Goal: Task Accomplishment & Management: Complete application form

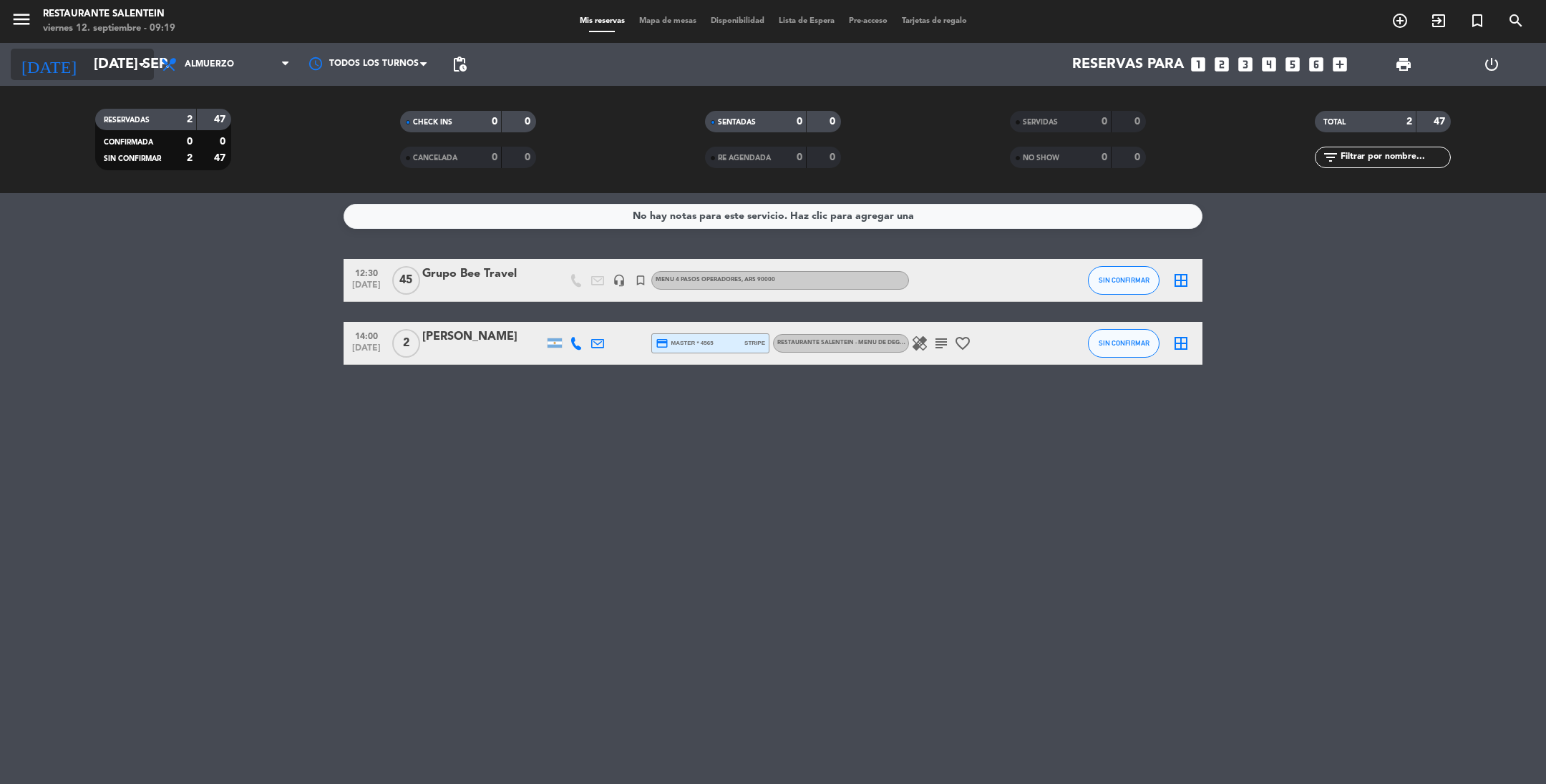
click at [87, 63] on input "[DATE] sep." at bounding box center [177, 63] width 182 height 31
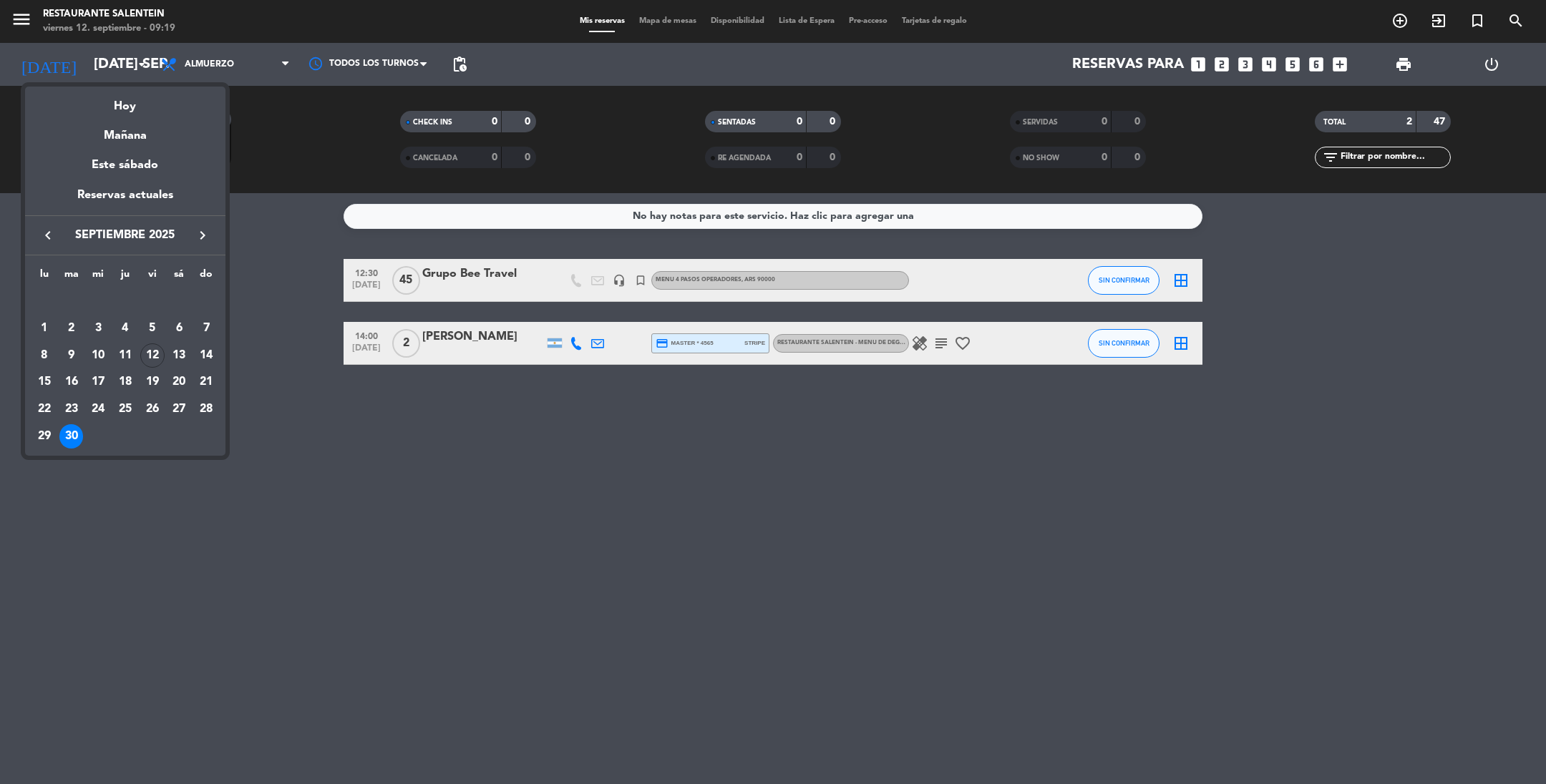
click at [47, 236] on icon "keyboard_arrow_left" at bounding box center [47, 235] width 17 height 17
click at [203, 237] on icon "keyboard_arrow_right" at bounding box center [202, 235] width 17 height 17
click at [177, 355] on div "13" at bounding box center [179, 355] width 24 height 24
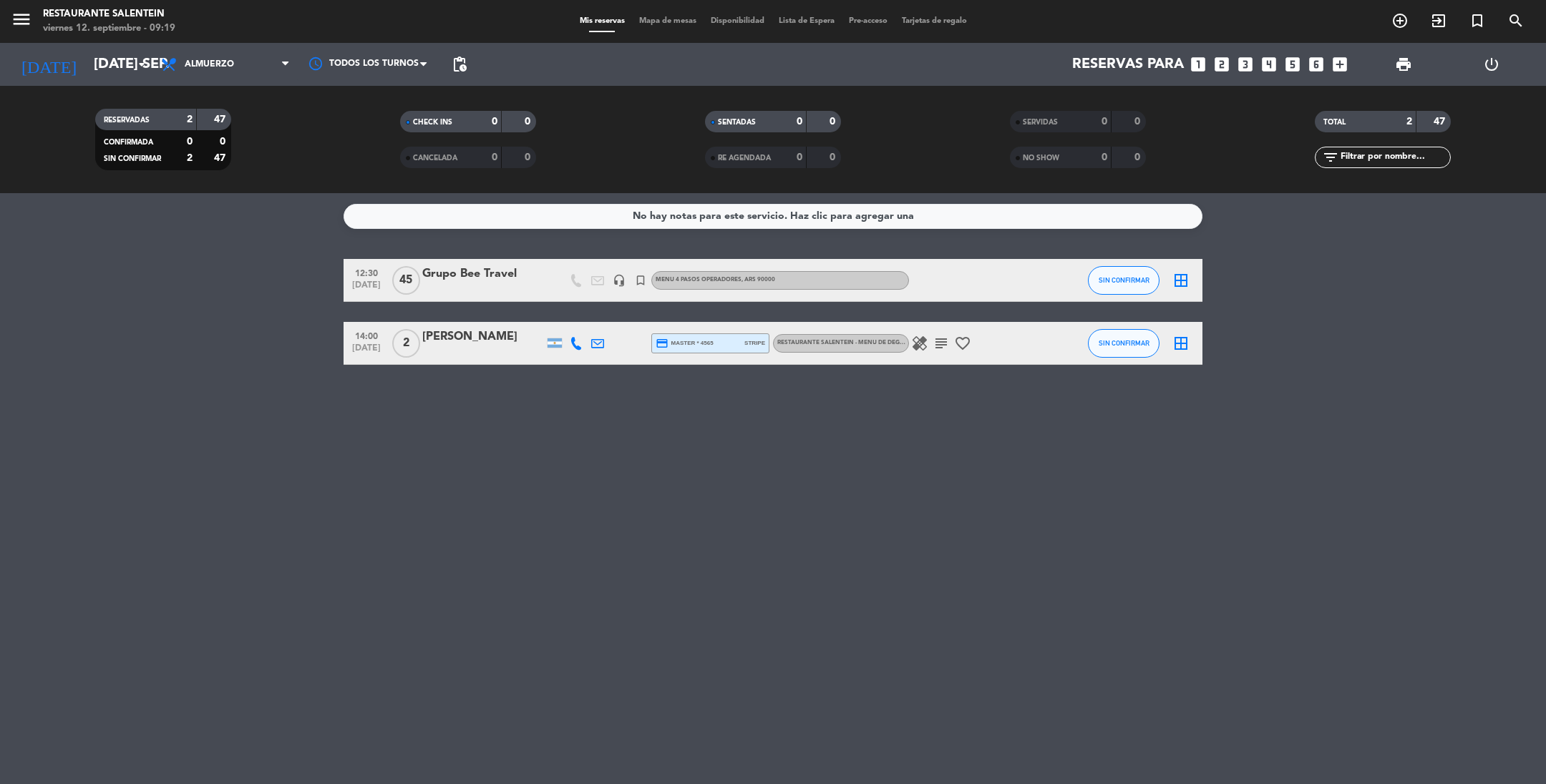
type input "sáb. [DATE]"
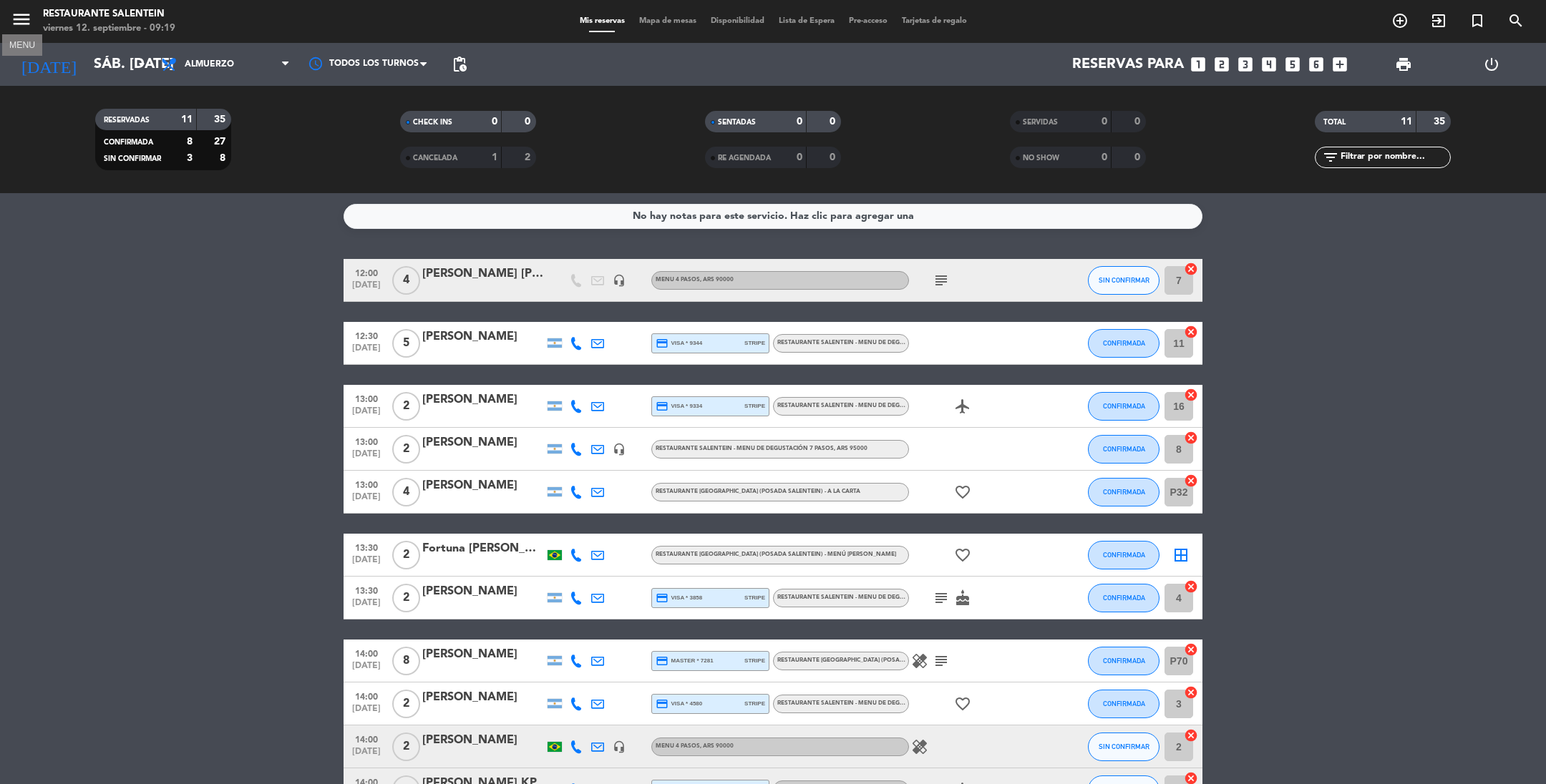
click at [21, 13] on icon "menu" at bounding box center [21, 20] width 21 height 21
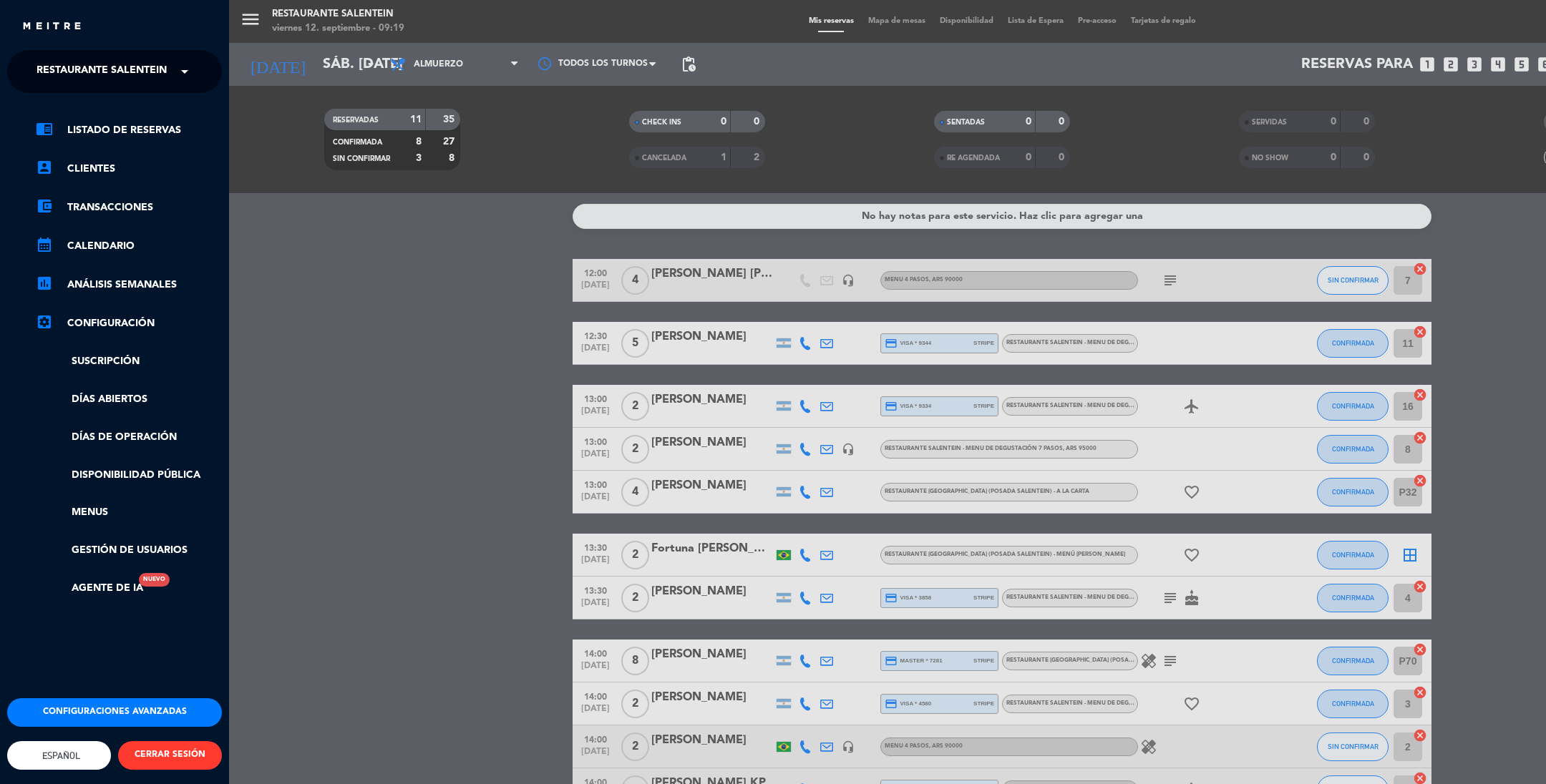
click at [38, 64] on span "Restaurante Salentein" at bounding box center [102, 72] width 131 height 30
click at [47, 105] on span "Bodega Salentein" at bounding box center [66, 110] width 103 height 16
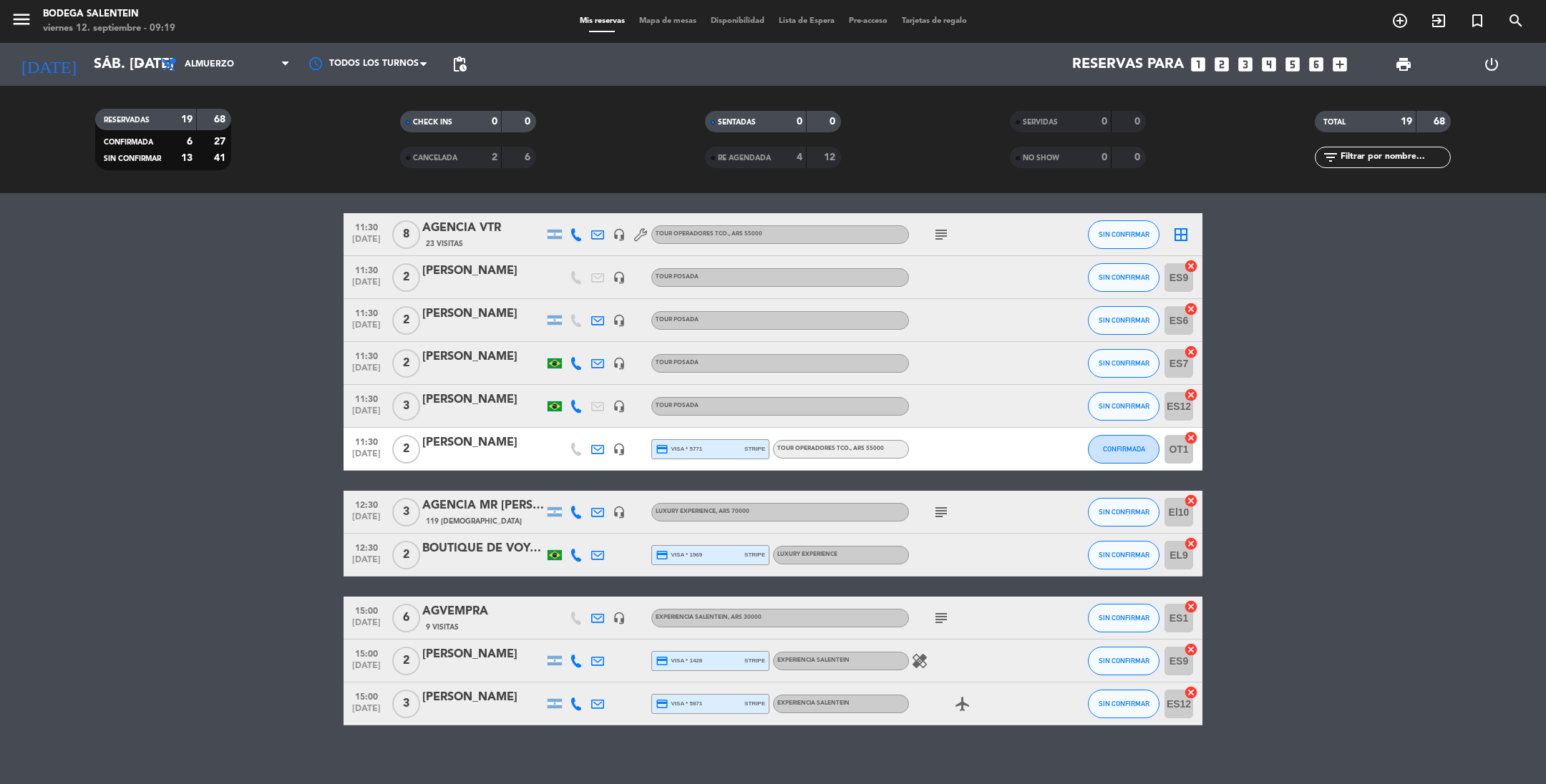
scroll to position [322, 0]
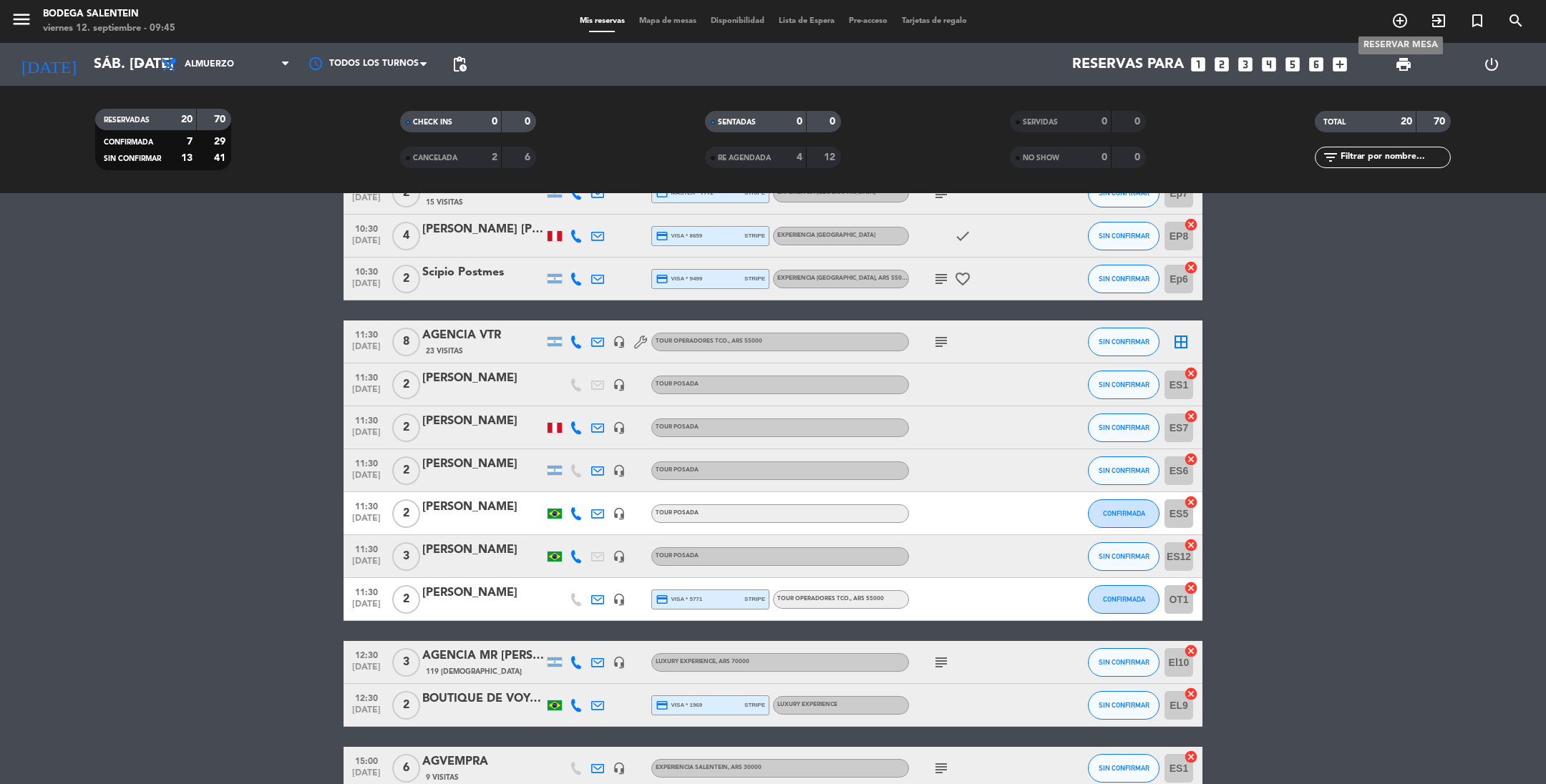
click at [1398, 18] on icon "add_circle_outline" at bounding box center [1399, 21] width 17 height 17
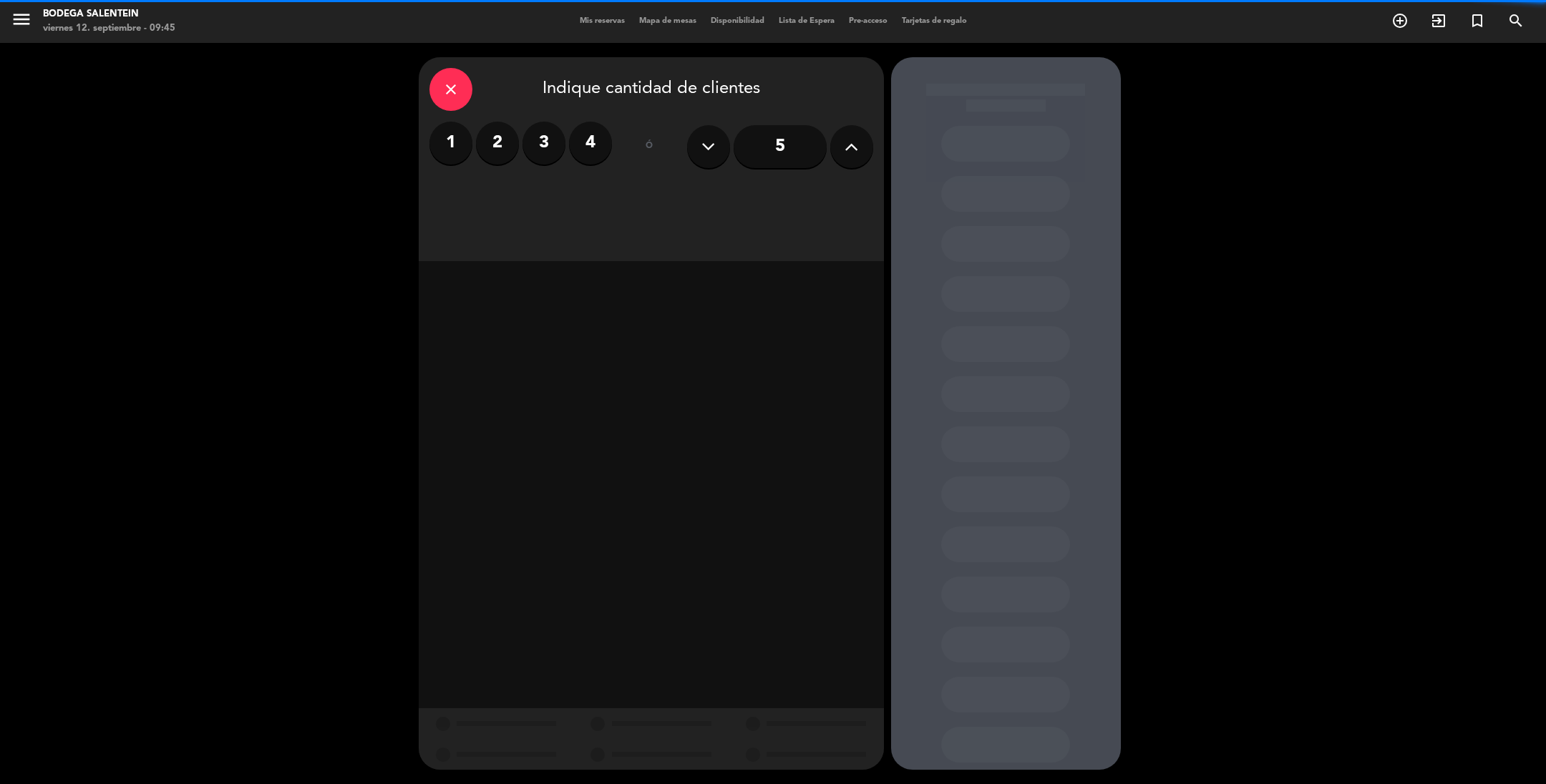
click at [494, 142] on label "2" at bounding box center [497, 143] width 43 height 43
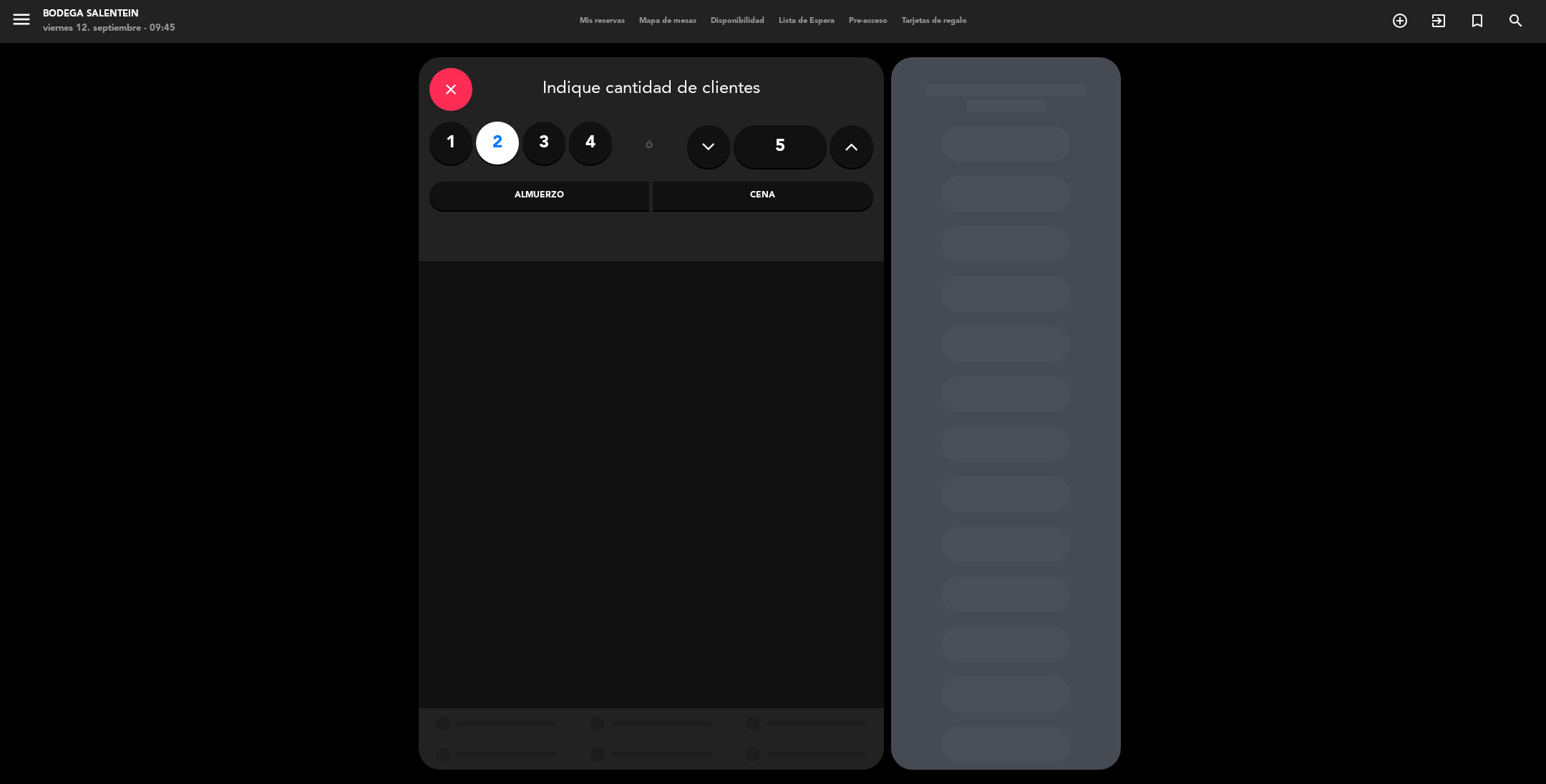
click at [519, 194] on div "Almuerzo" at bounding box center [539, 196] width 221 height 29
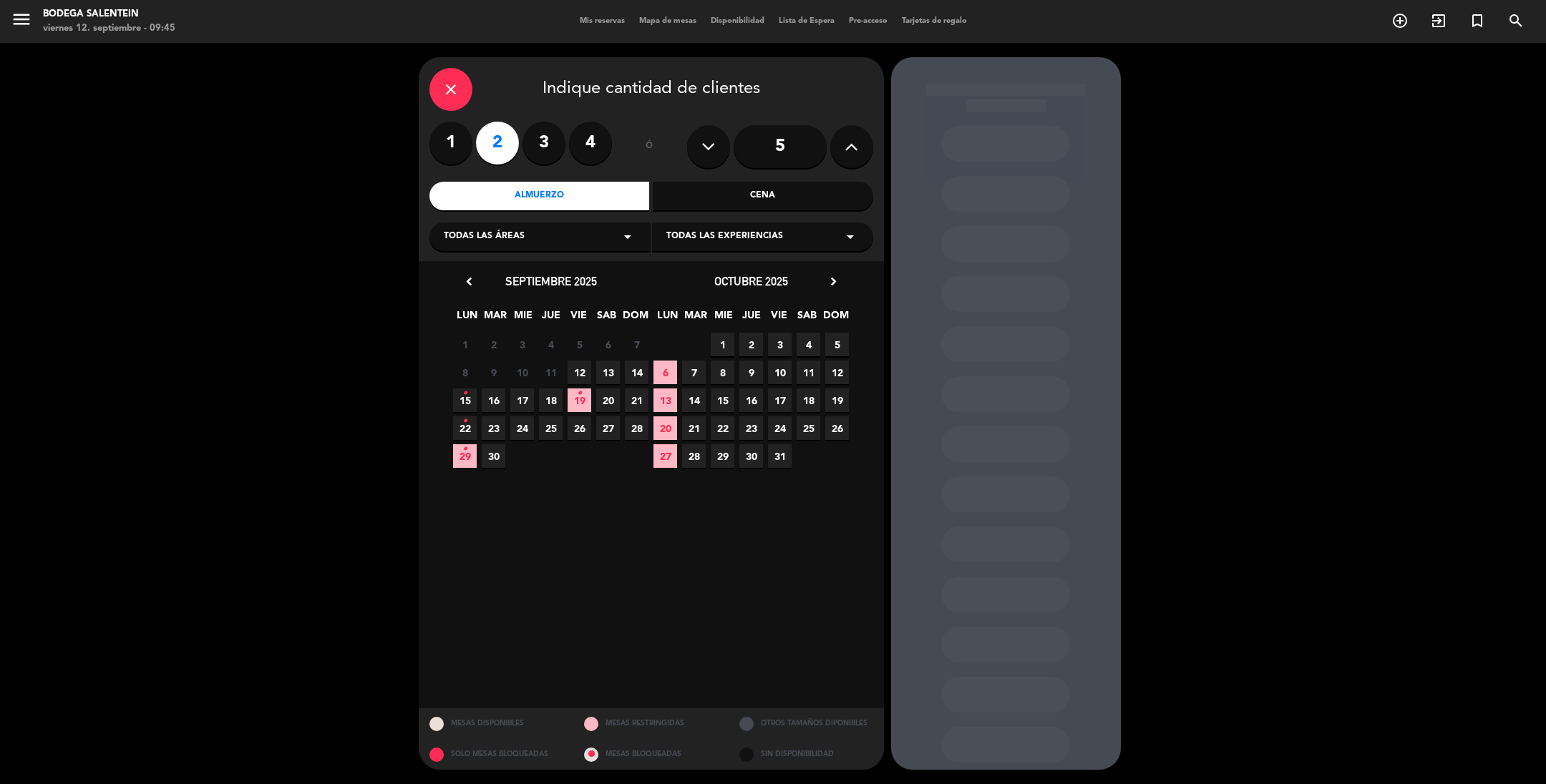
click at [717, 236] on span "Todas las experiencias" at bounding box center [724, 237] width 116 height 14
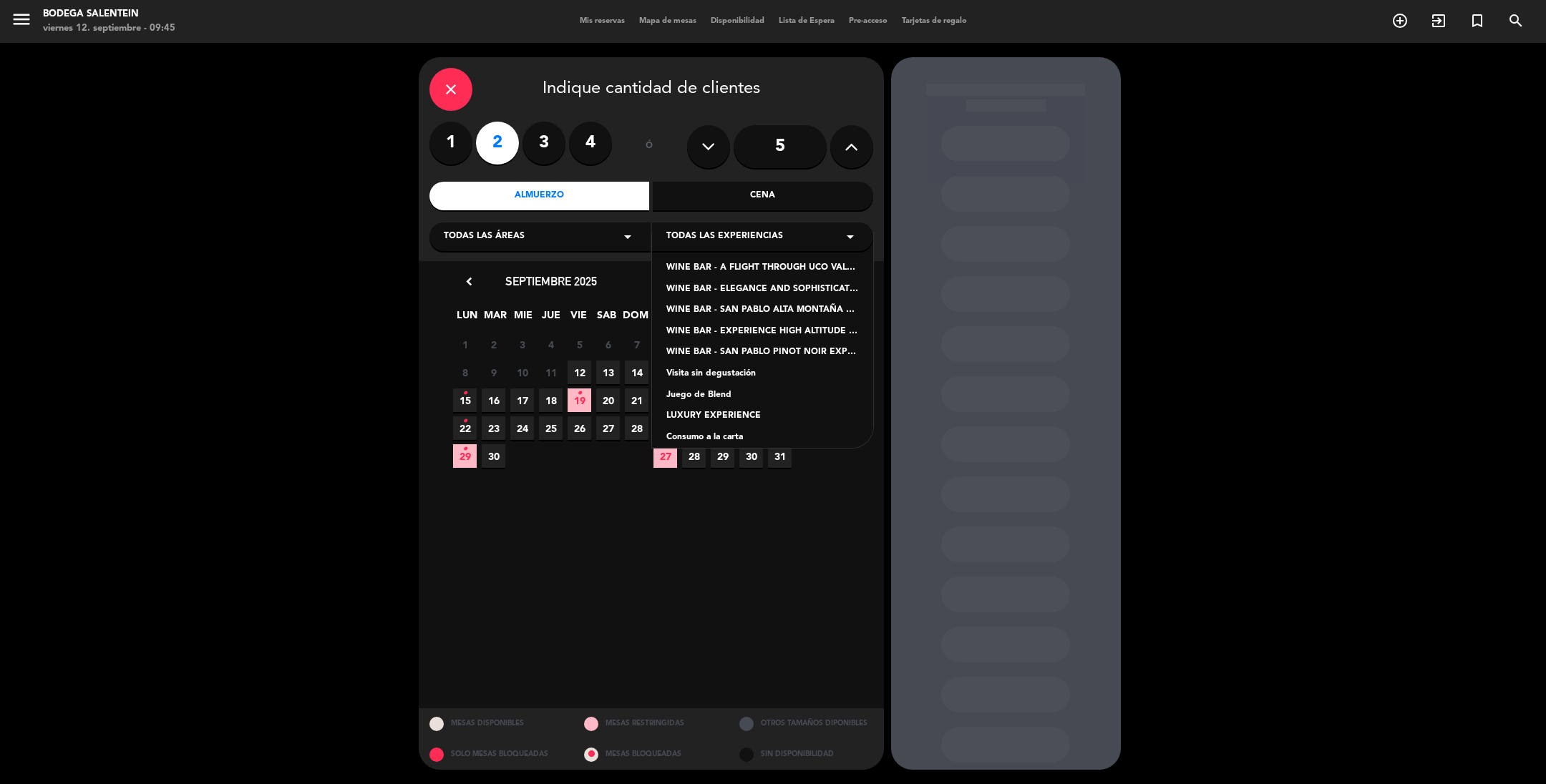
scroll to position [142, 0]
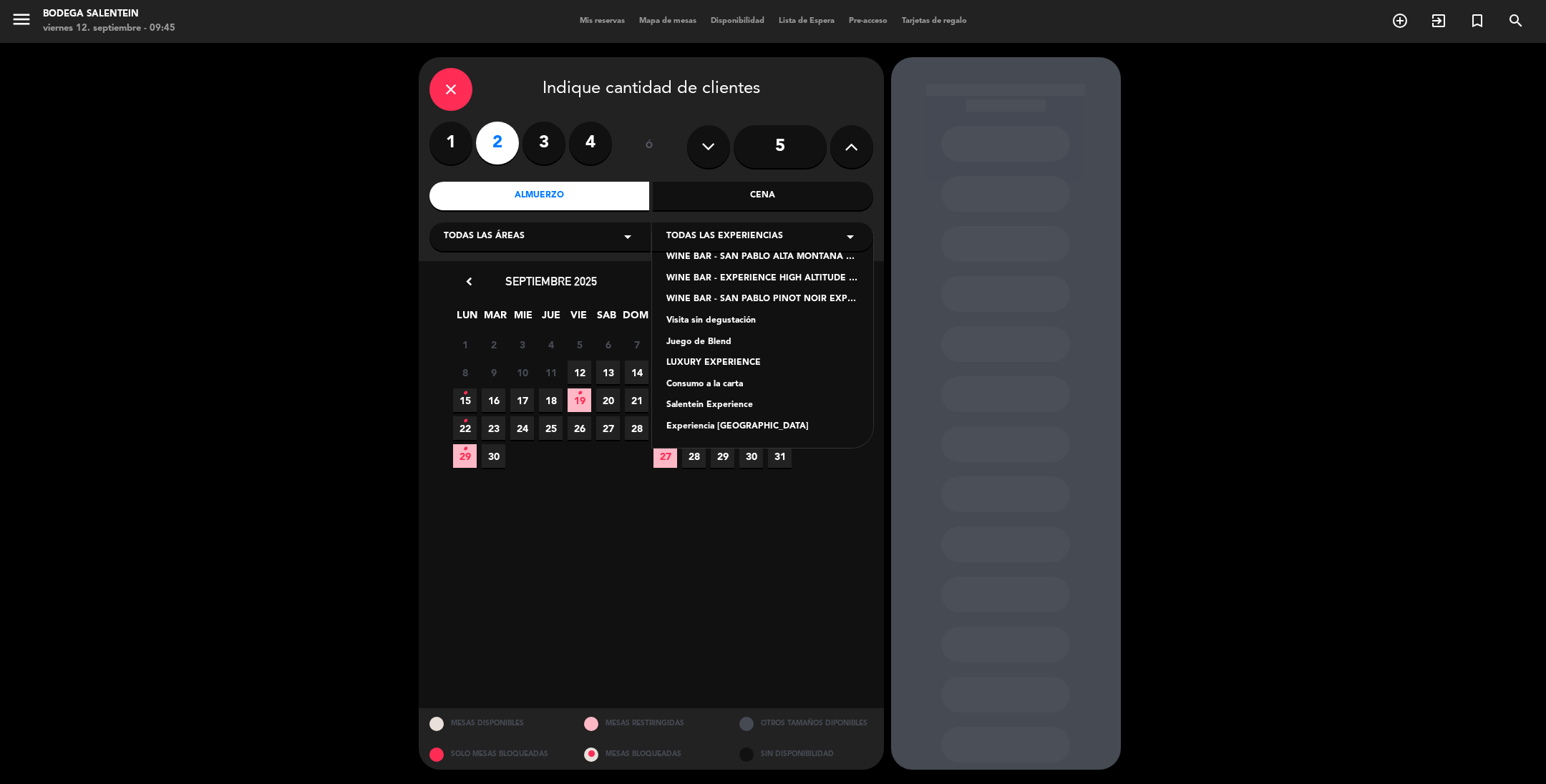
click at [718, 426] on div "Experiencia [GEOGRAPHIC_DATA]" at bounding box center [762, 427] width 192 height 14
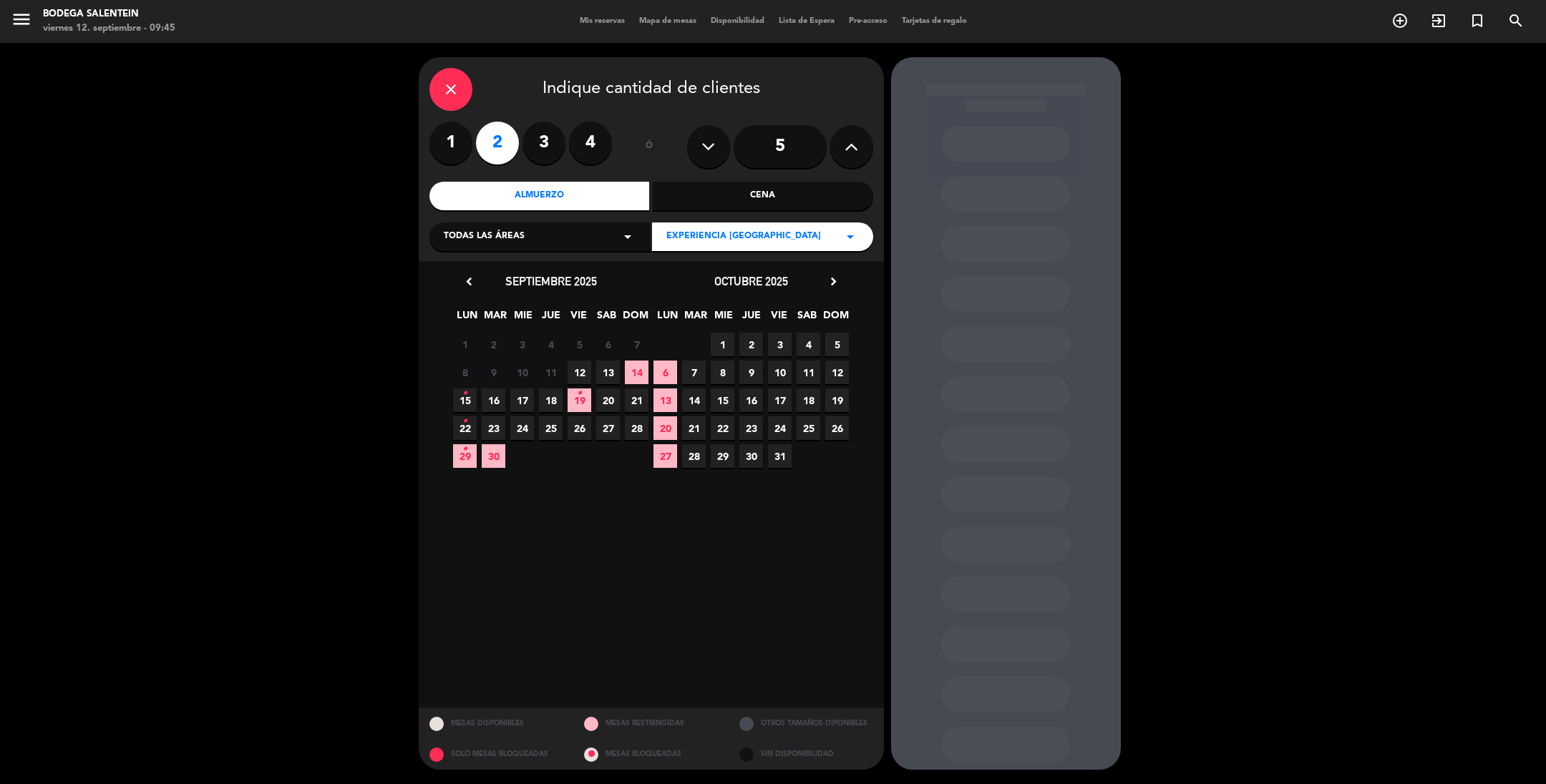
click at [838, 426] on span "26" at bounding box center [837, 428] width 23 height 23
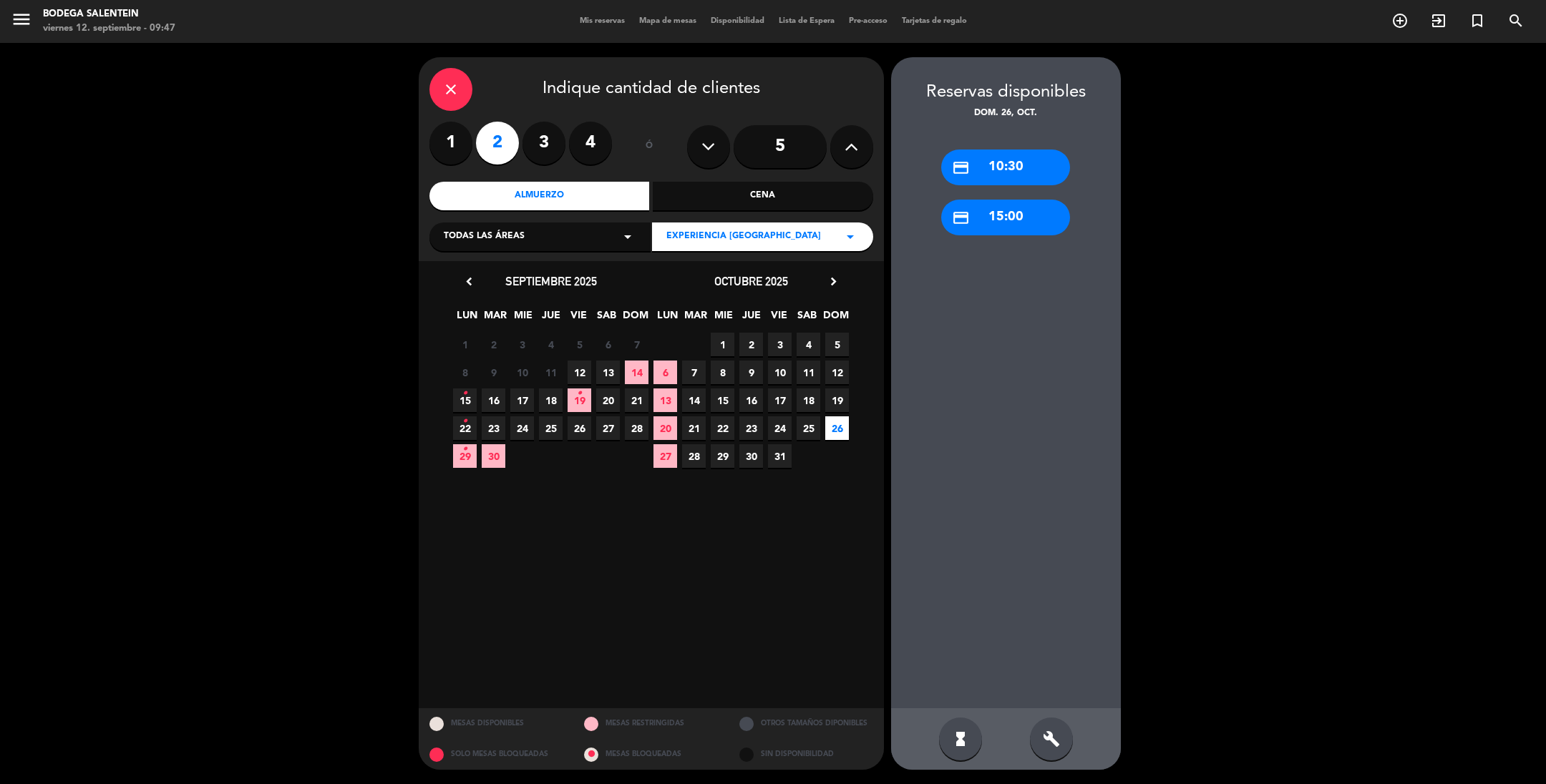
click at [989, 166] on div "credit_card 10:30" at bounding box center [1006, 167] width 129 height 36
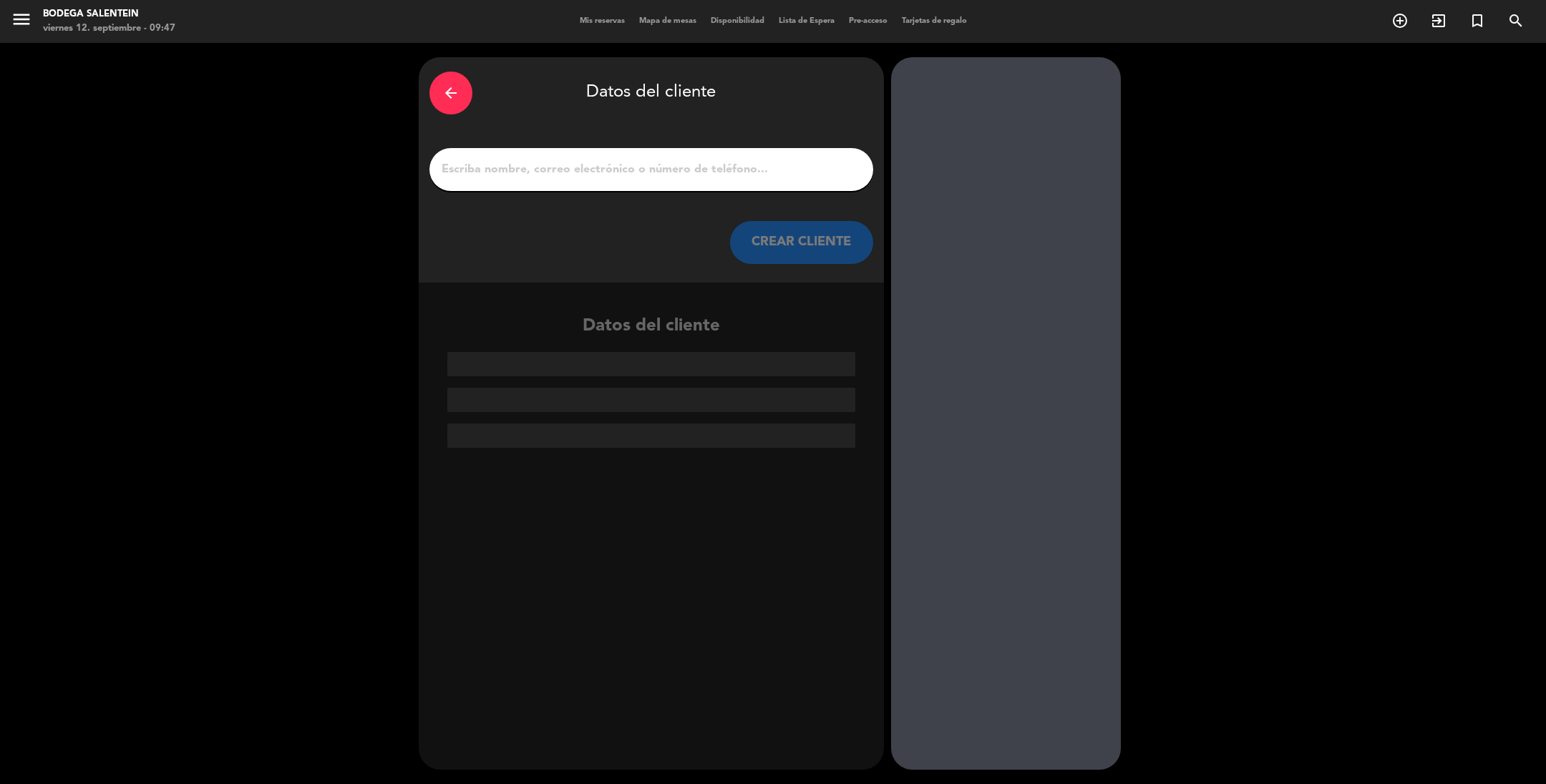
click at [469, 176] on input "1" at bounding box center [651, 170] width 422 height 20
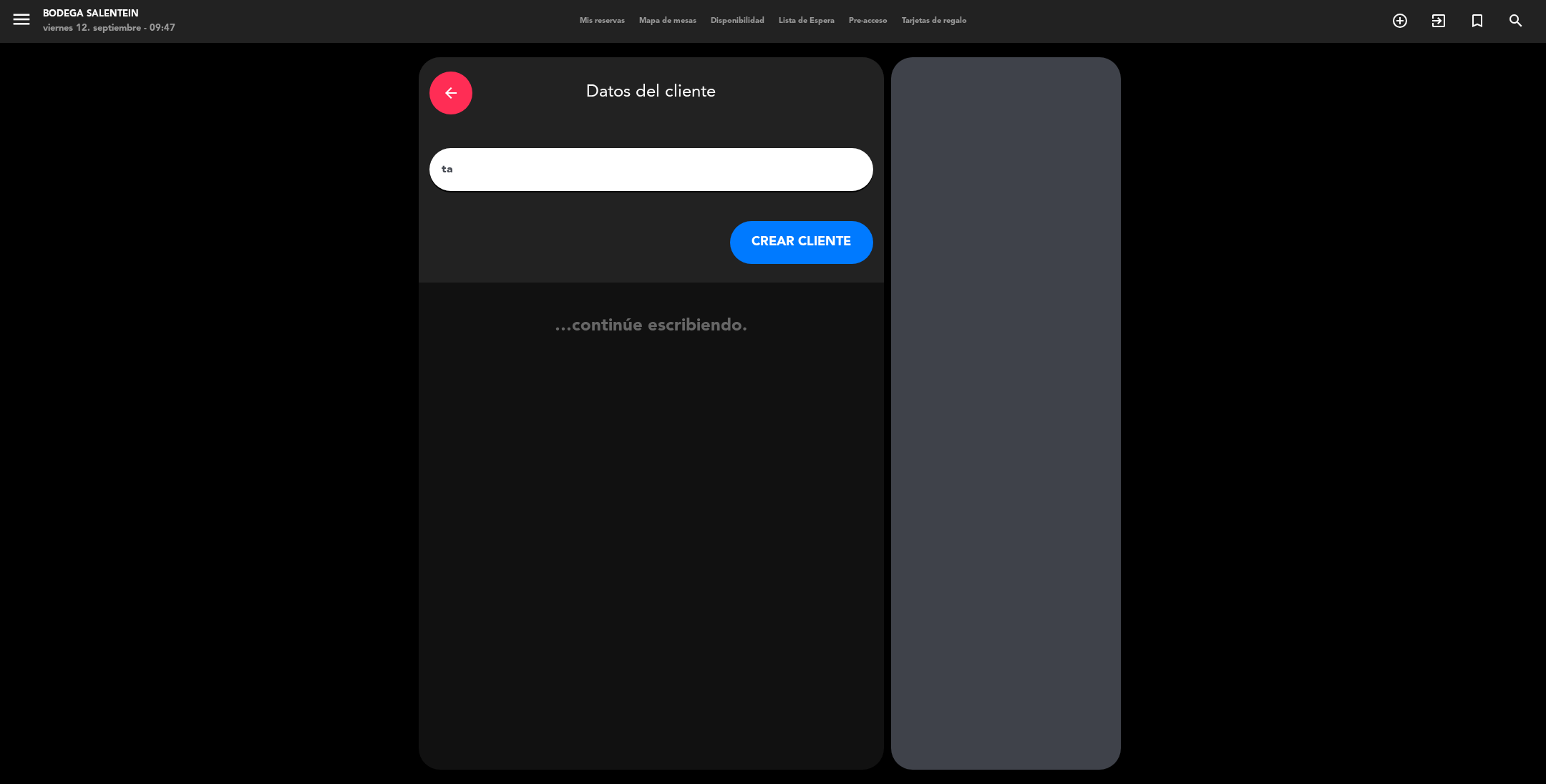
type input "t"
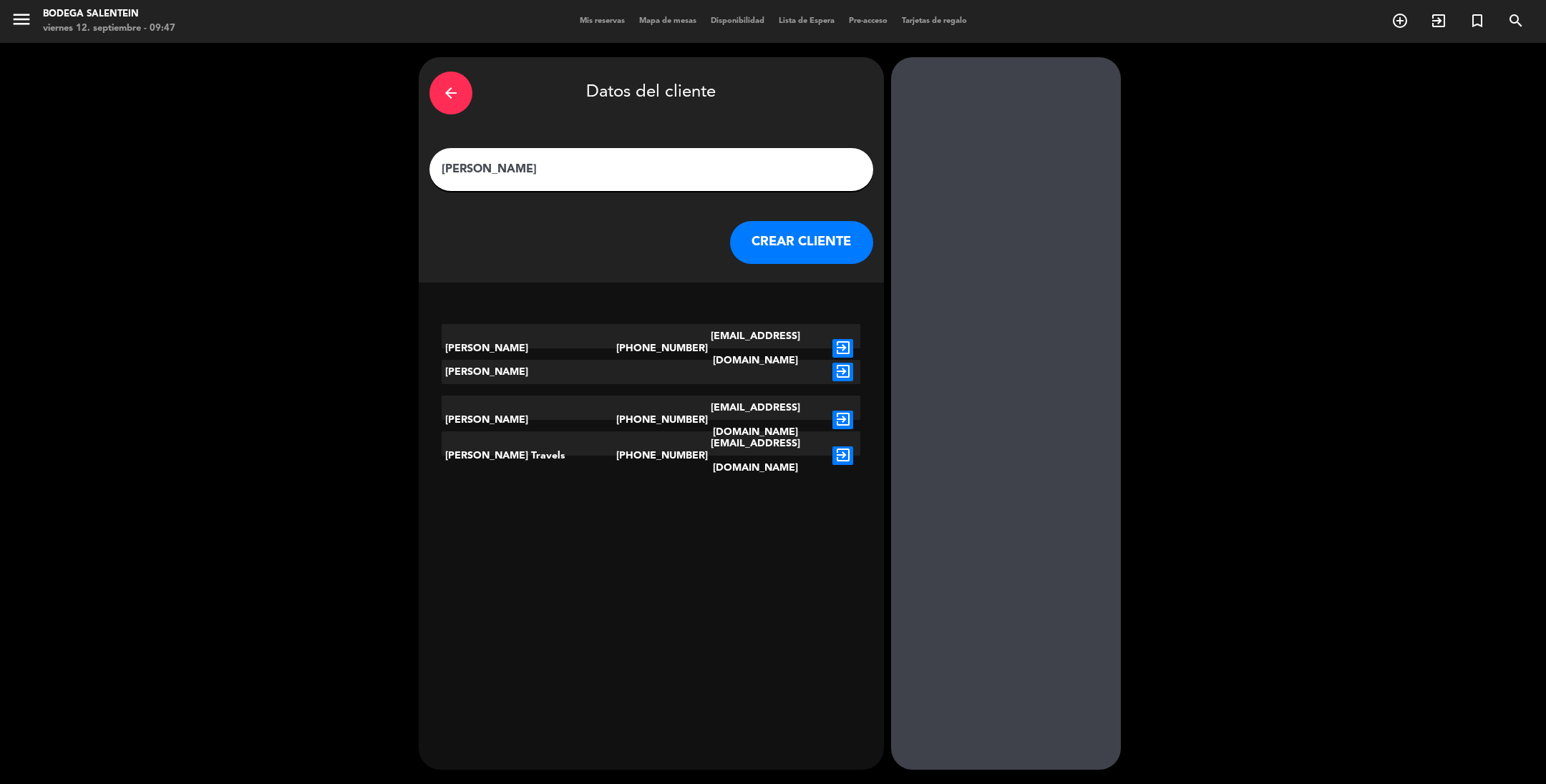
type input "[PERSON_NAME]"
click at [838, 447] on icon "exit_to_app" at bounding box center [842, 456] width 21 height 19
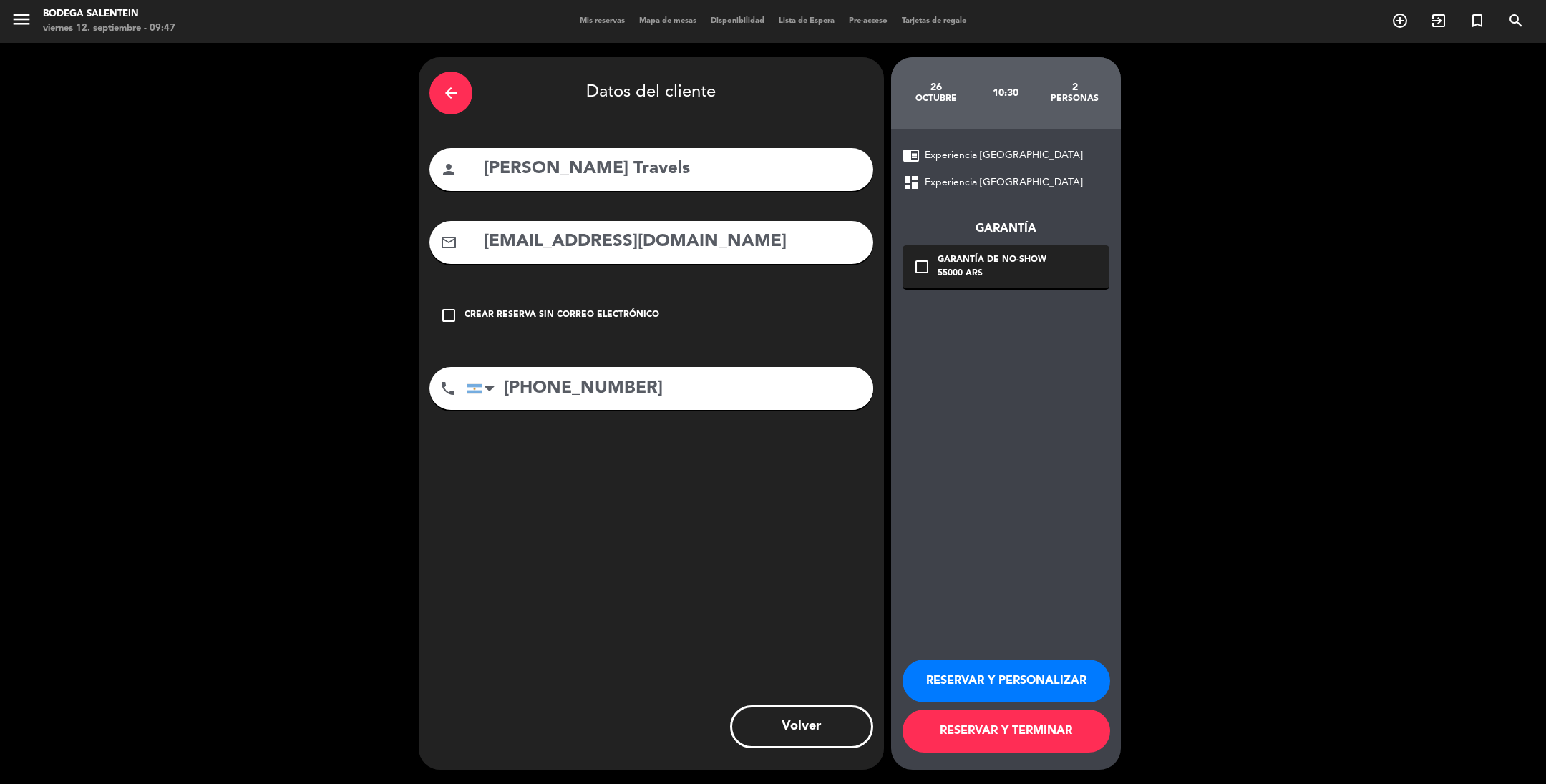
click at [960, 680] on button "RESERVAR Y PERSONALIZAR" at bounding box center [1007, 681] width 207 height 43
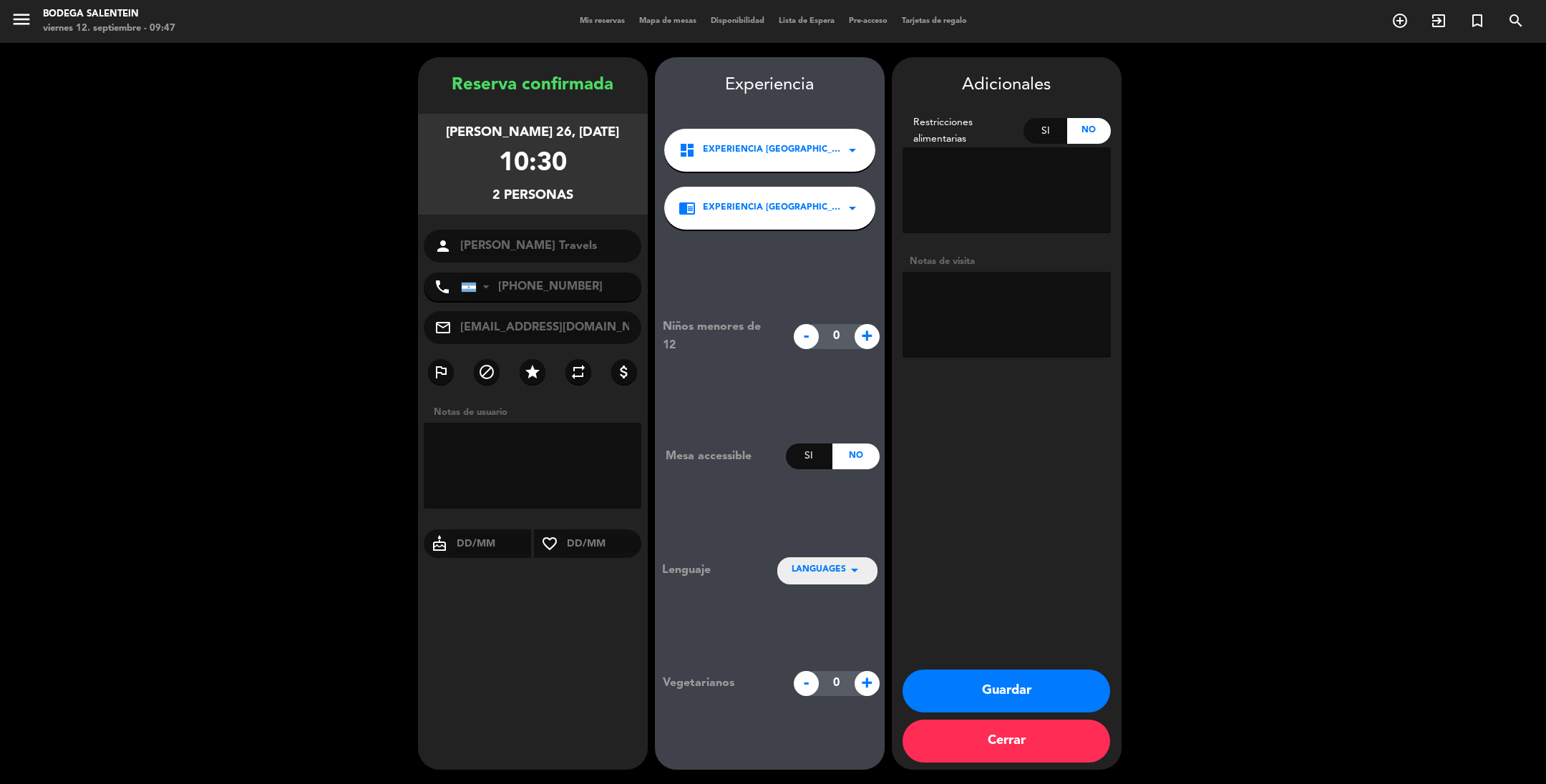
click at [928, 284] on textarea at bounding box center [1007, 315] width 208 height 86
paste textarea "[PERSON_NAME]"
type textarea "[PERSON_NAME] paga ag liq env"
click at [993, 689] on button "Guardar" at bounding box center [1007, 691] width 207 height 43
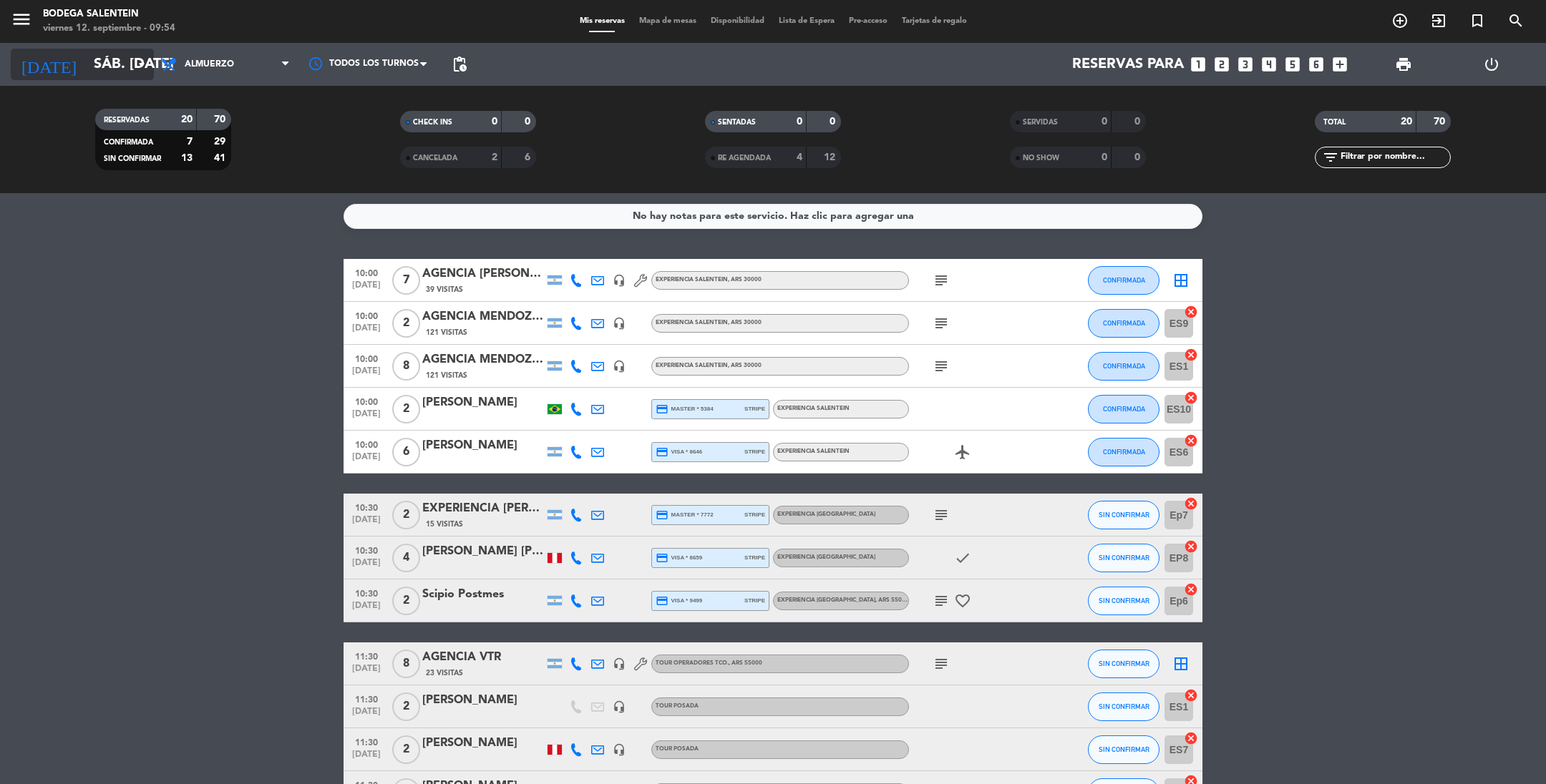
click at [99, 65] on input "sáb. [DATE]" at bounding box center [177, 63] width 182 height 31
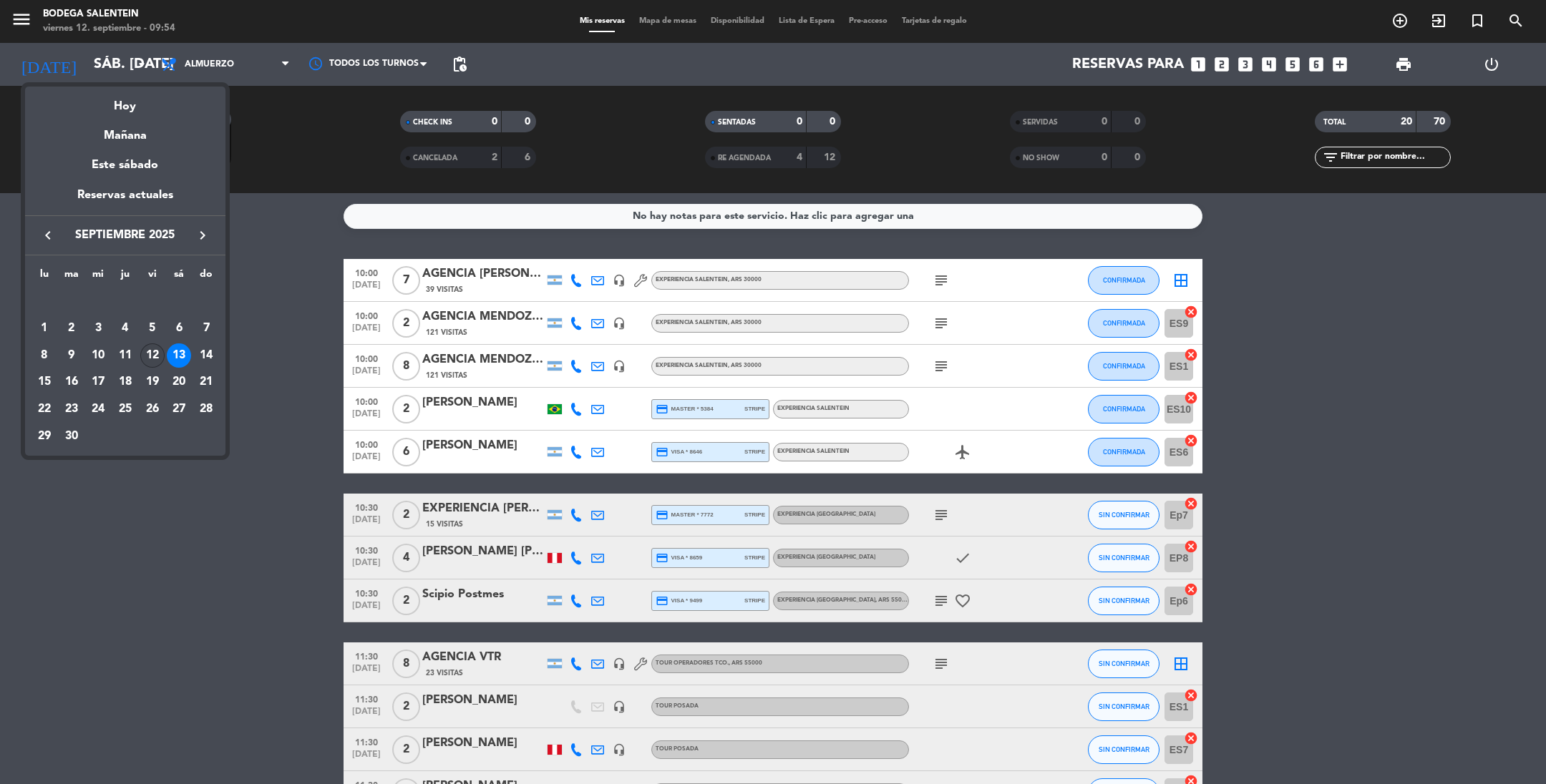
click at [145, 353] on div "12" at bounding box center [152, 355] width 24 height 24
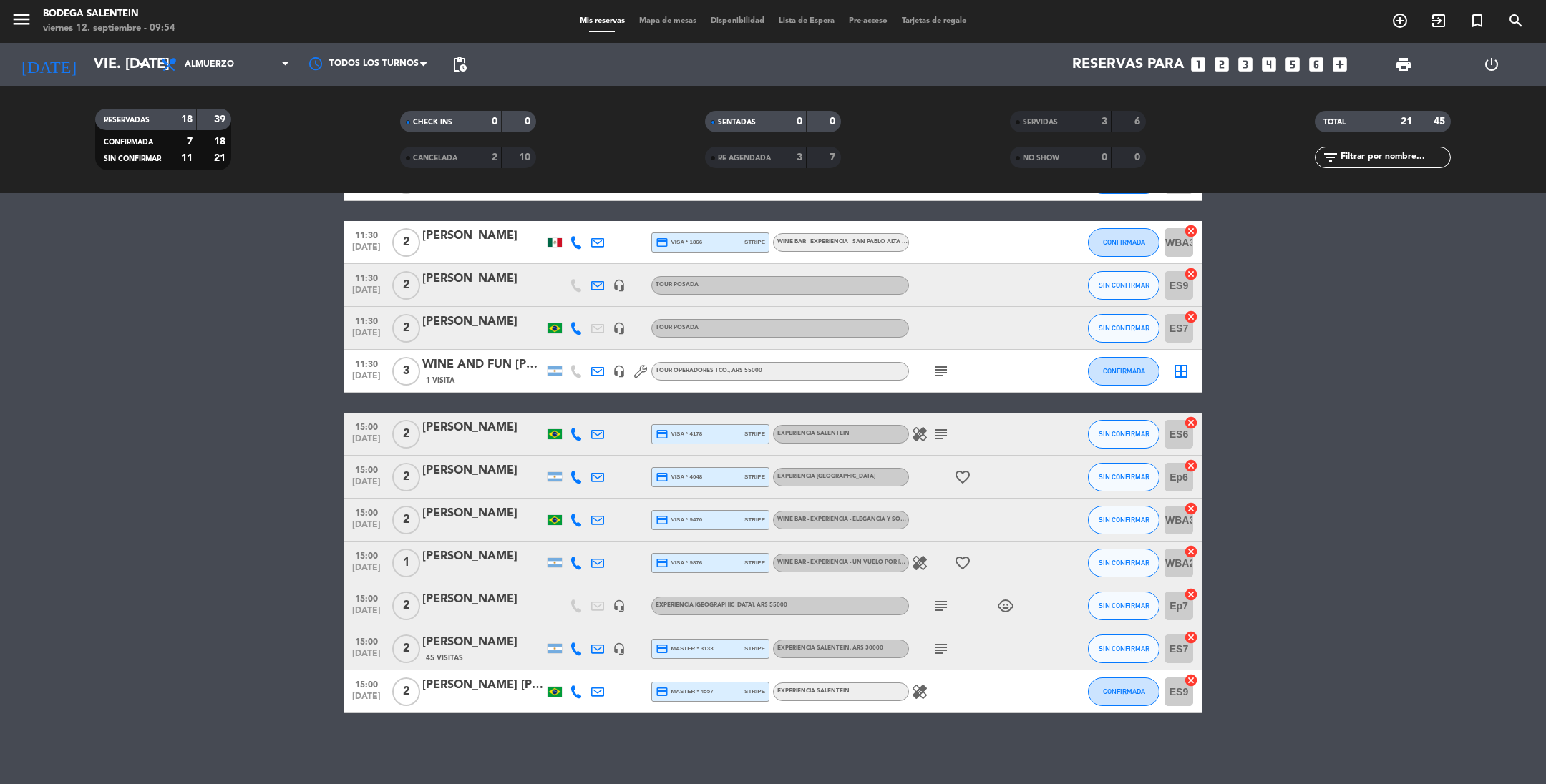
scroll to position [271, 0]
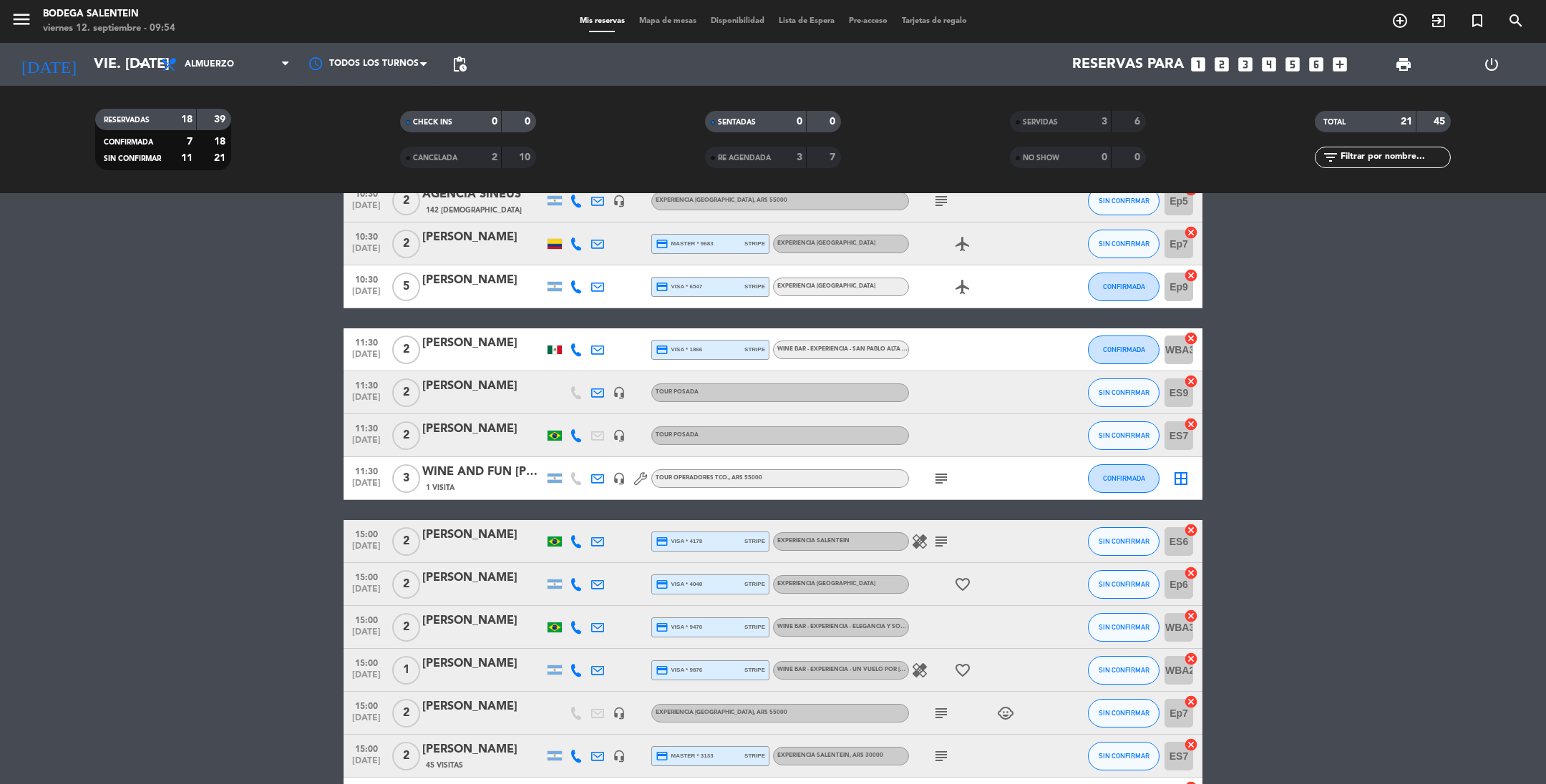
click at [554, 350] on div at bounding box center [554, 350] width 14 height 9
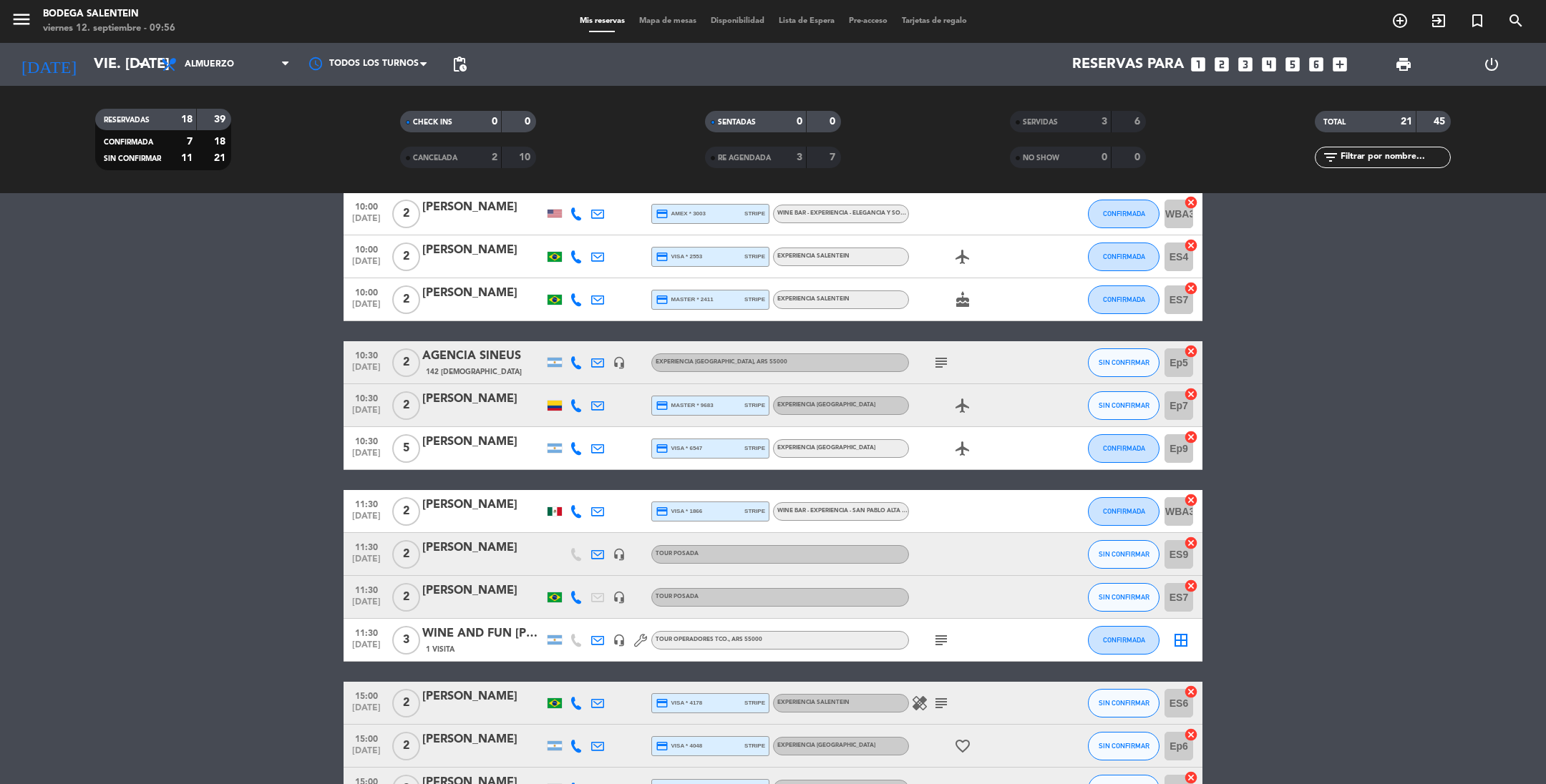
scroll to position [107, 0]
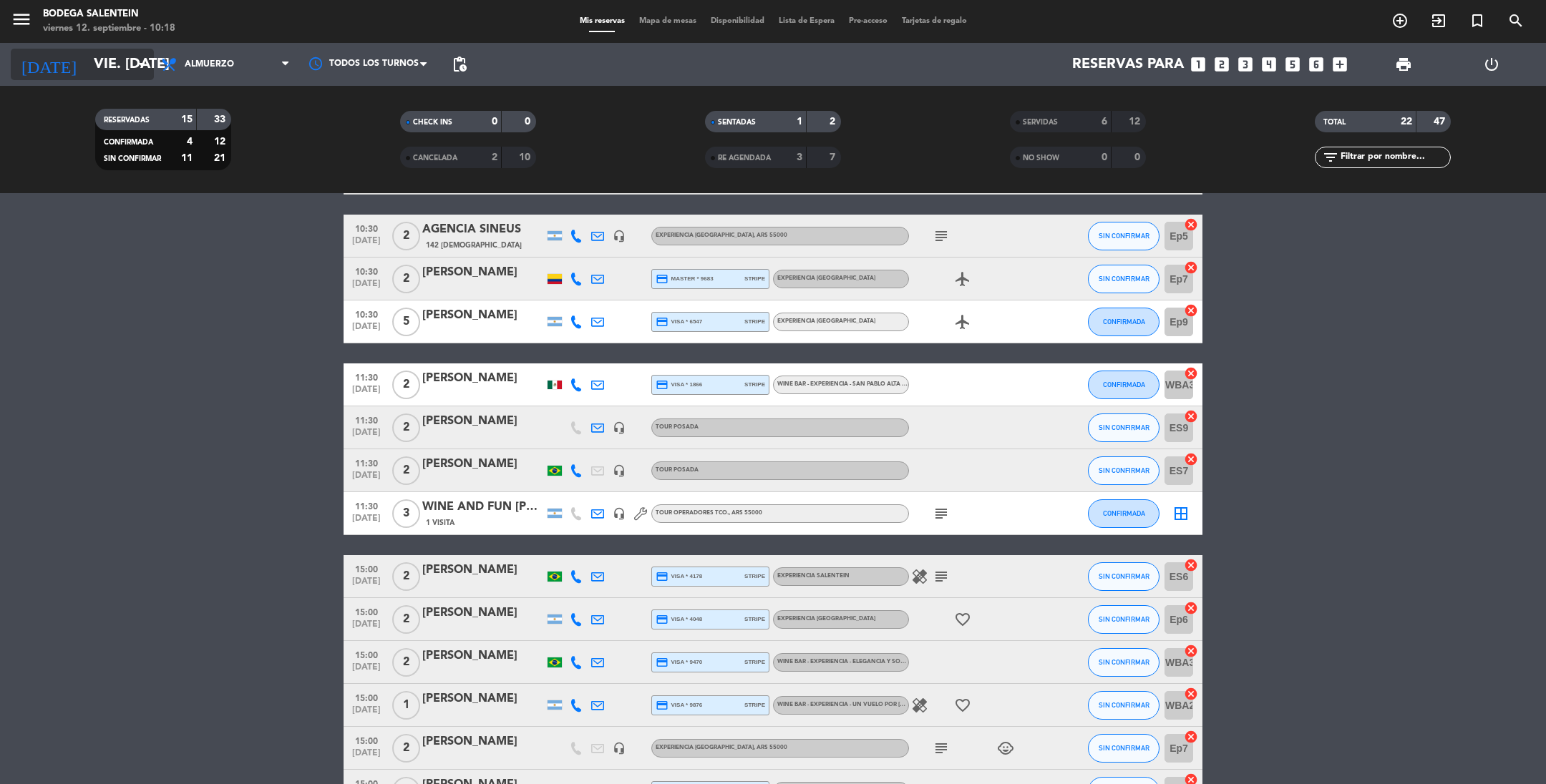
click at [87, 63] on input "vie. [DATE]" at bounding box center [177, 63] width 182 height 31
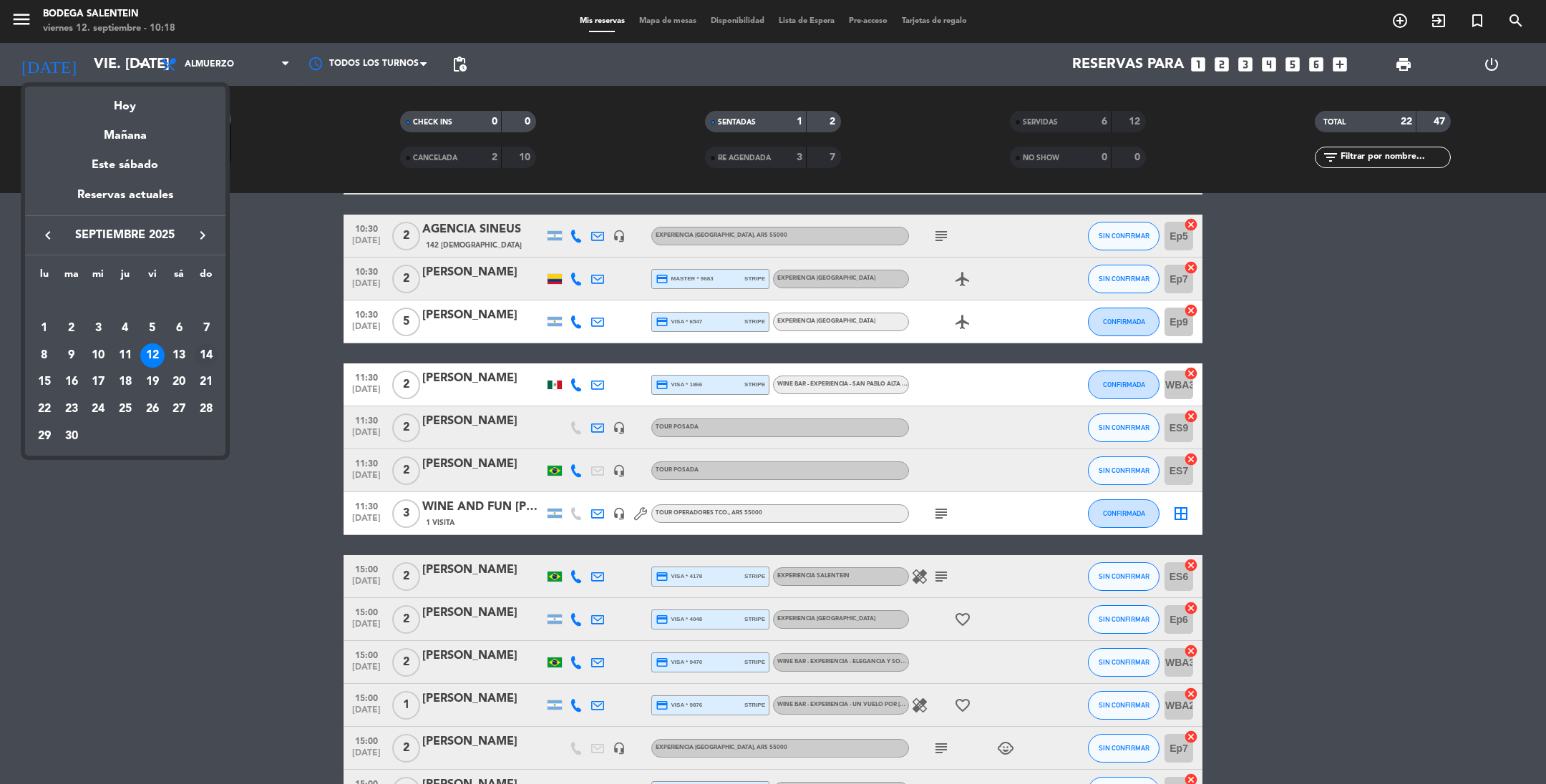
click at [205, 355] on div "14" at bounding box center [206, 355] width 24 height 24
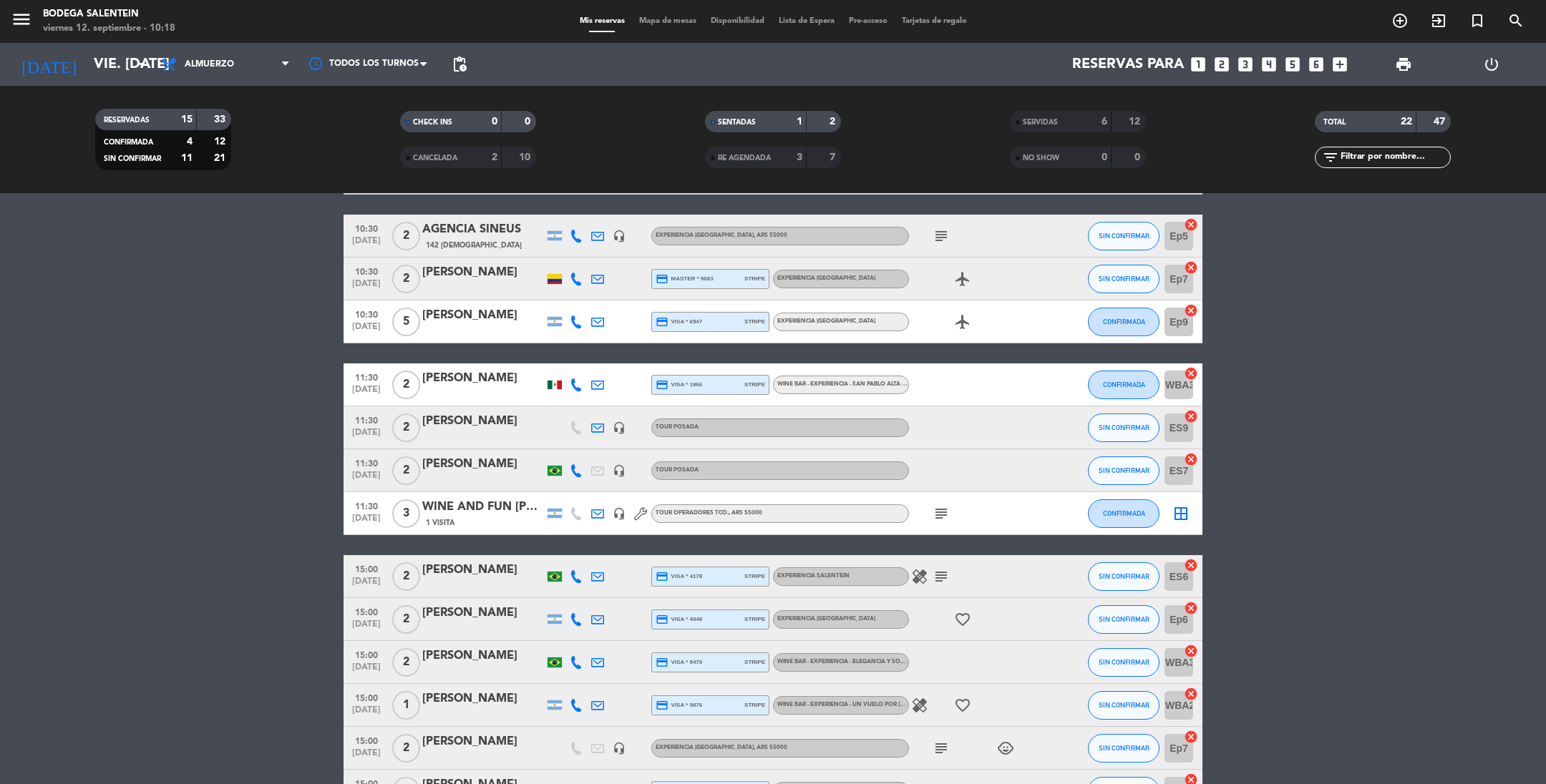
type input "dom. [DATE]"
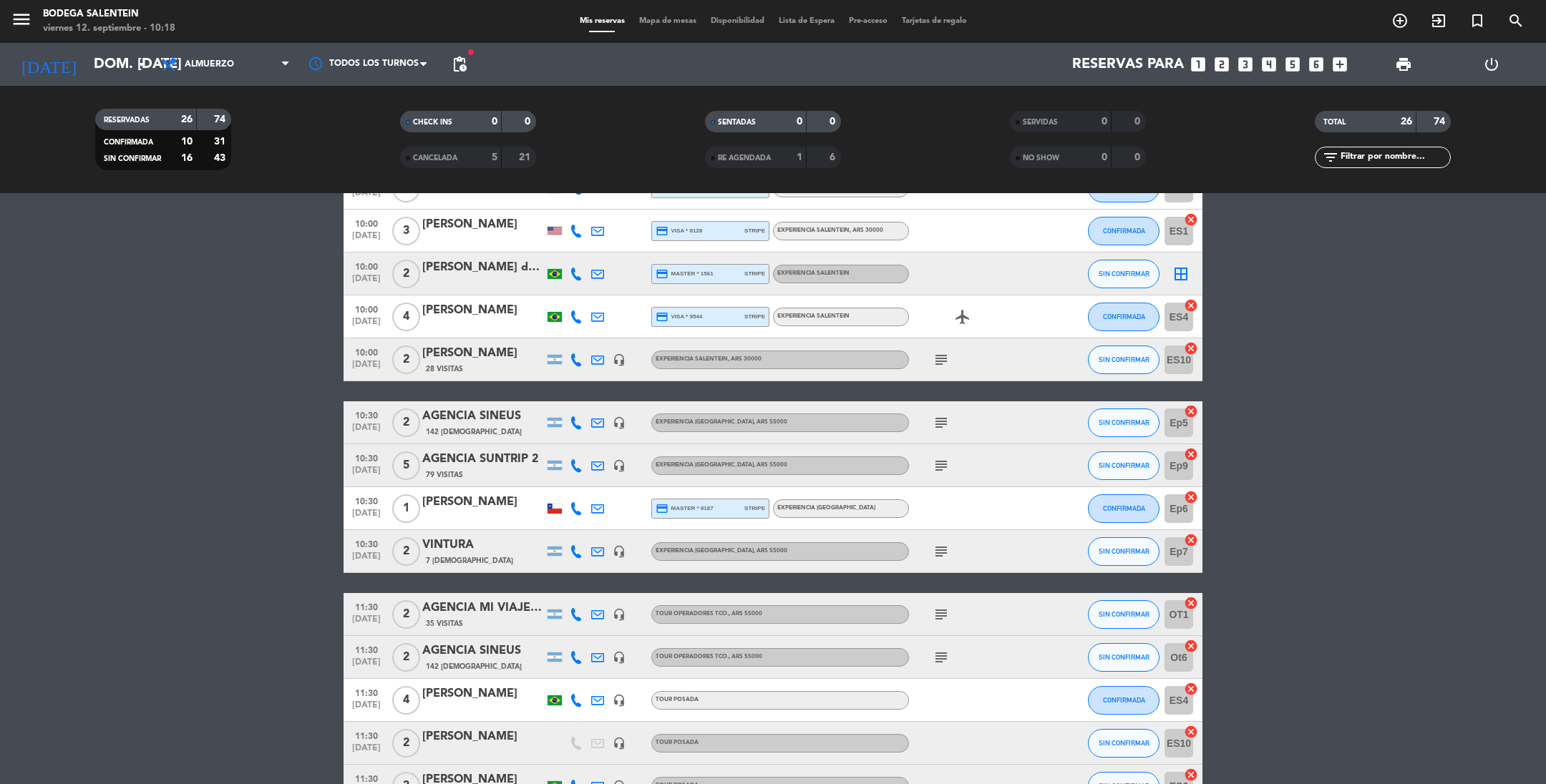
scroll to position [215, 0]
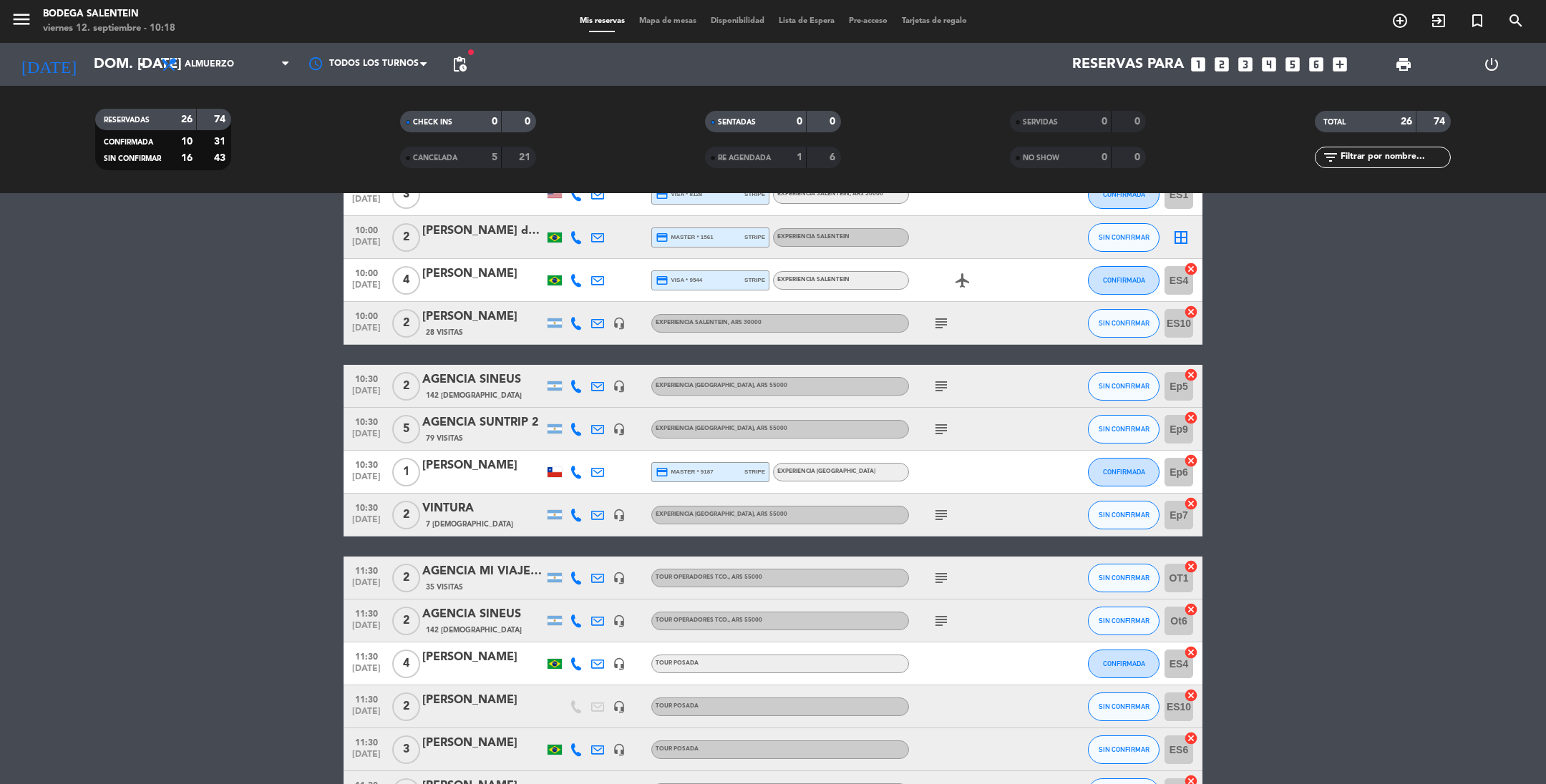
click at [937, 432] on icon "subject" at bounding box center [941, 429] width 17 height 17
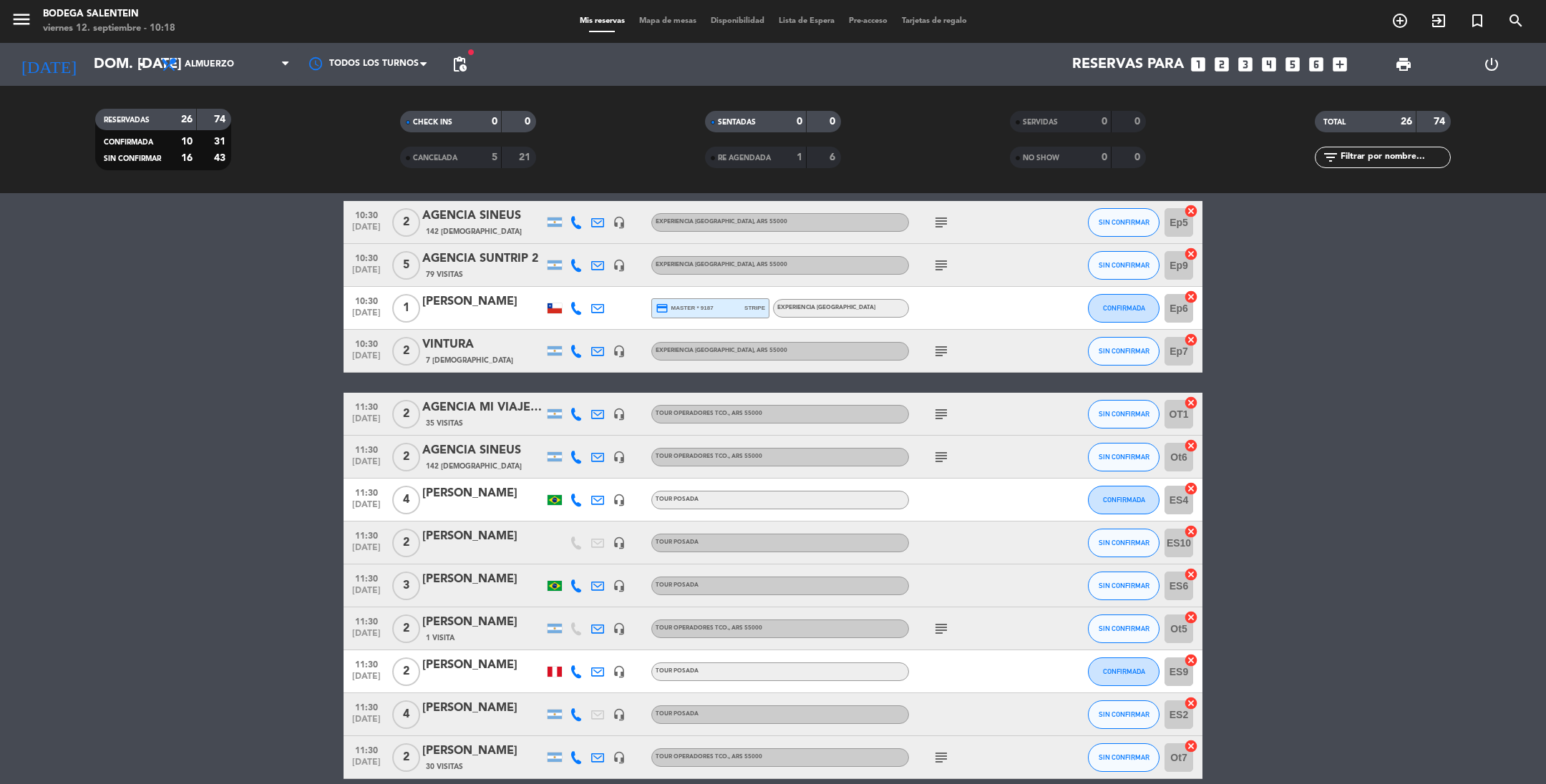
scroll to position [429, 0]
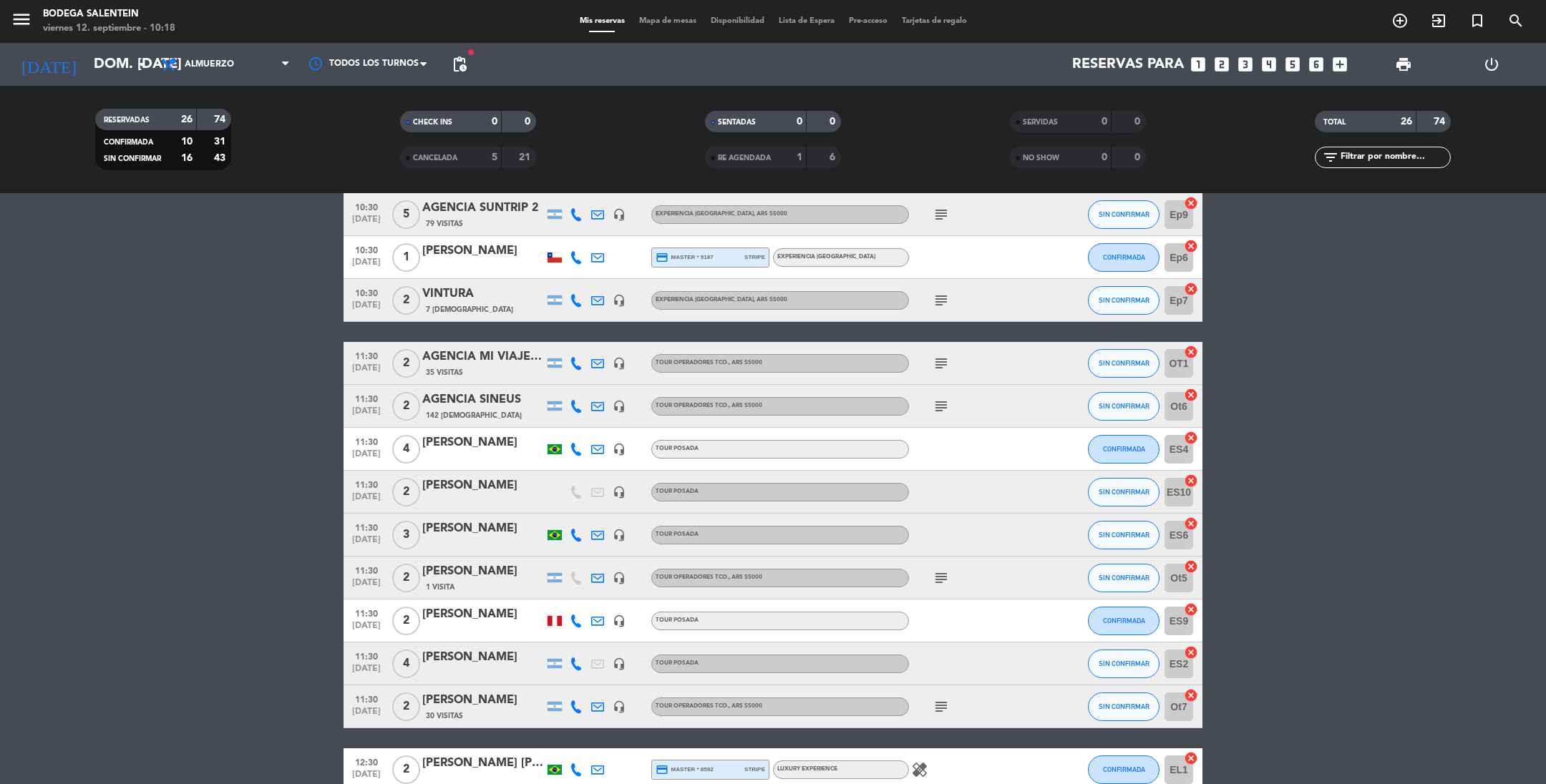
click at [947, 702] on icon "subject" at bounding box center [941, 706] width 17 height 17
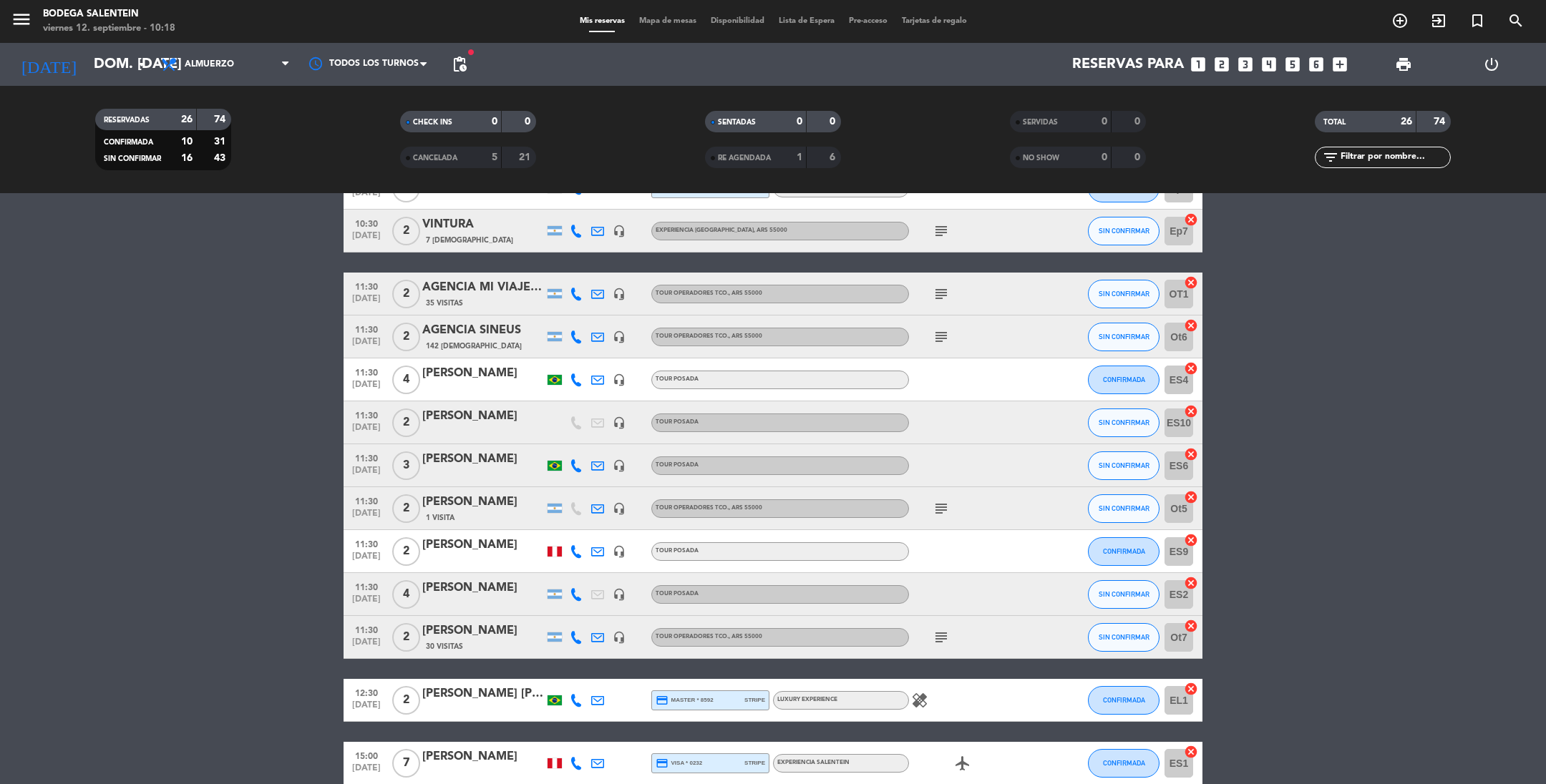
scroll to position [536, 0]
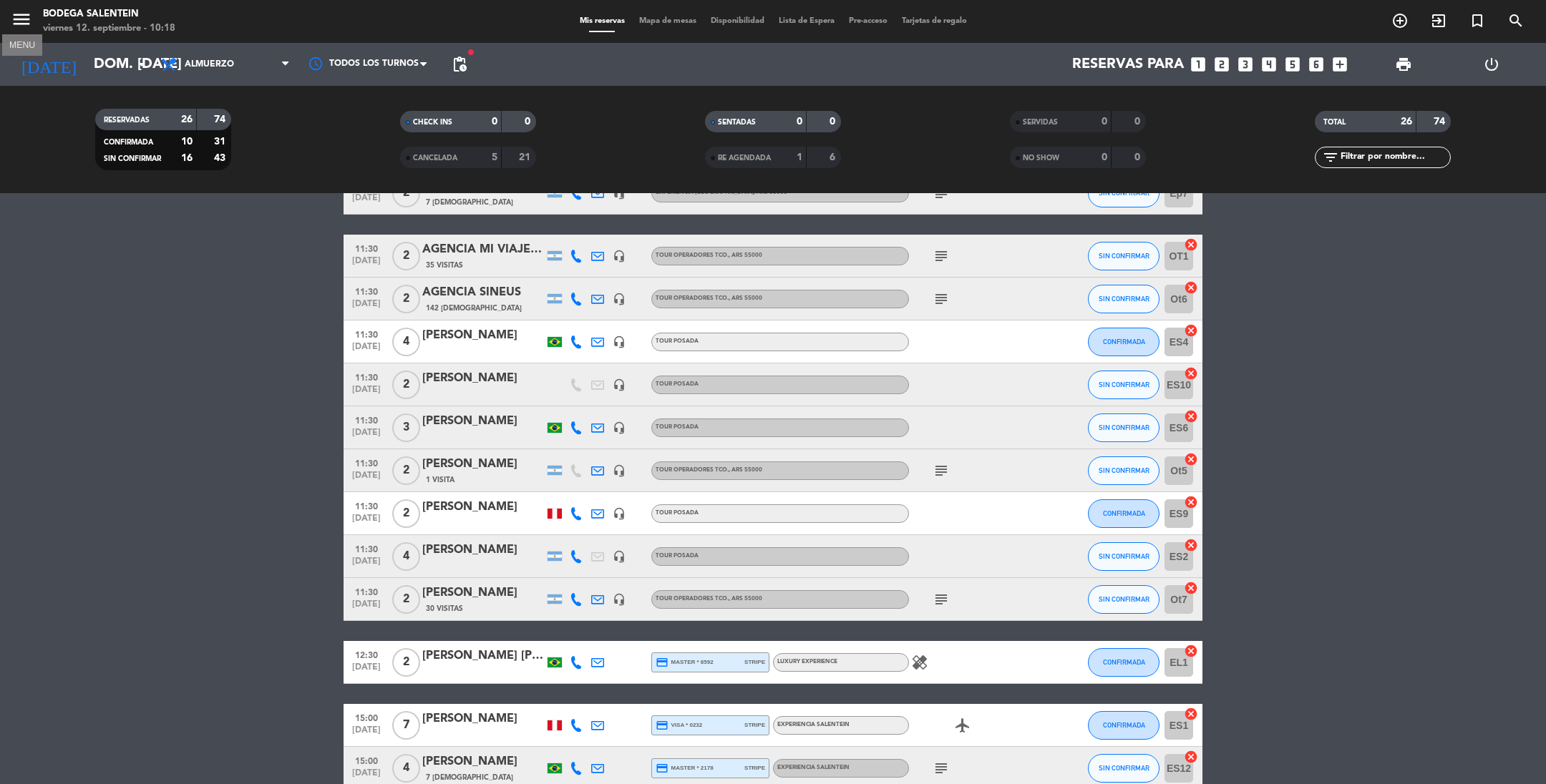
click at [17, 17] on icon "menu" at bounding box center [21, 20] width 21 height 21
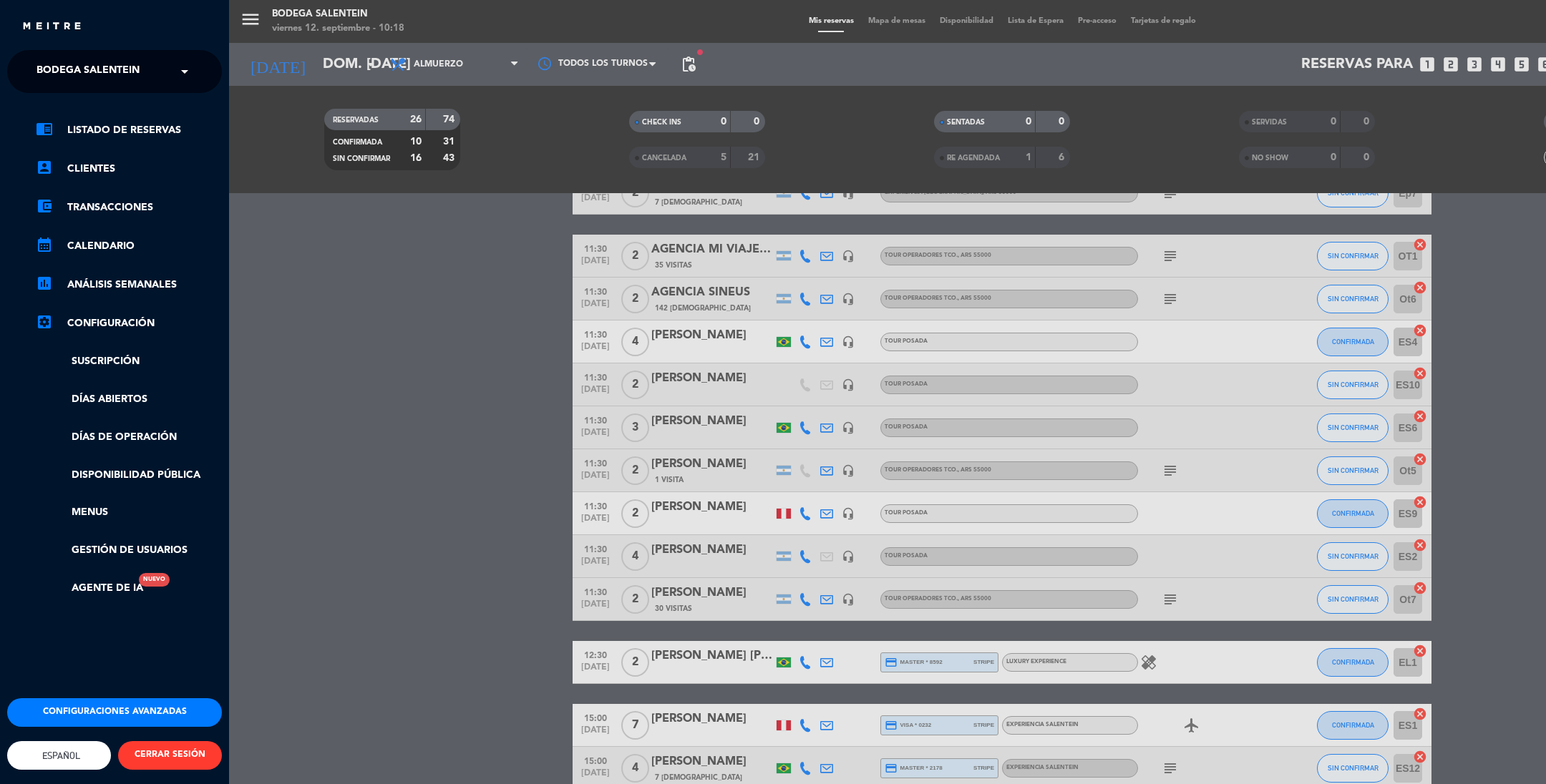
click at [56, 69] on span "Bodega Salentein" at bounding box center [88, 72] width 103 height 30
click at [69, 131] on span "Restaurante Salentein" at bounding box center [80, 132] width 131 height 16
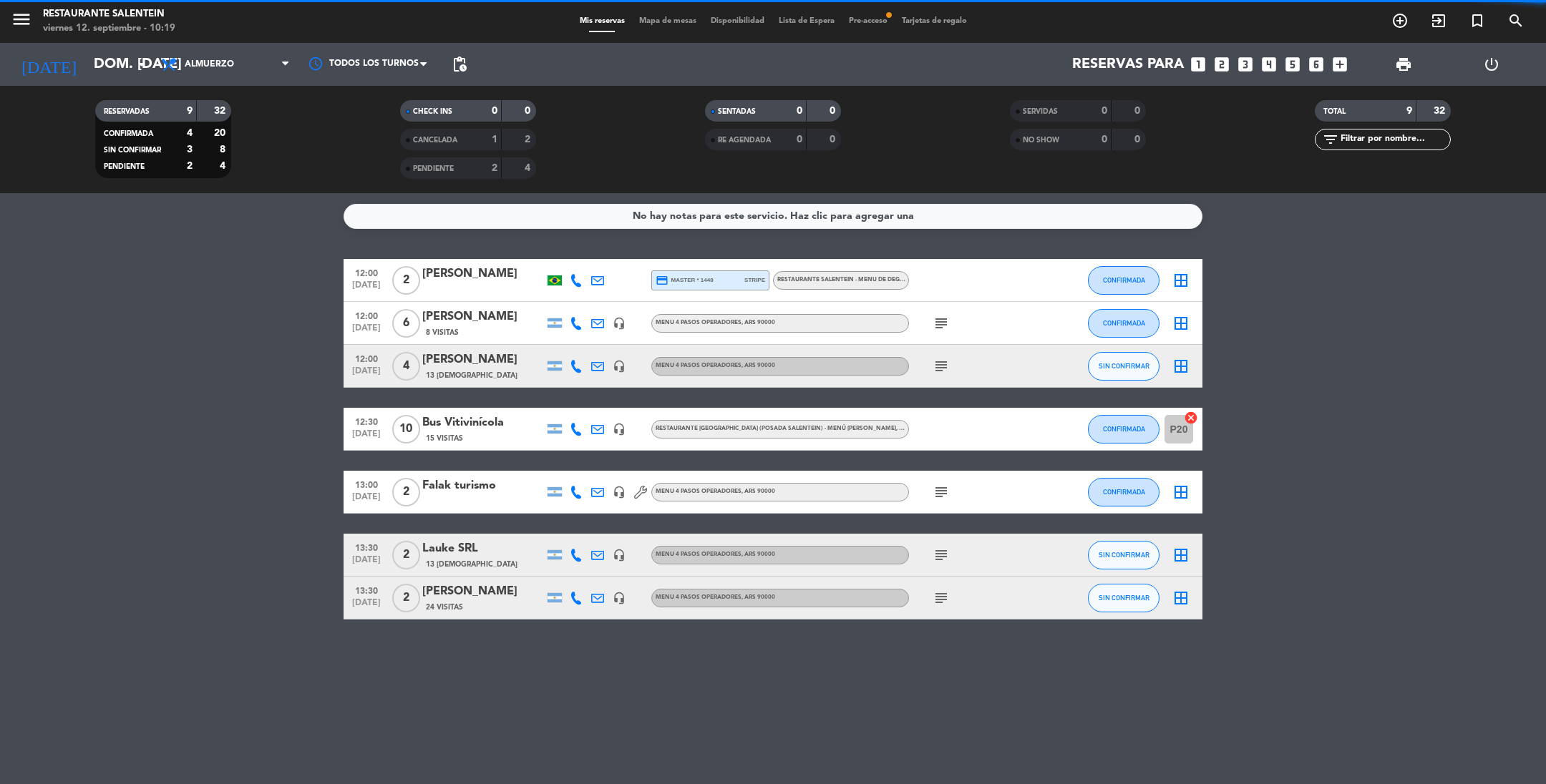
scroll to position [0, 0]
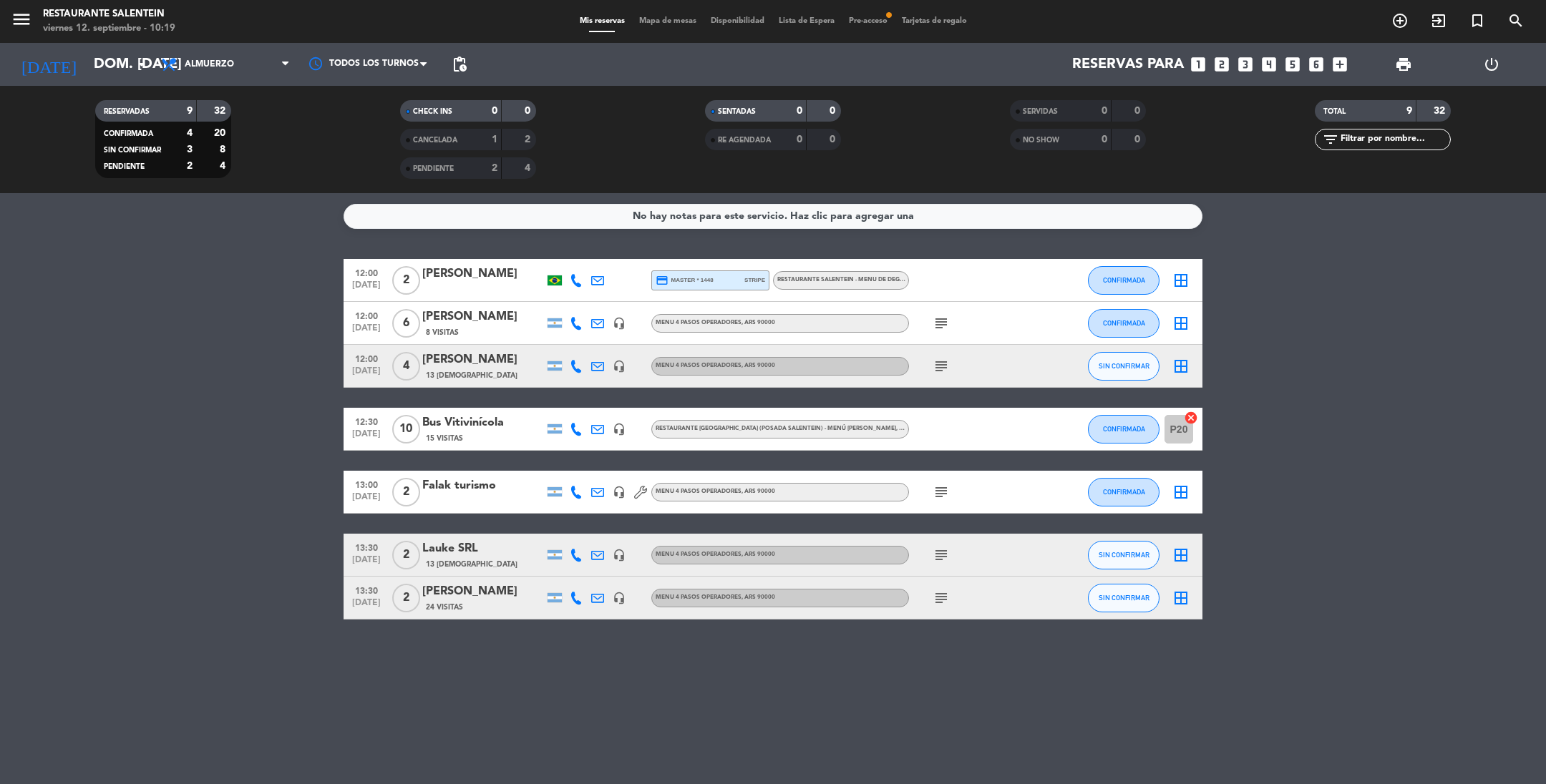
click at [935, 366] on icon "subject" at bounding box center [941, 366] width 17 height 17
click at [868, 17] on span "Pre-acceso fiber_manual_record" at bounding box center [867, 21] width 53 height 8
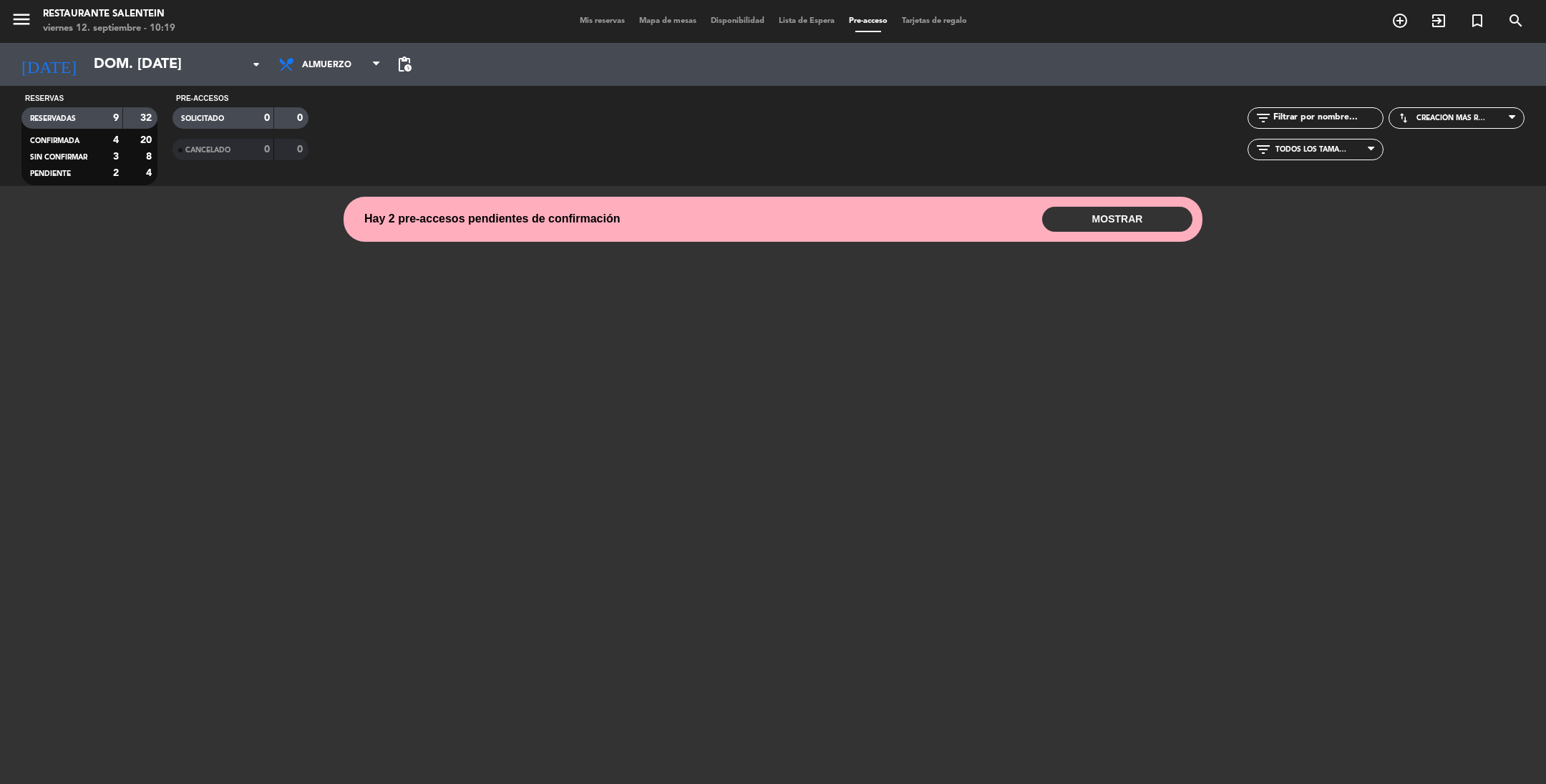
click at [1100, 217] on button "MOSTRAR" at bounding box center [1118, 219] width 150 height 25
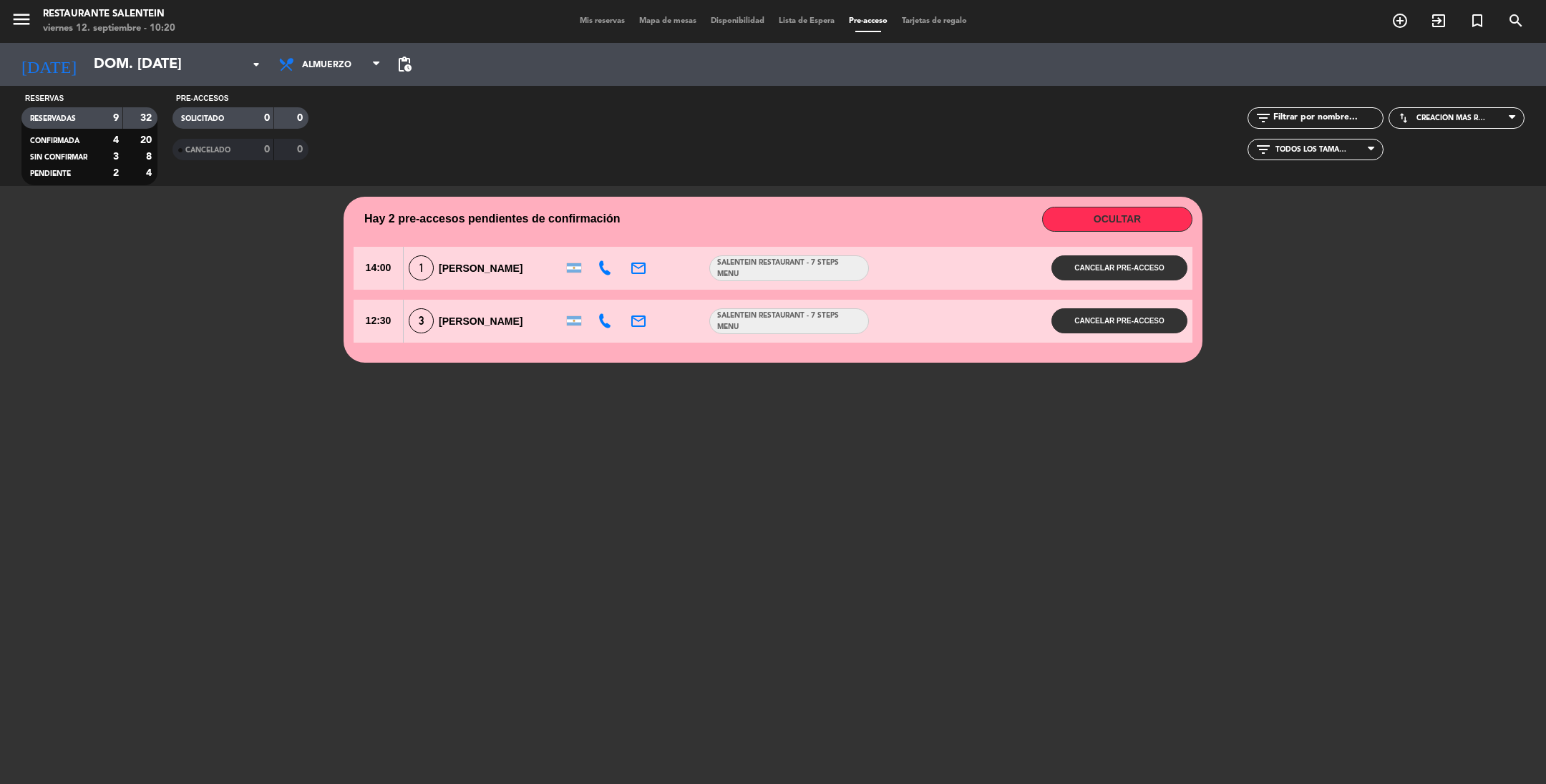
click at [515, 273] on div "1 [PERSON_NAME]" at bounding box center [481, 268] width 154 height 25
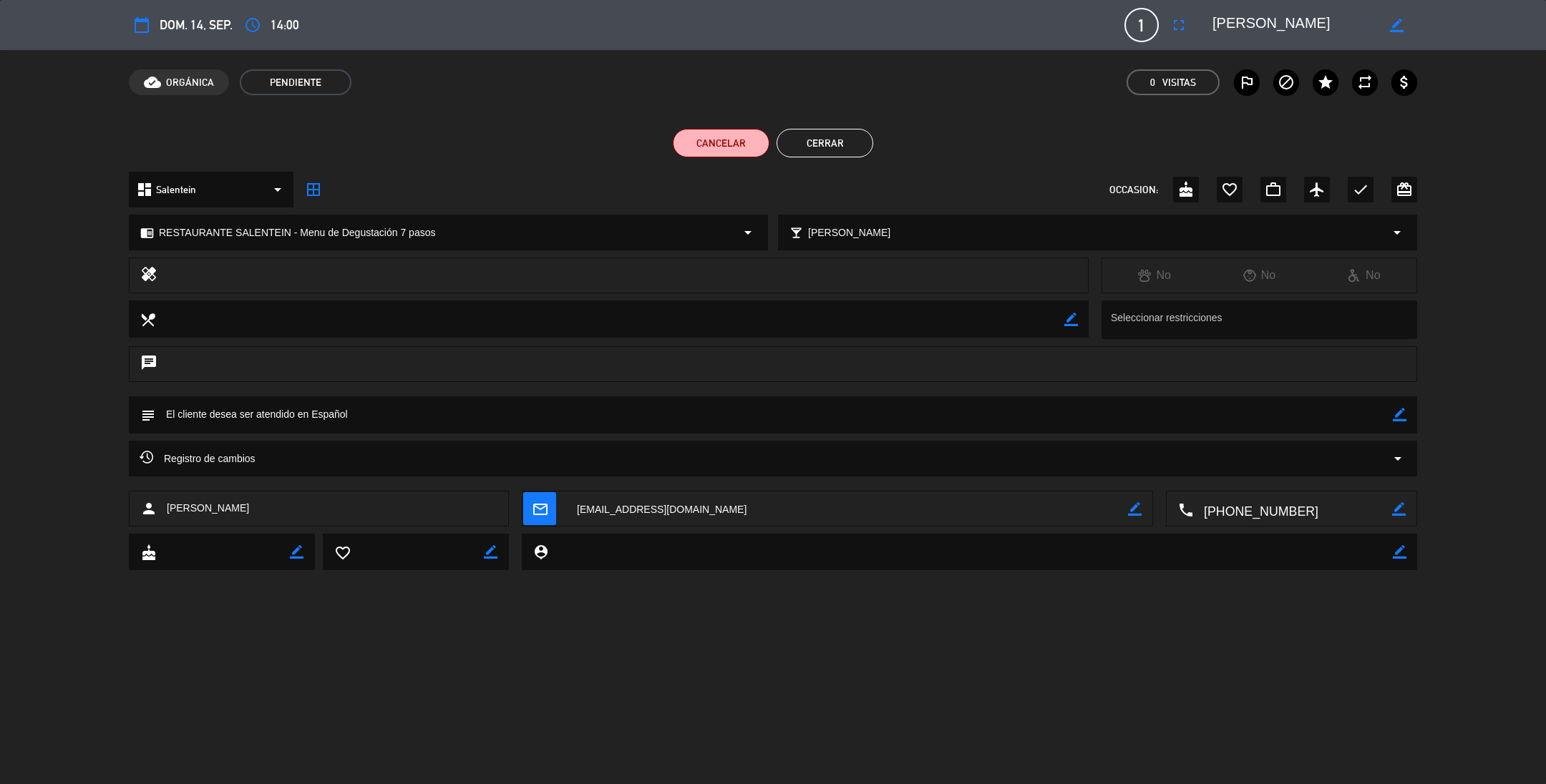
click at [818, 142] on button "Cerrar" at bounding box center [825, 143] width 97 height 29
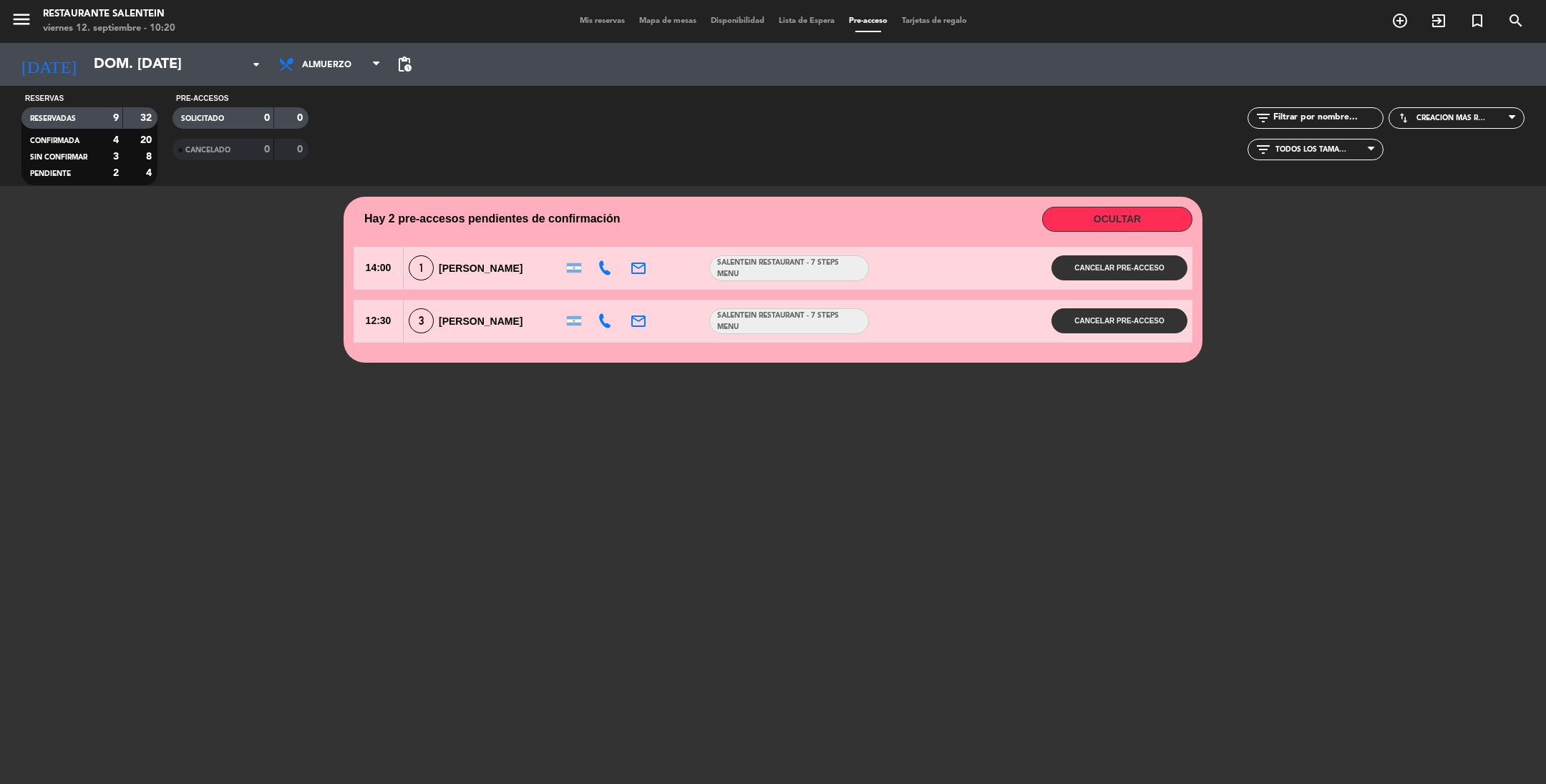
click at [604, 17] on span "Mis reservas" at bounding box center [602, 21] width 59 height 8
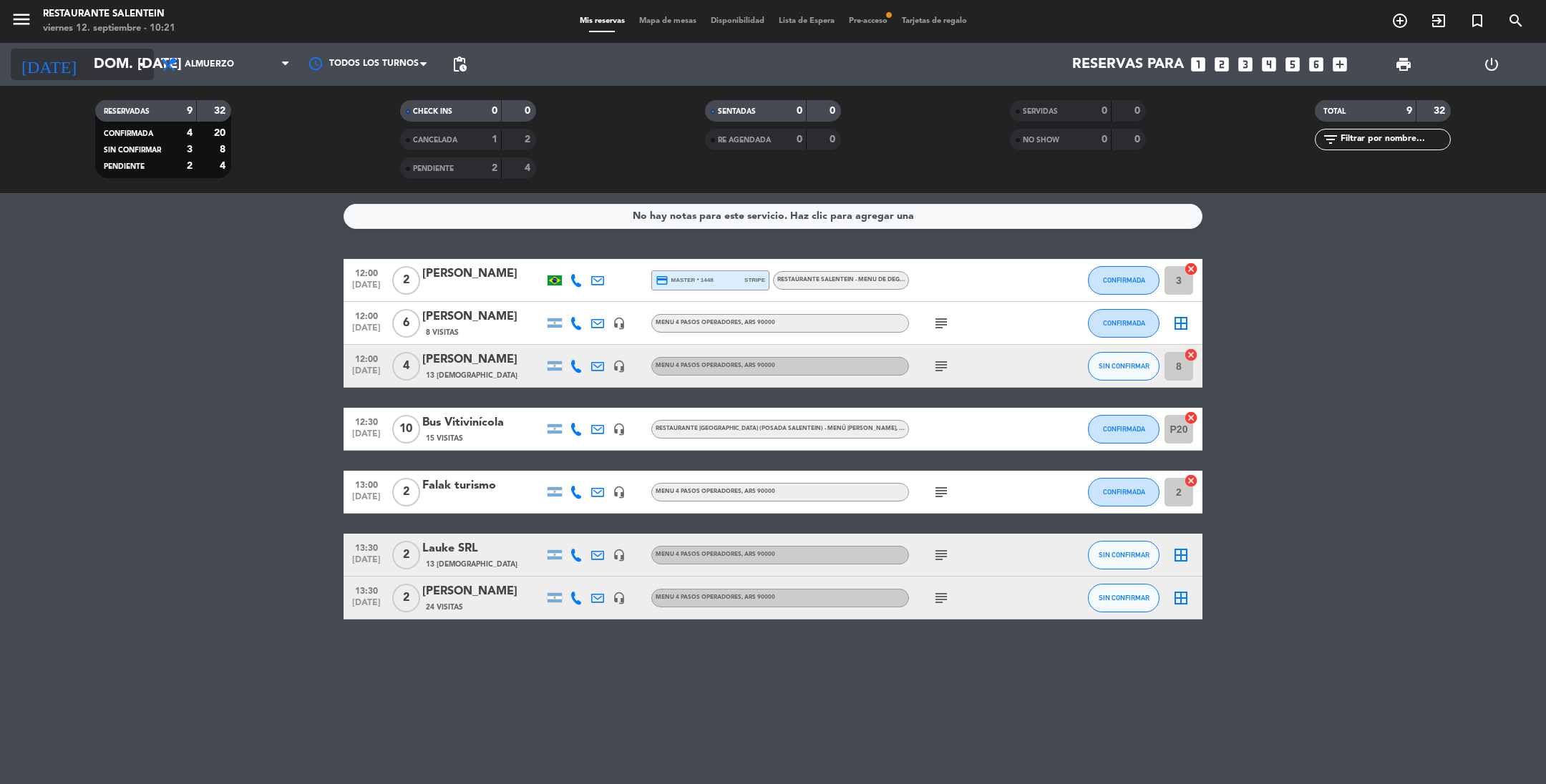
click at [131, 65] on input "dom. [DATE]" at bounding box center [177, 63] width 182 height 31
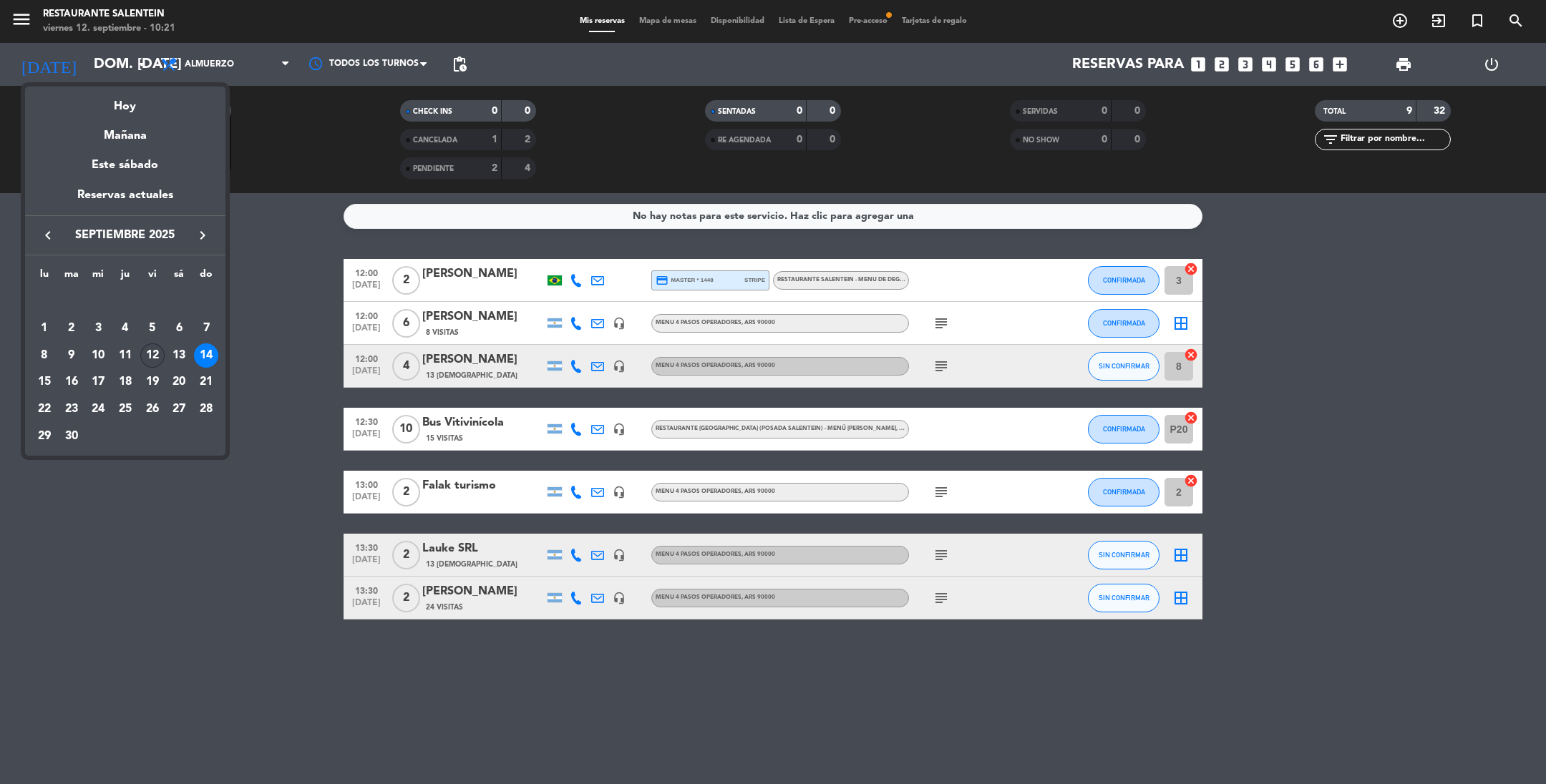
click at [156, 355] on div "12" at bounding box center [152, 355] width 24 height 24
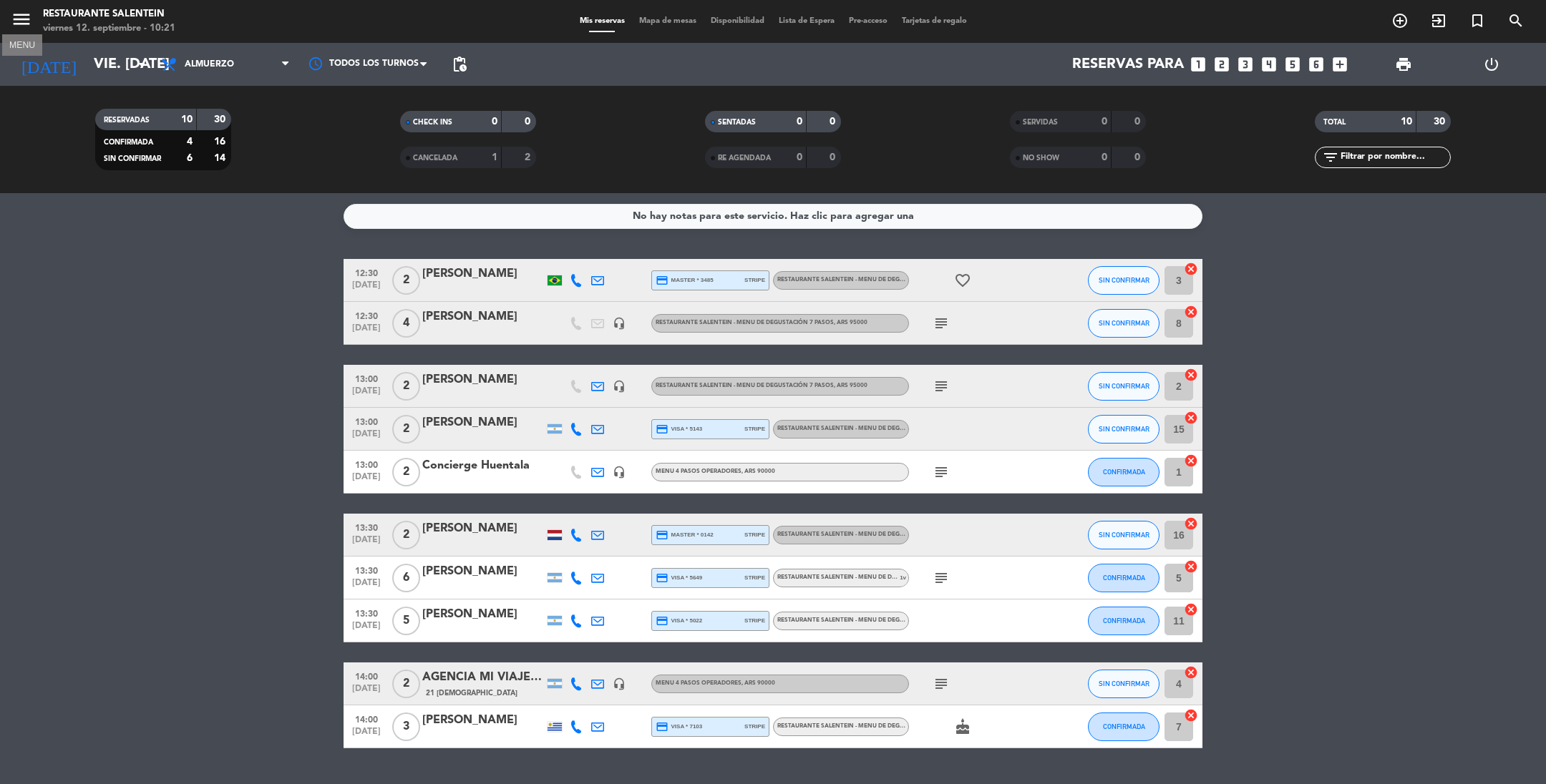
click at [22, 20] on icon "menu" at bounding box center [21, 20] width 21 height 21
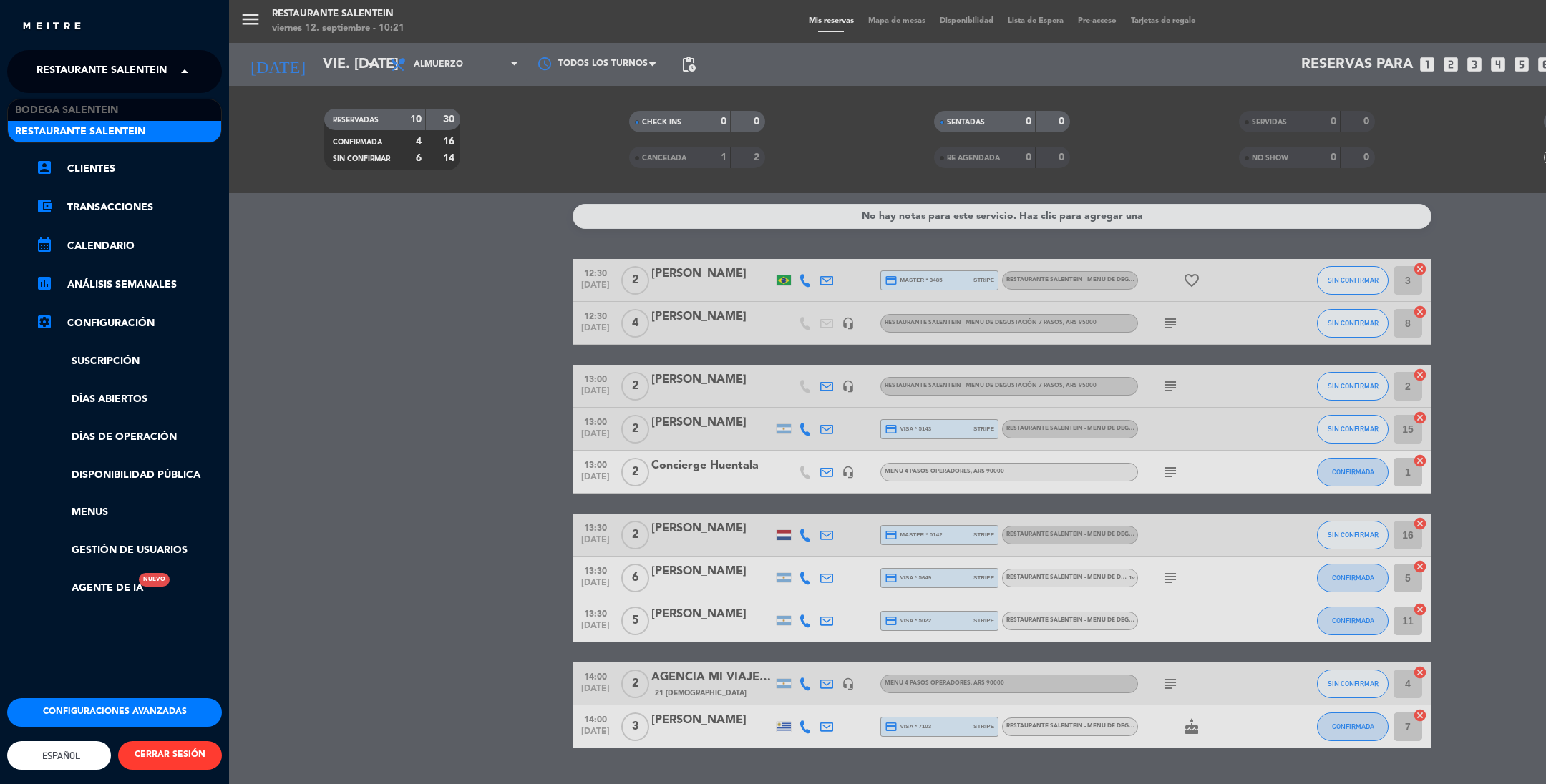
click at [72, 69] on span "Restaurante Salentein" at bounding box center [102, 72] width 131 height 30
click at [75, 107] on span "Bodega Salentein" at bounding box center [66, 110] width 103 height 16
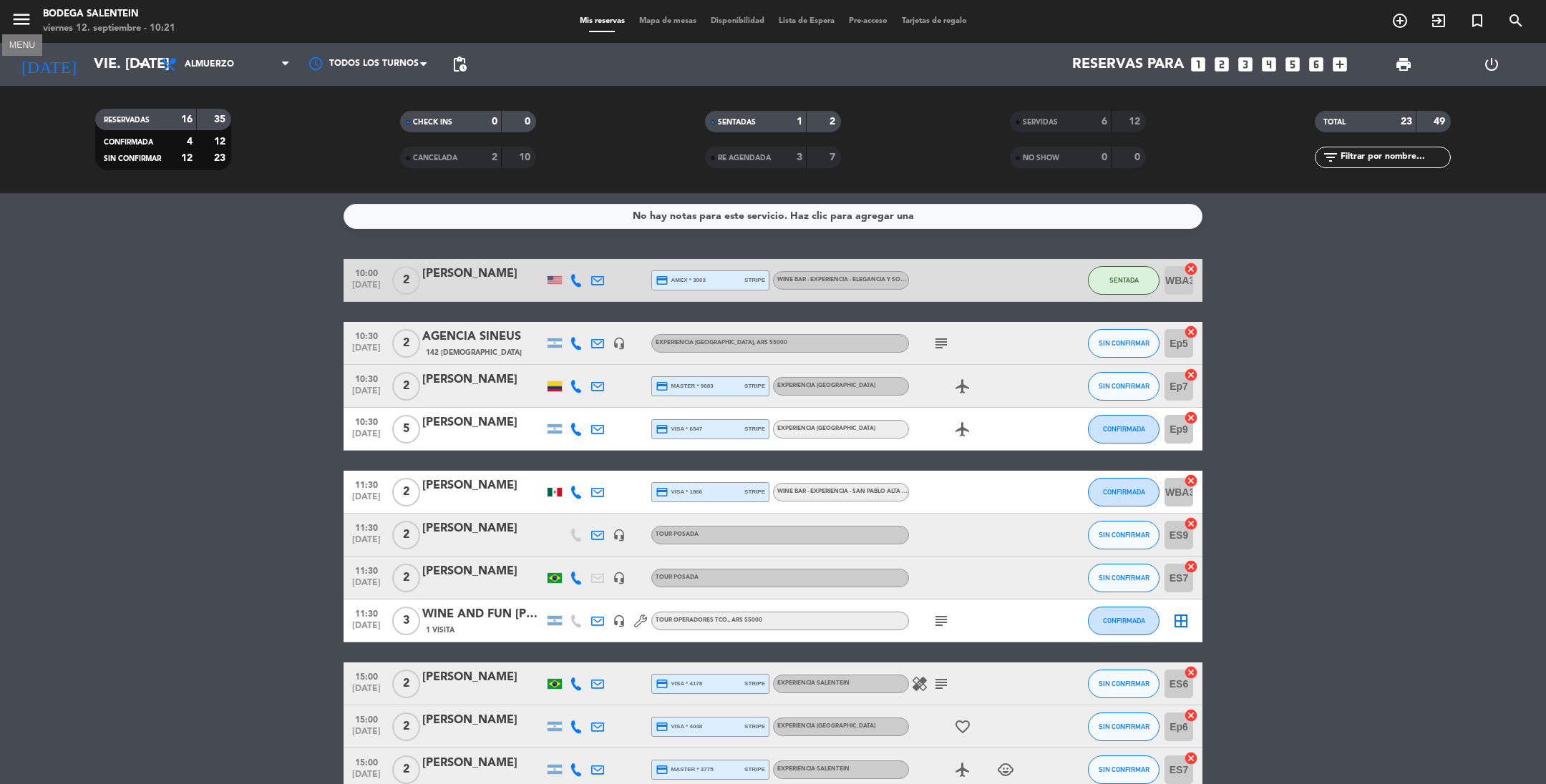
click at [23, 18] on icon "menu" at bounding box center [21, 20] width 21 height 21
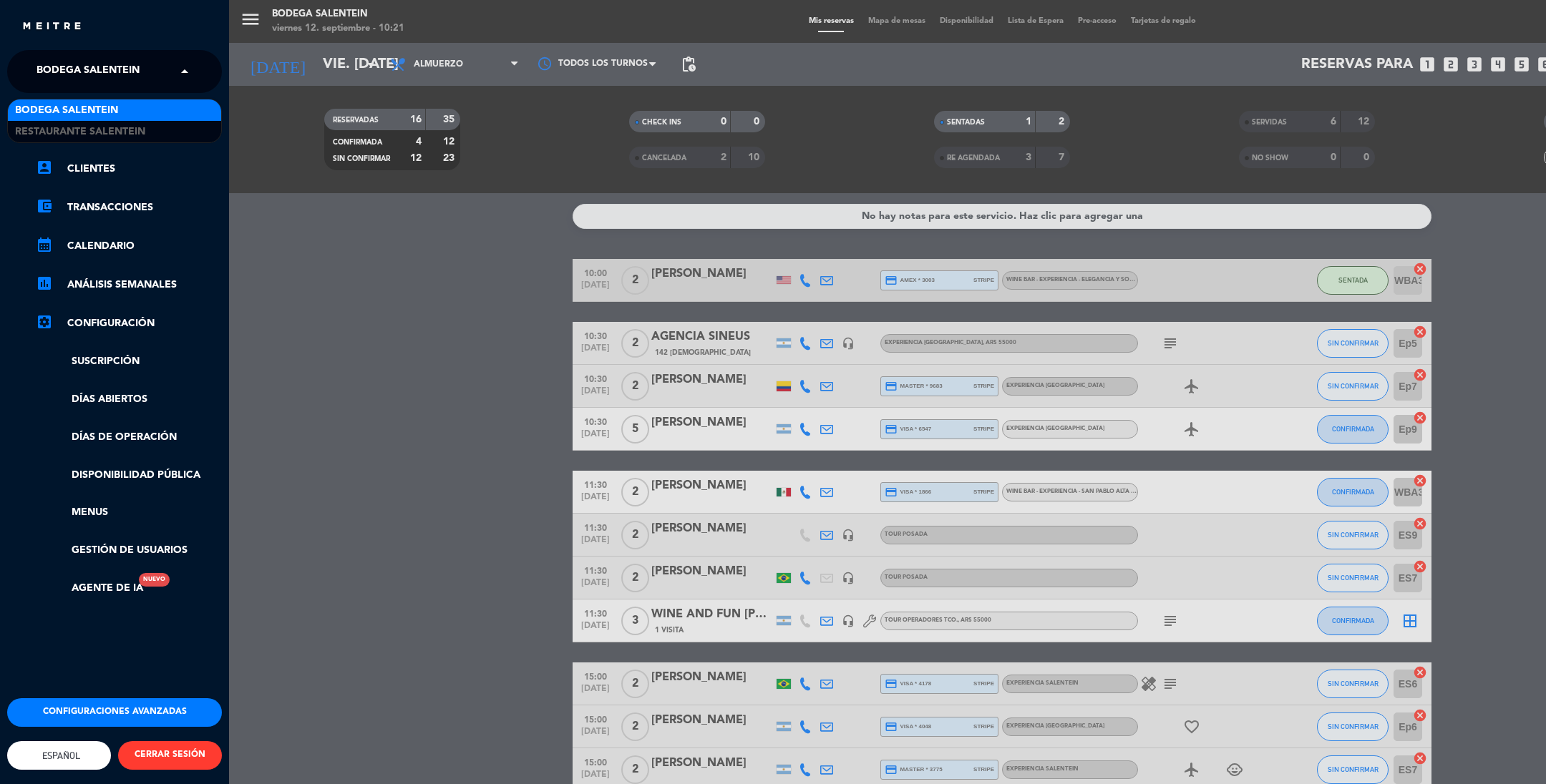
click at [76, 72] on span "Bodega Salentein" at bounding box center [88, 72] width 103 height 30
click at [90, 130] on span "Restaurante Salentein" at bounding box center [80, 132] width 131 height 16
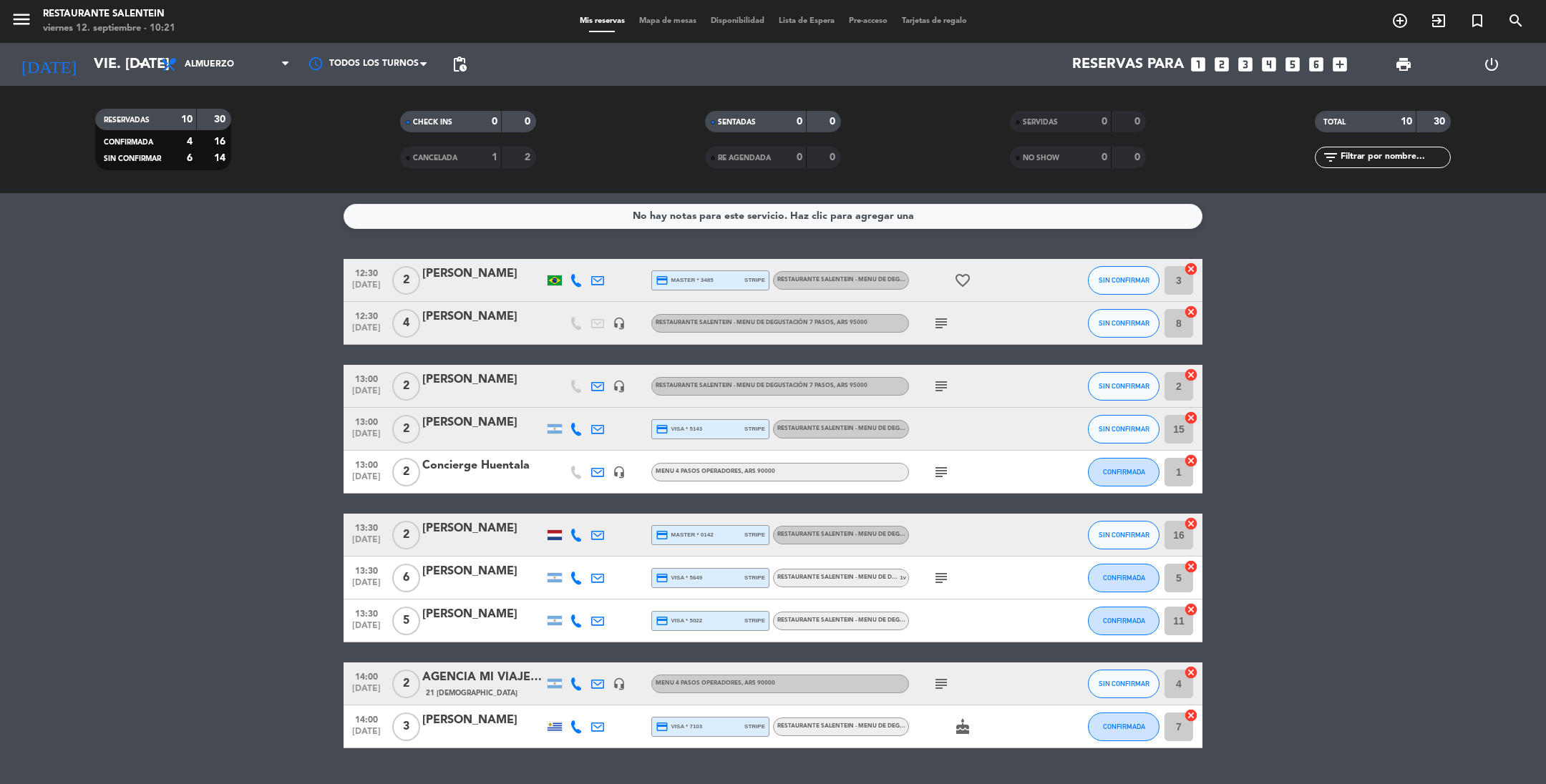
click at [939, 385] on icon "subject" at bounding box center [941, 386] width 17 height 17
click at [461, 376] on div "[PERSON_NAME]" at bounding box center [483, 380] width 122 height 19
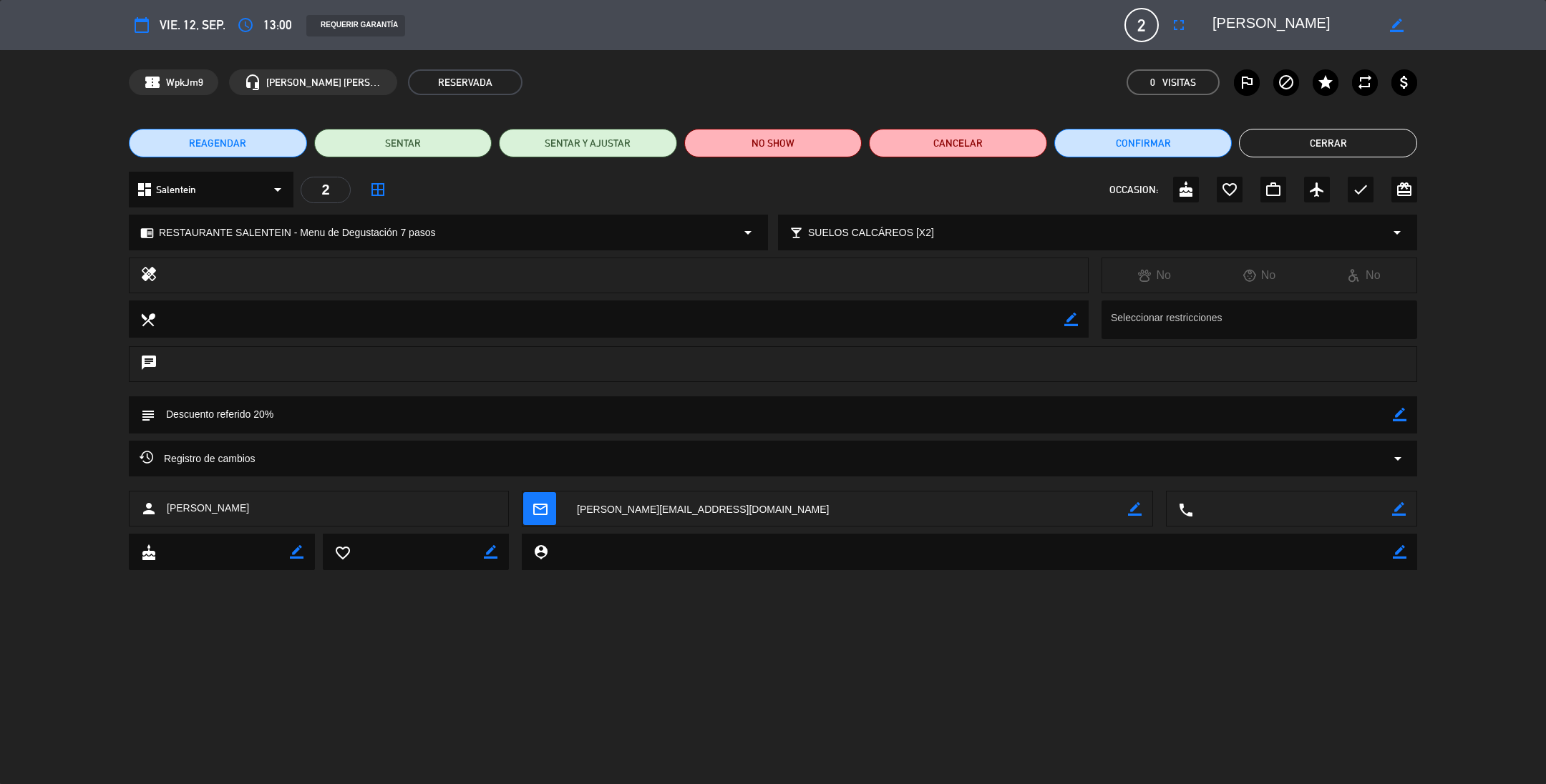
click at [1282, 142] on button "Cerrar" at bounding box center [1328, 143] width 178 height 29
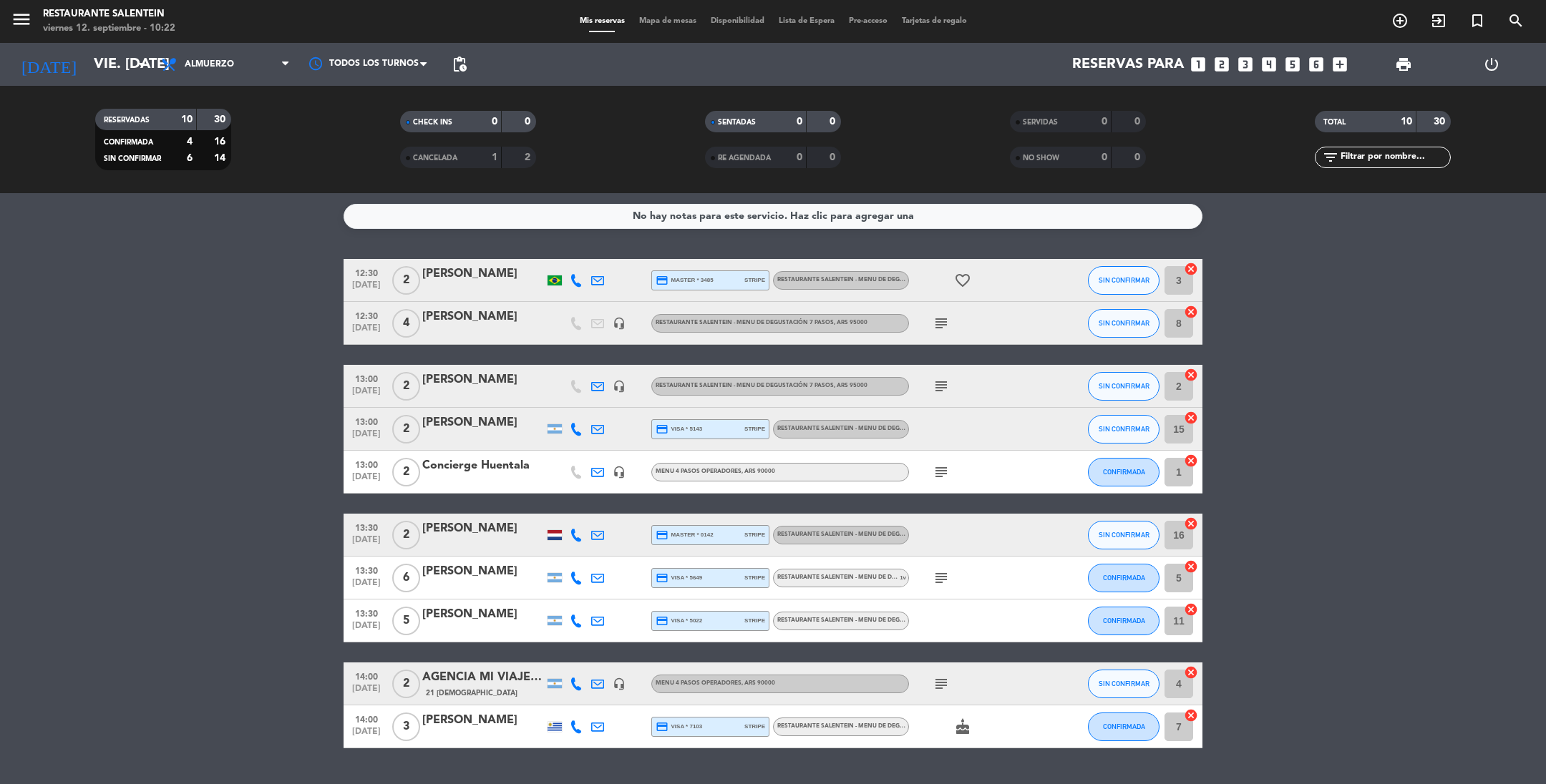
click at [520, 387] on div "[PERSON_NAME]" at bounding box center [483, 380] width 122 height 19
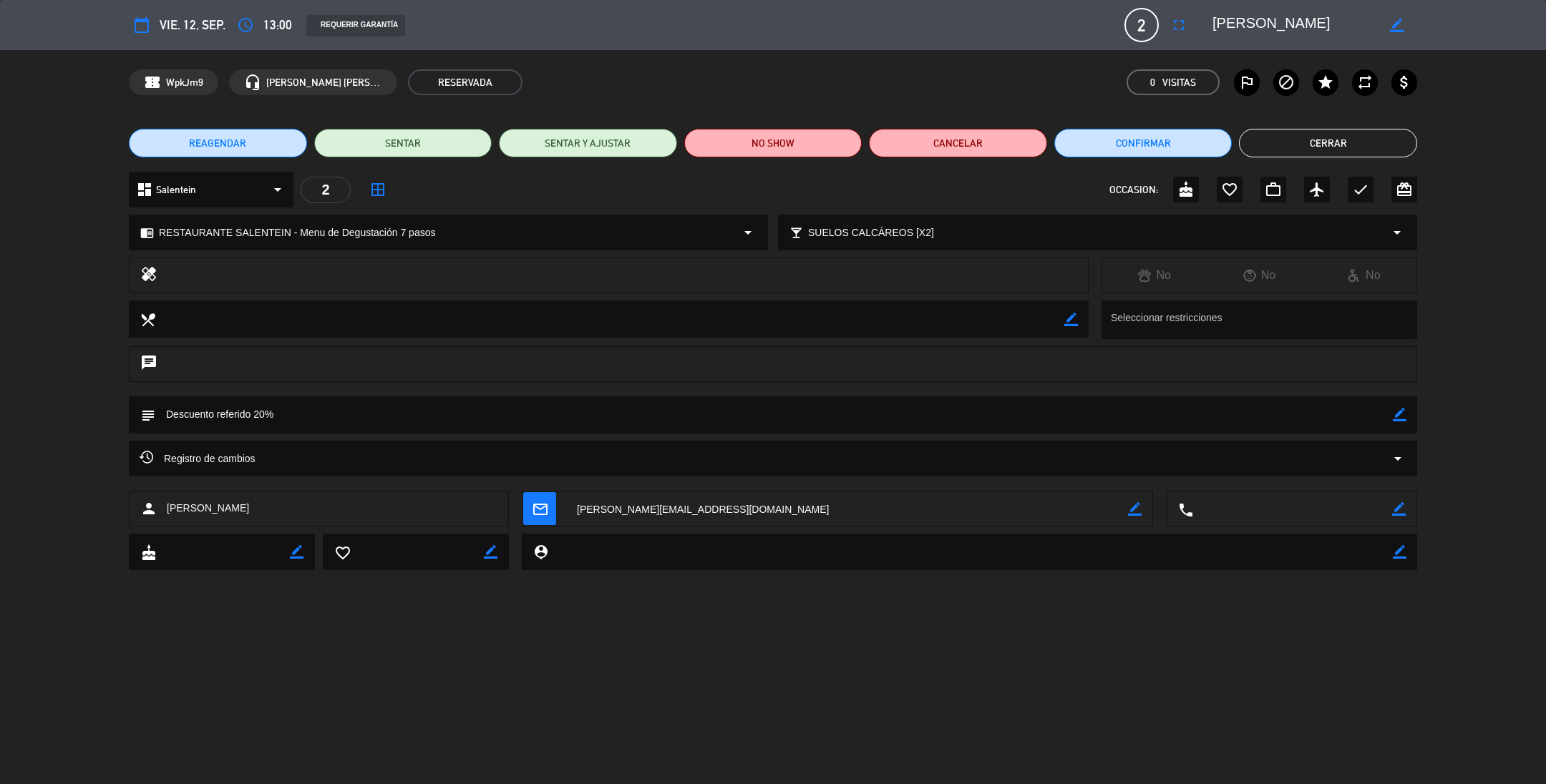
drag, startPoint x: 706, startPoint y: 508, endPoint x: 571, endPoint y: 505, distance: 135.0
click at [571, 505] on textarea at bounding box center [847, 510] width 562 height 36
click at [1311, 136] on button "Cerrar" at bounding box center [1328, 143] width 178 height 29
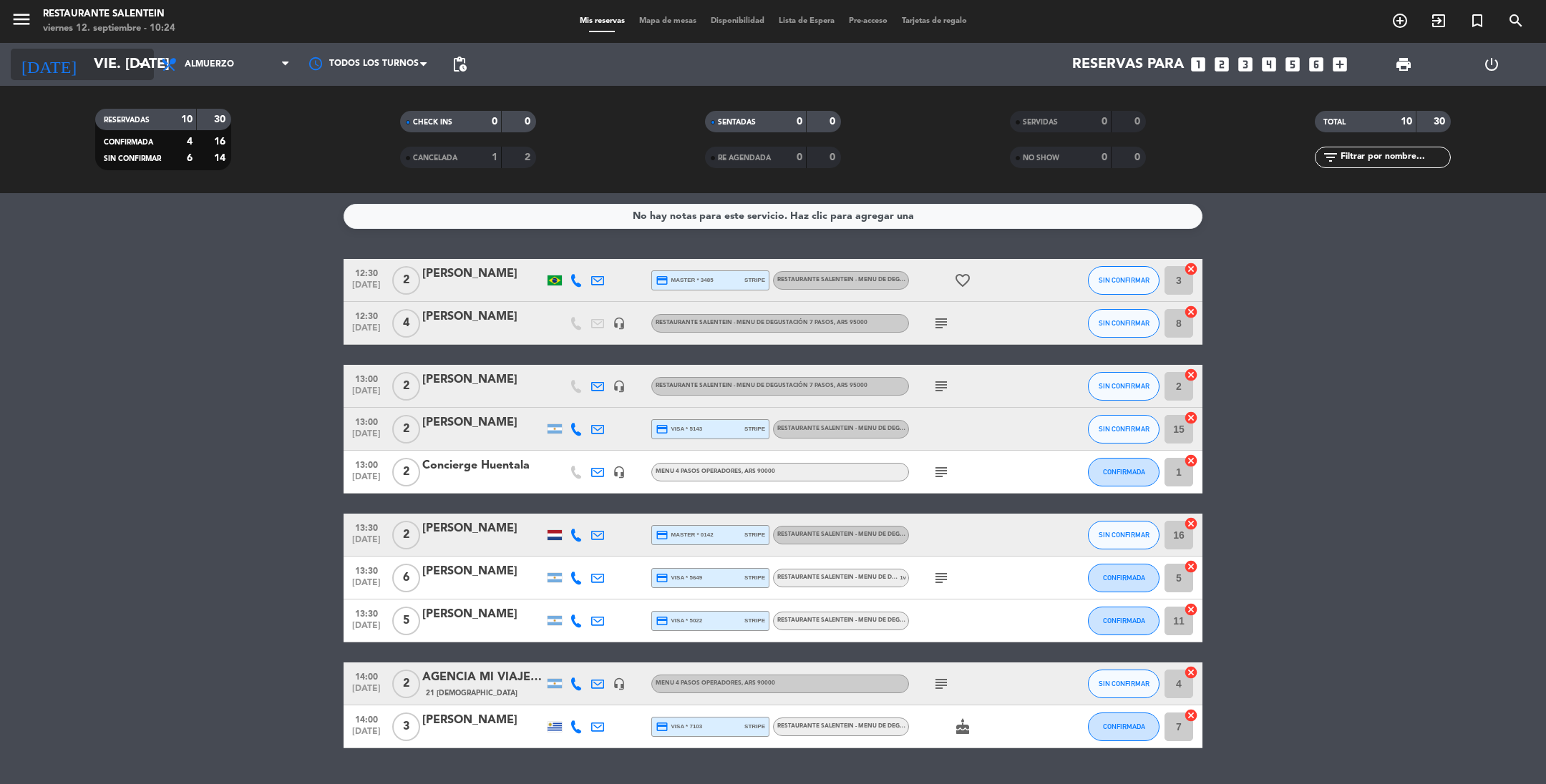
click at [101, 65] on input "vie. [DATE]" at bounding box center [177, 63] width 182 height 31
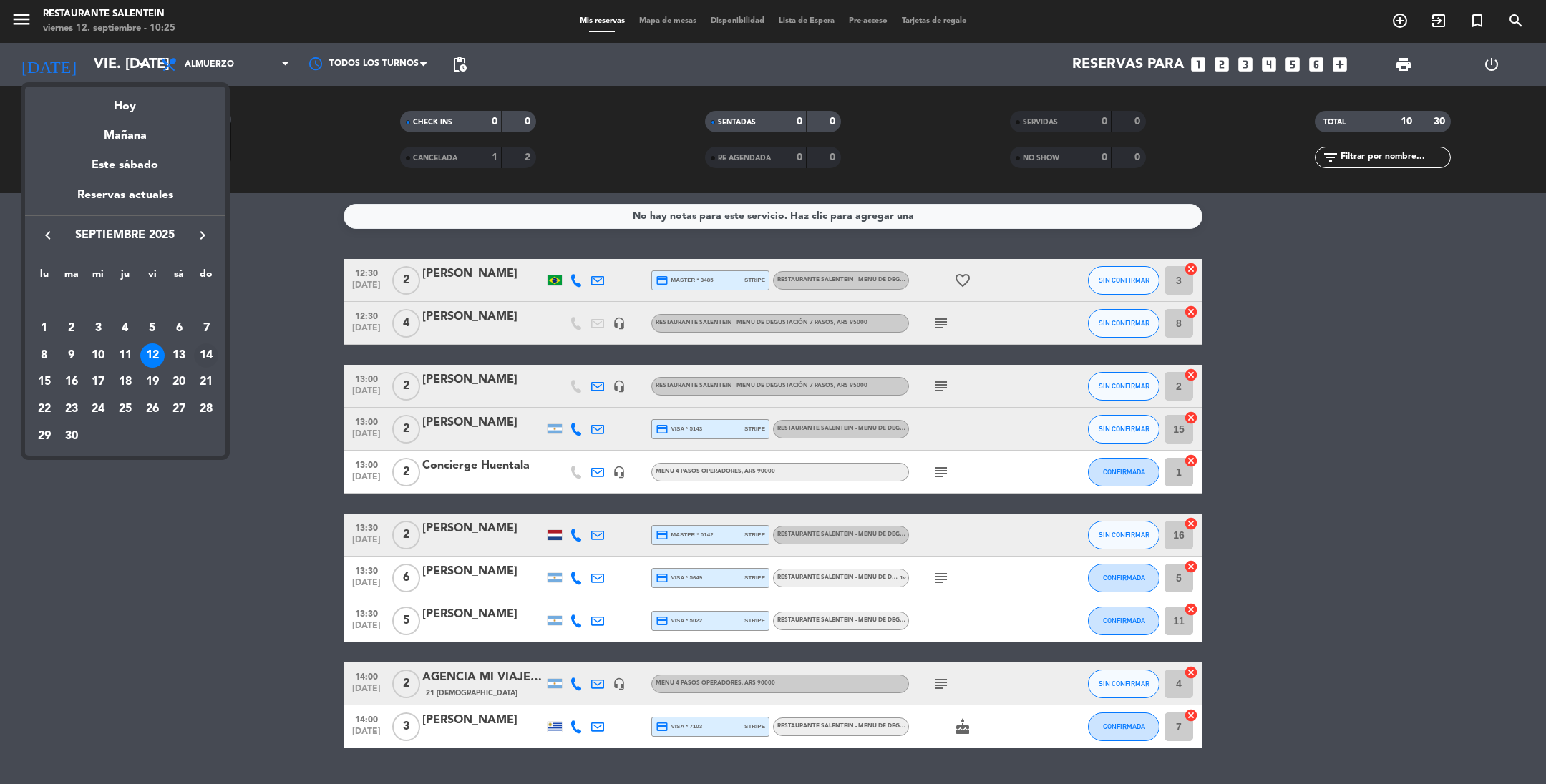
click at [204, 353] on div "14" at bounding box center [206, 355] width 24 height 24
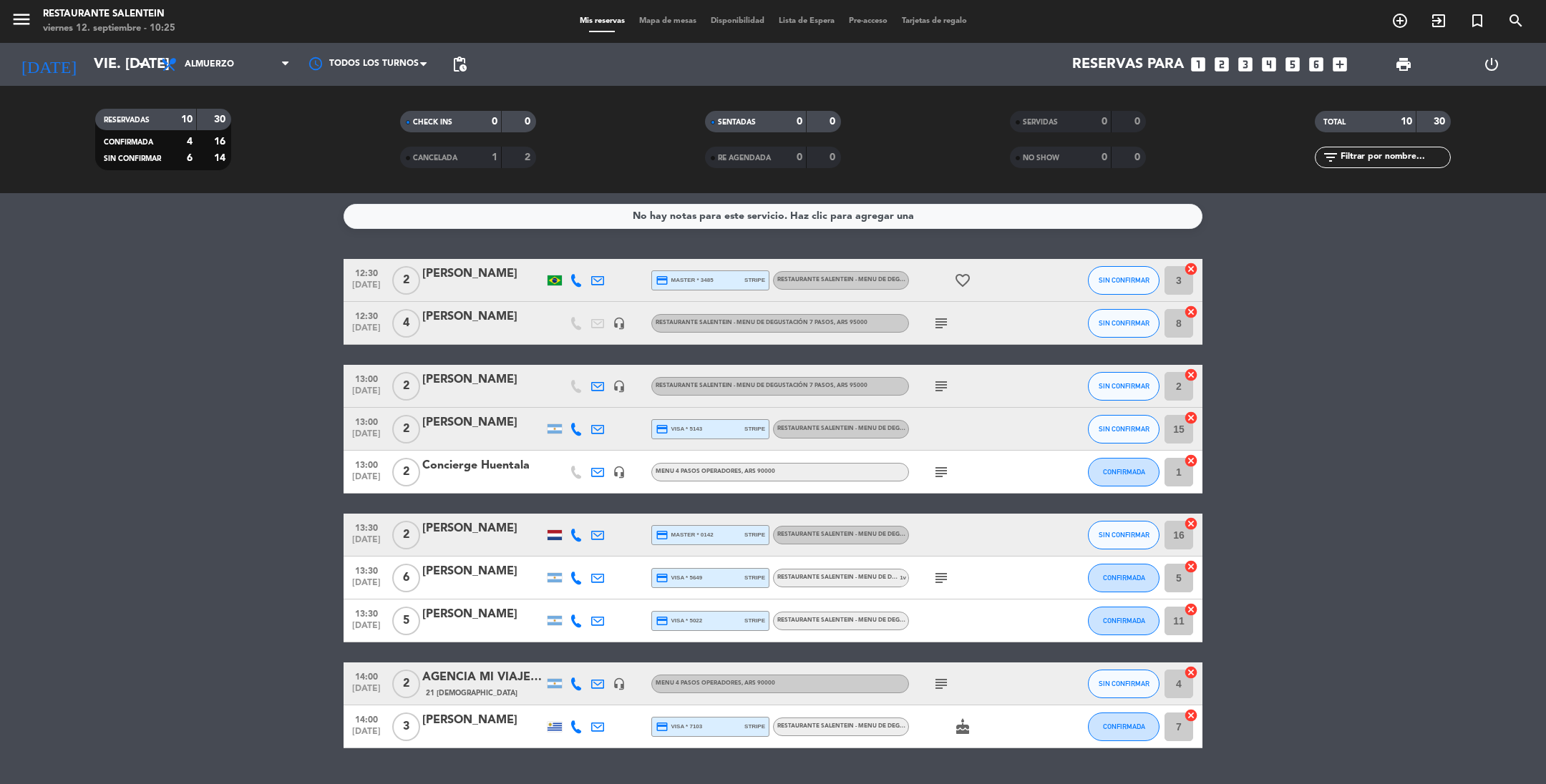
type input "dom. [DATE]"
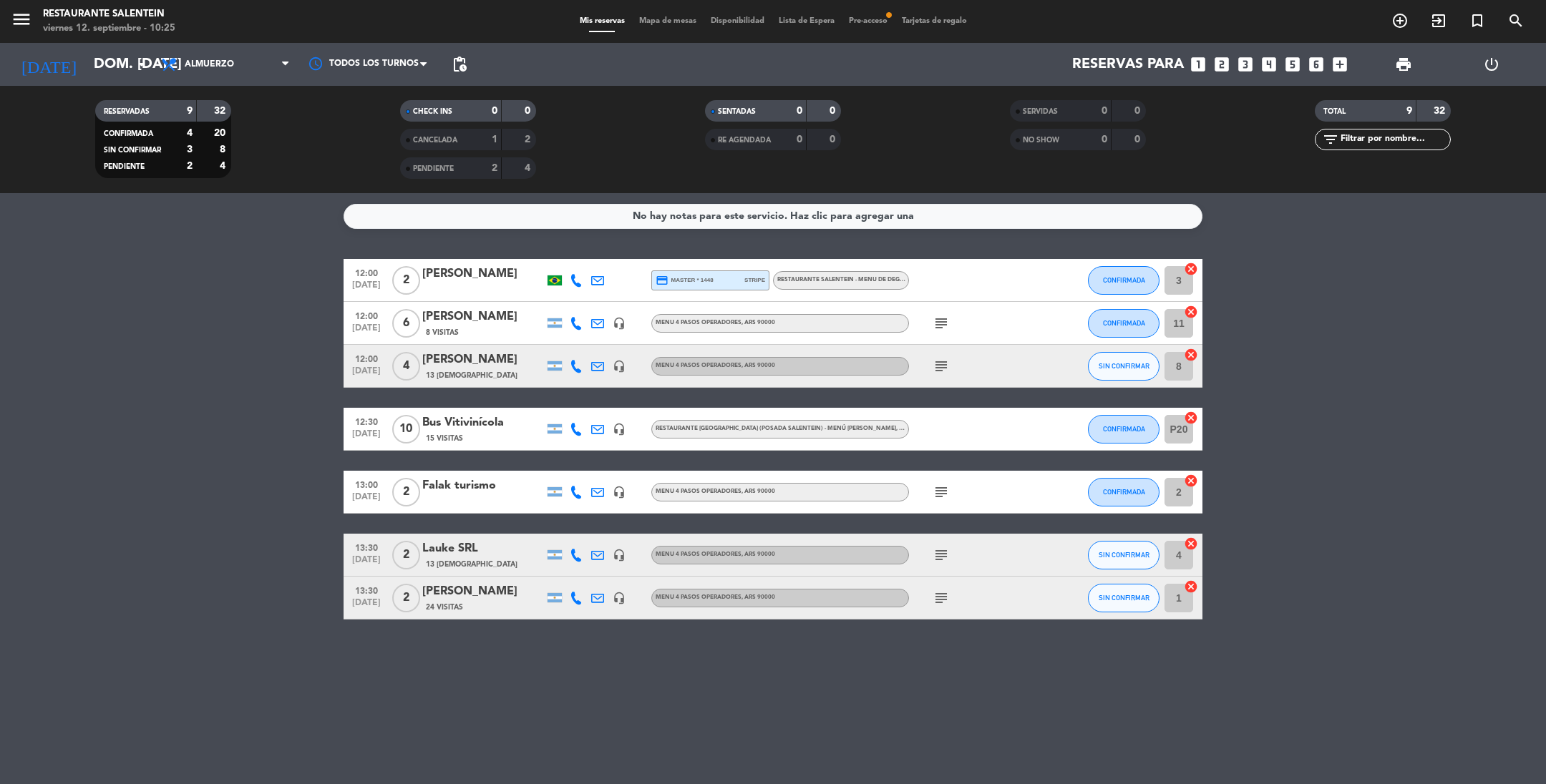
click at [878, 22] on span "Pre-acceso fiber_manual_record" at bounding box center [867, 21] width 53 height 8
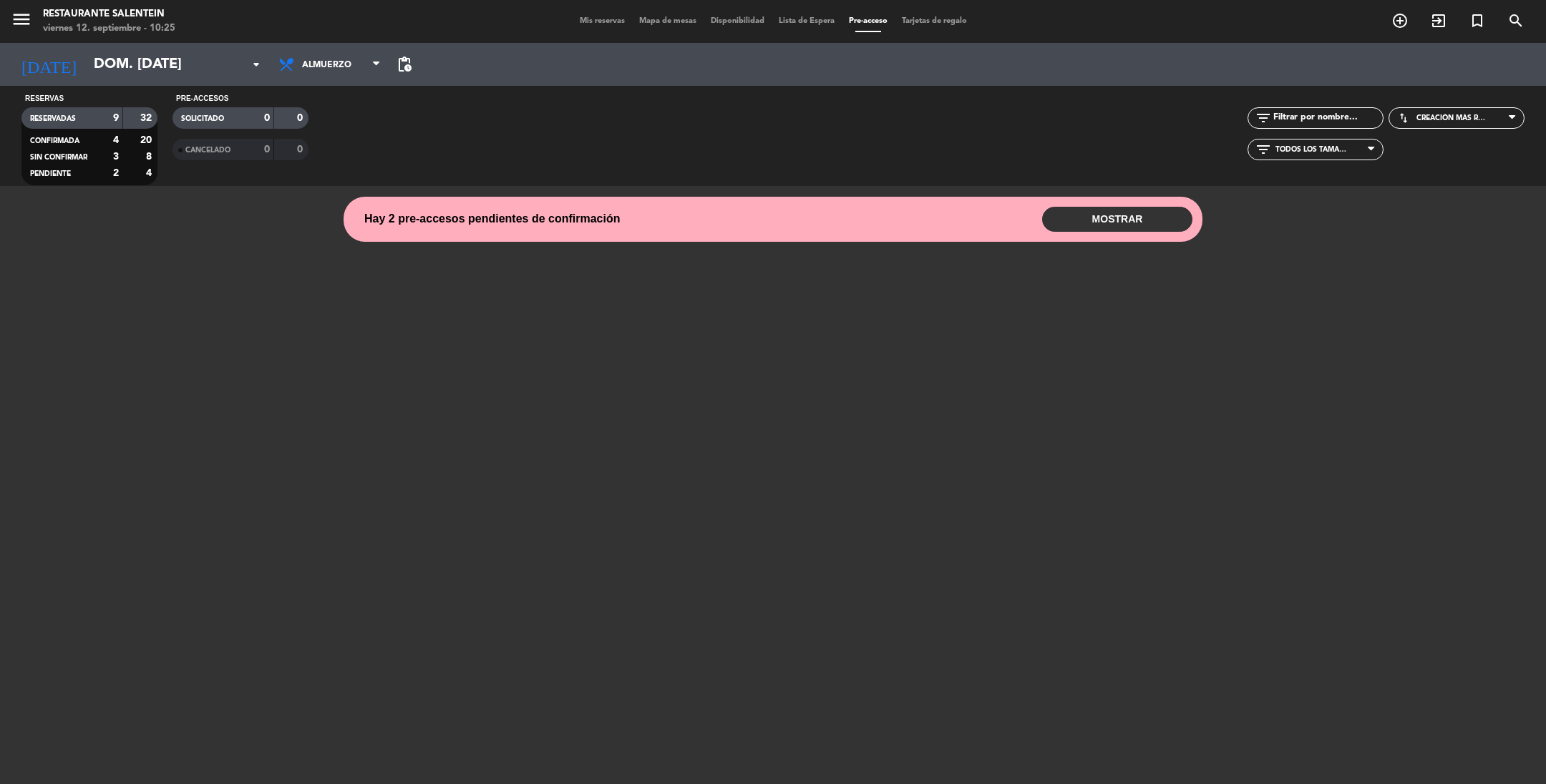
click at [1098, 211] on button "MOSTRAR" at bounding box center [1118, 219] width 150 height 25
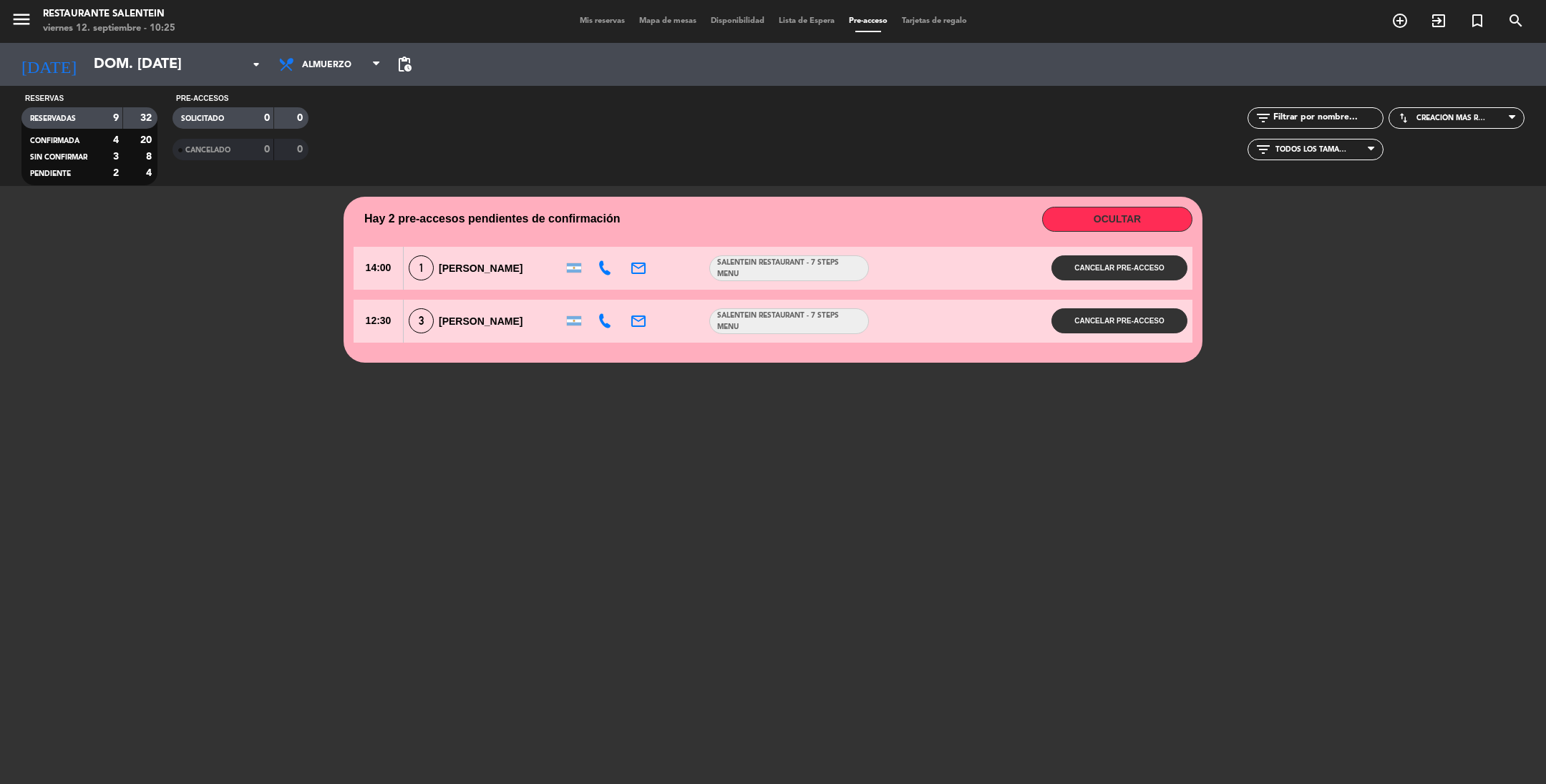
click at [520, 277] on div "1 [PERSON_NAME]" at bounding box center [481, 268] width 154 height 25
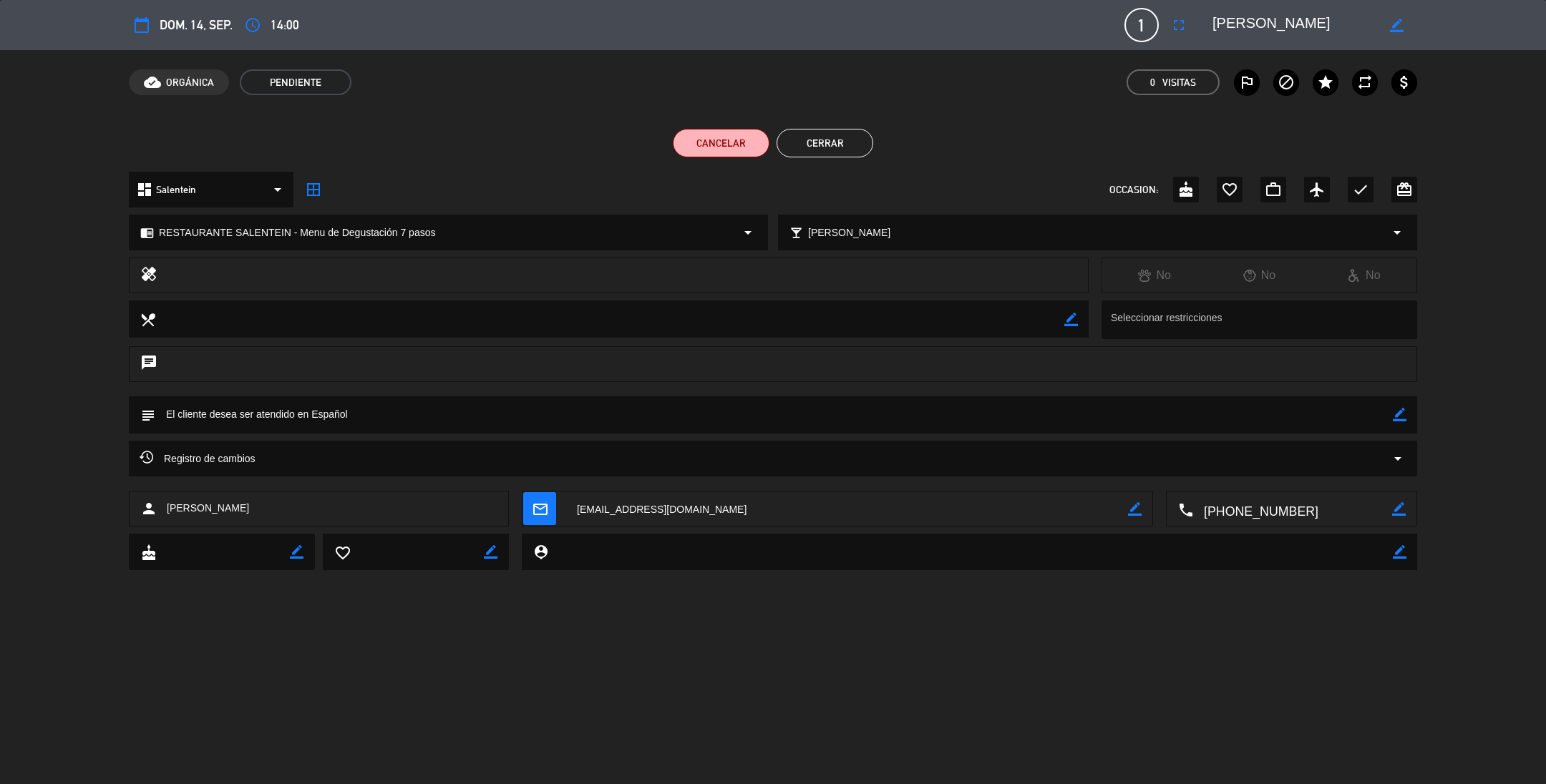
click at [1398, 455] on icon "arrow_drop_down" at bounding box center [1398, 459] width 17 height 17
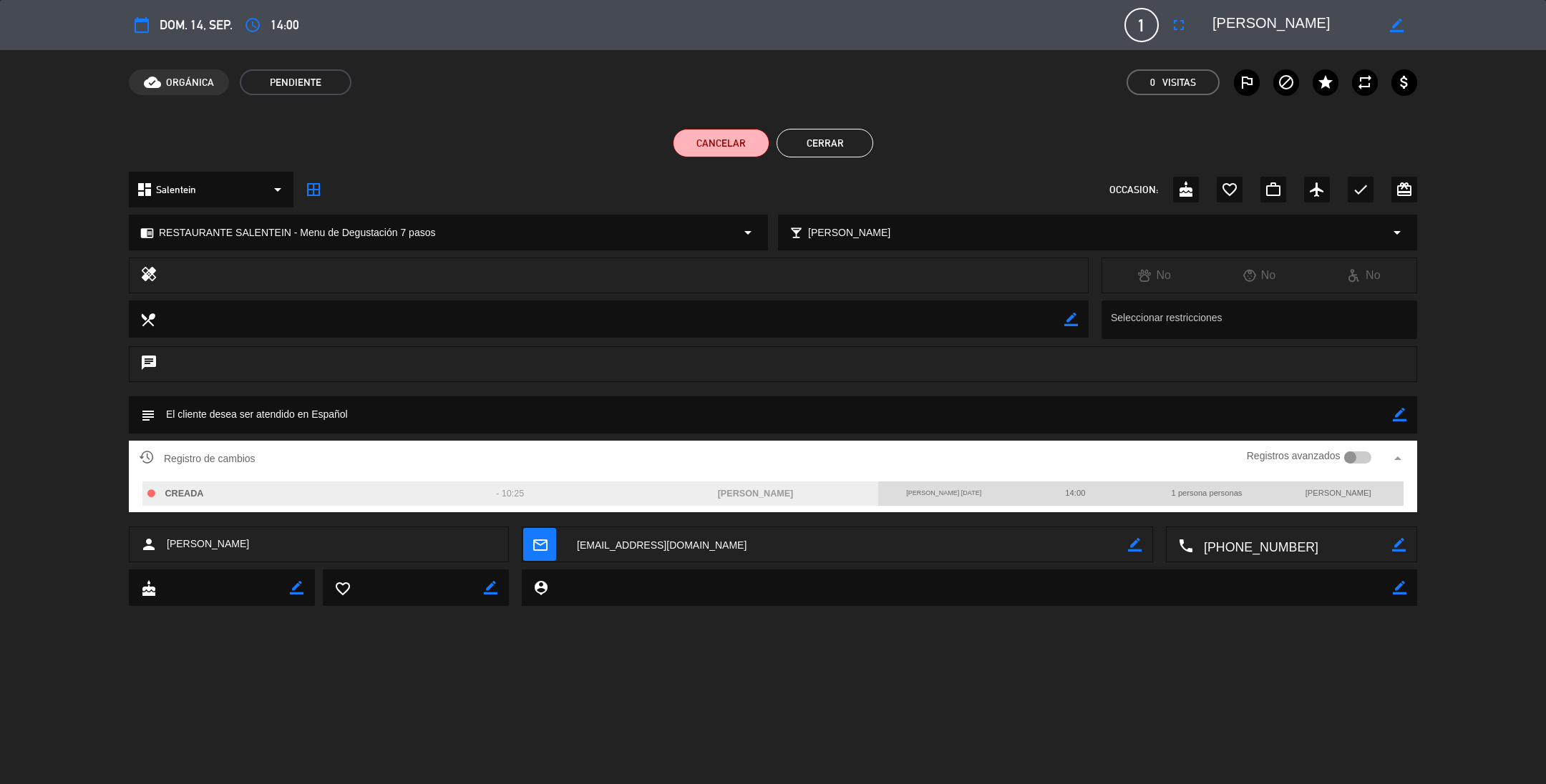
click at [1398, 455] on icon "arrow_drop_up" at bounding box center [1398, 459] width 17 height 17
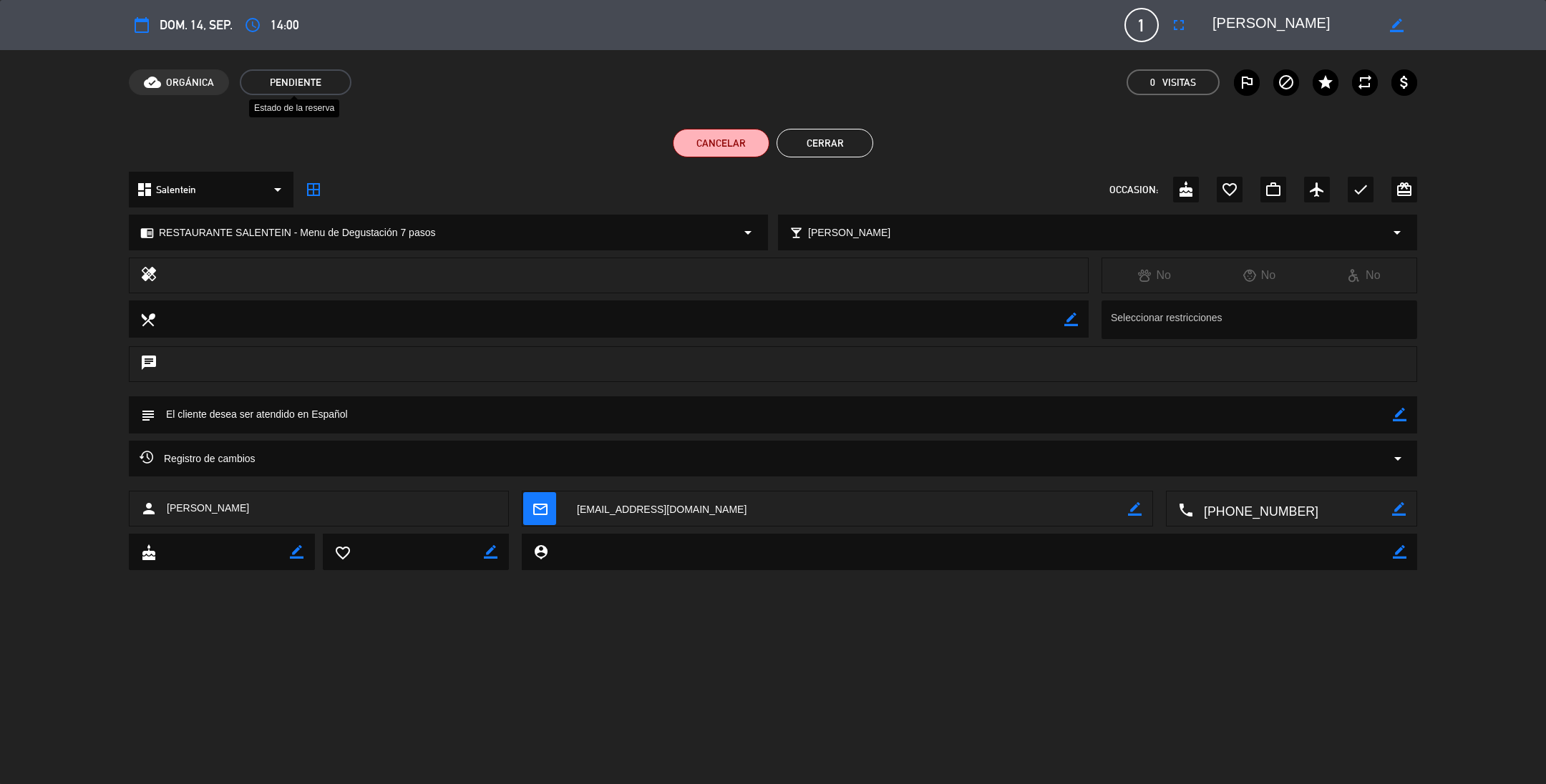
click at [292, 80] on span "Pendiente" at bounding box center [295, 82] width 112 height 26
click at [824, 142] on button "Cerrar" at bounding box center [825, 143] width 97 height 29
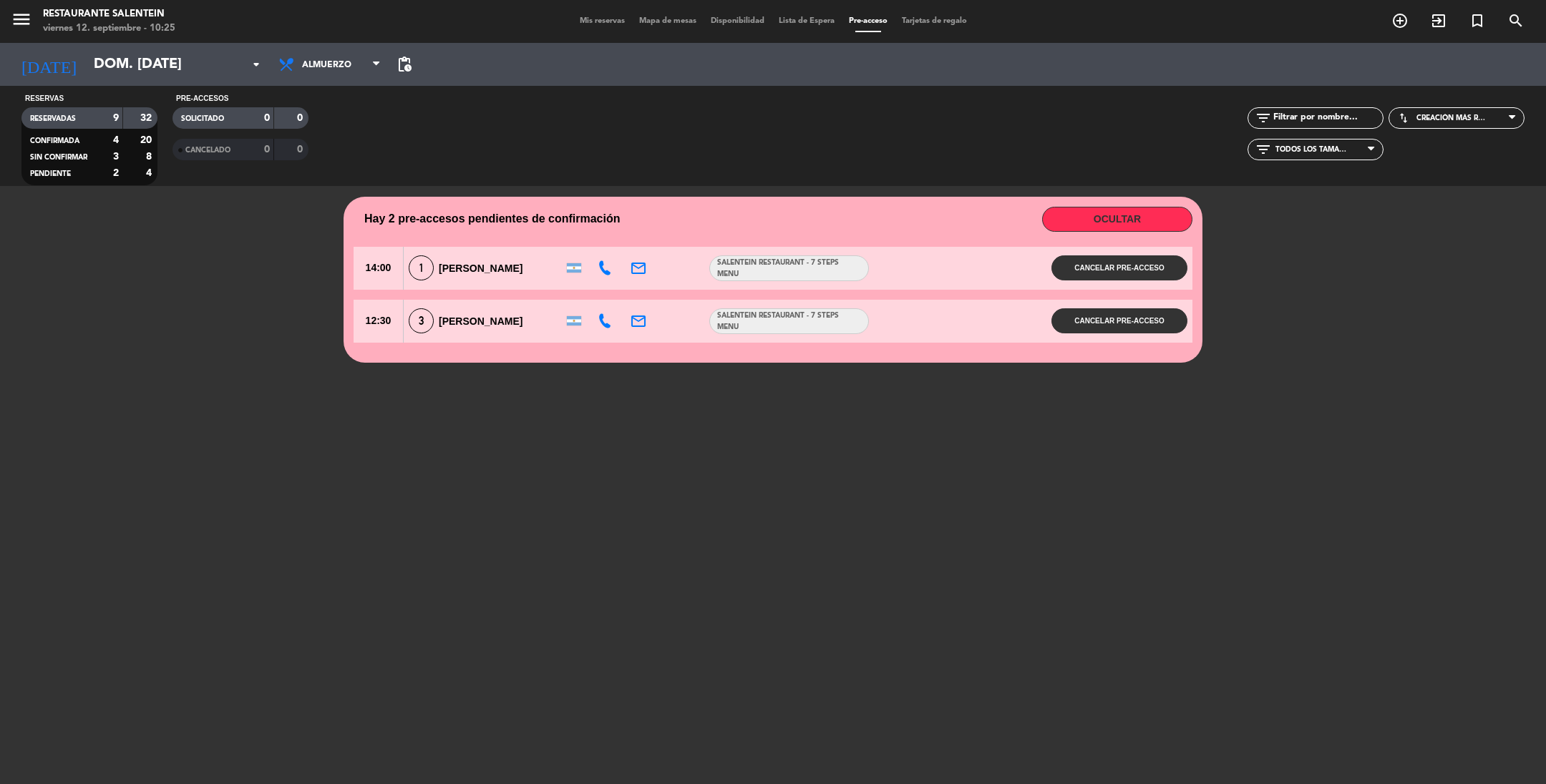
click at [765, 325] on span "SALENTEIN RESTAURANT - 7 Steps Menu" at bounding box center [789, 322] width 158 height 23
click at [475, 327] on span "[PERSON_NAME]" at bounding box center [481, 321] width 84 height 12
click at [531, 329] on div "3 [PERSON_NAME]" at bounding box center [481, 321] width 154 height 25
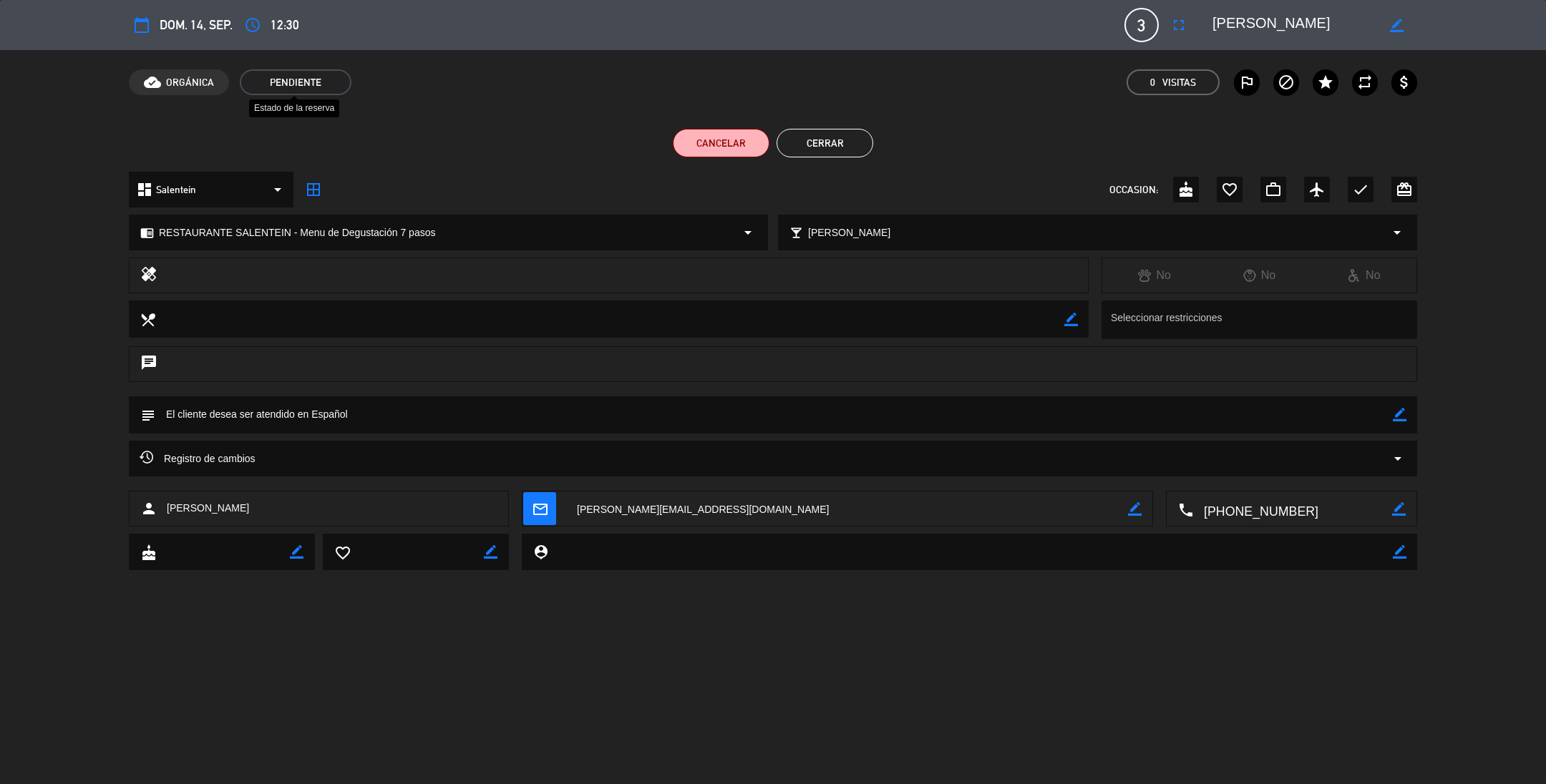
click at [292, 76] on span "Pendiente" at bounding box center [295, 82] width 112 height 26
click at [819, 148] on button "Cerrar" at bounding box center [825, 143] width 97 height 29
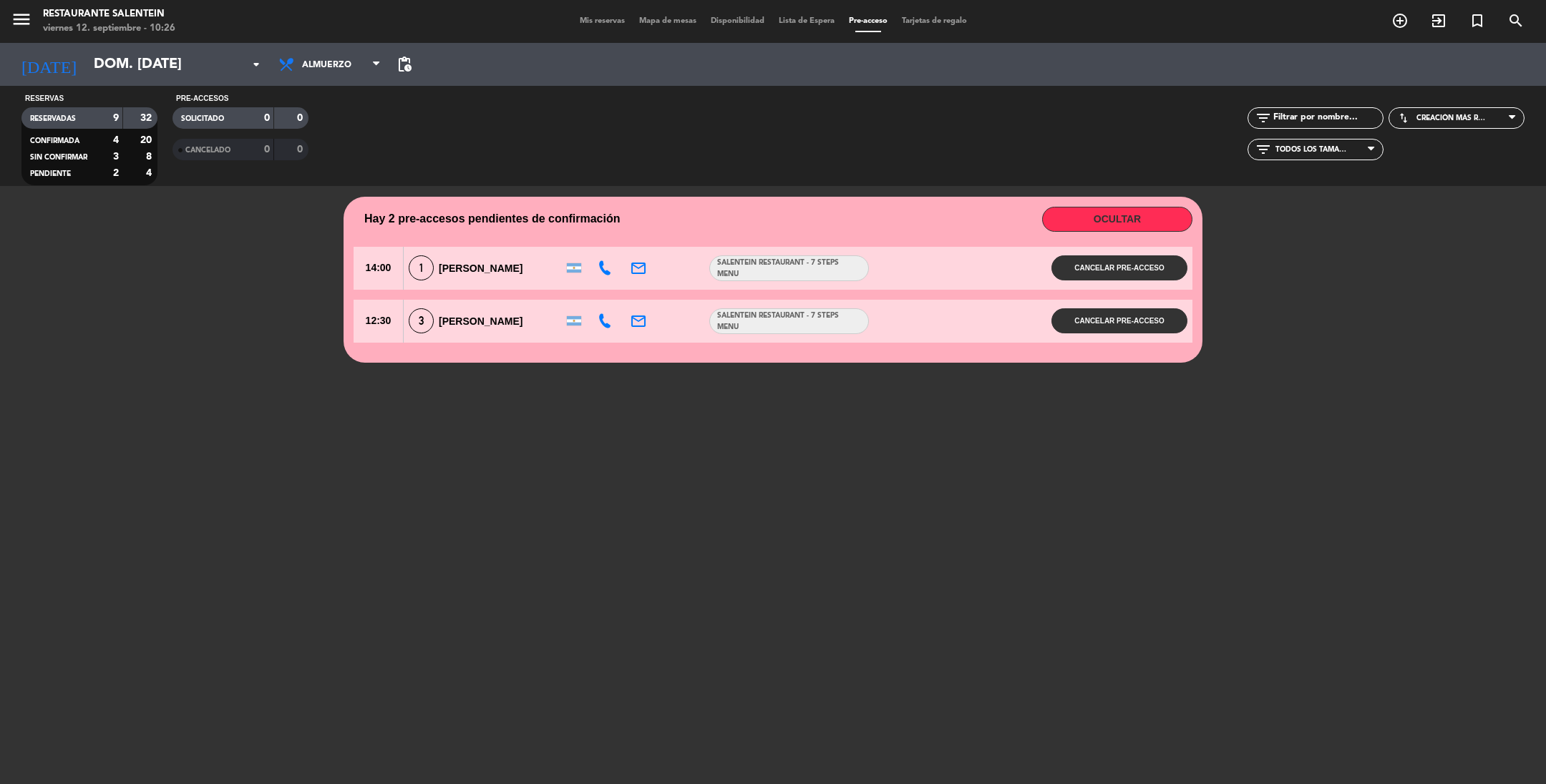
click at [583, 22] on span "Mis reservas" at bounding box center [602, 21] width 59 height 8
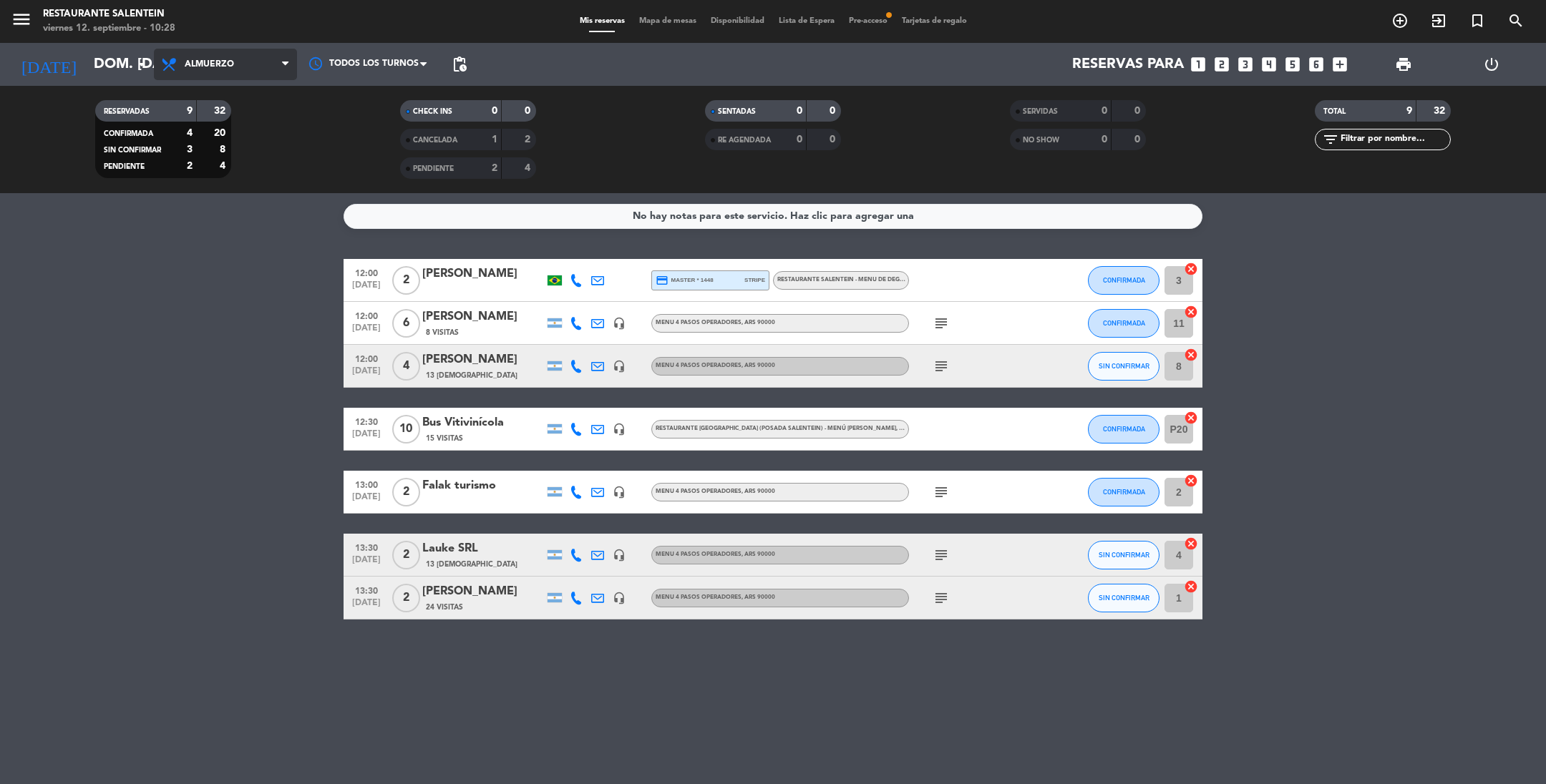
click at [282, 59] on icon at bounding box center [284, 64] width 6 height 12
click at [93, 67] on input "dom. [DATE]" at bounding box center [177, 63] width 182 height 31
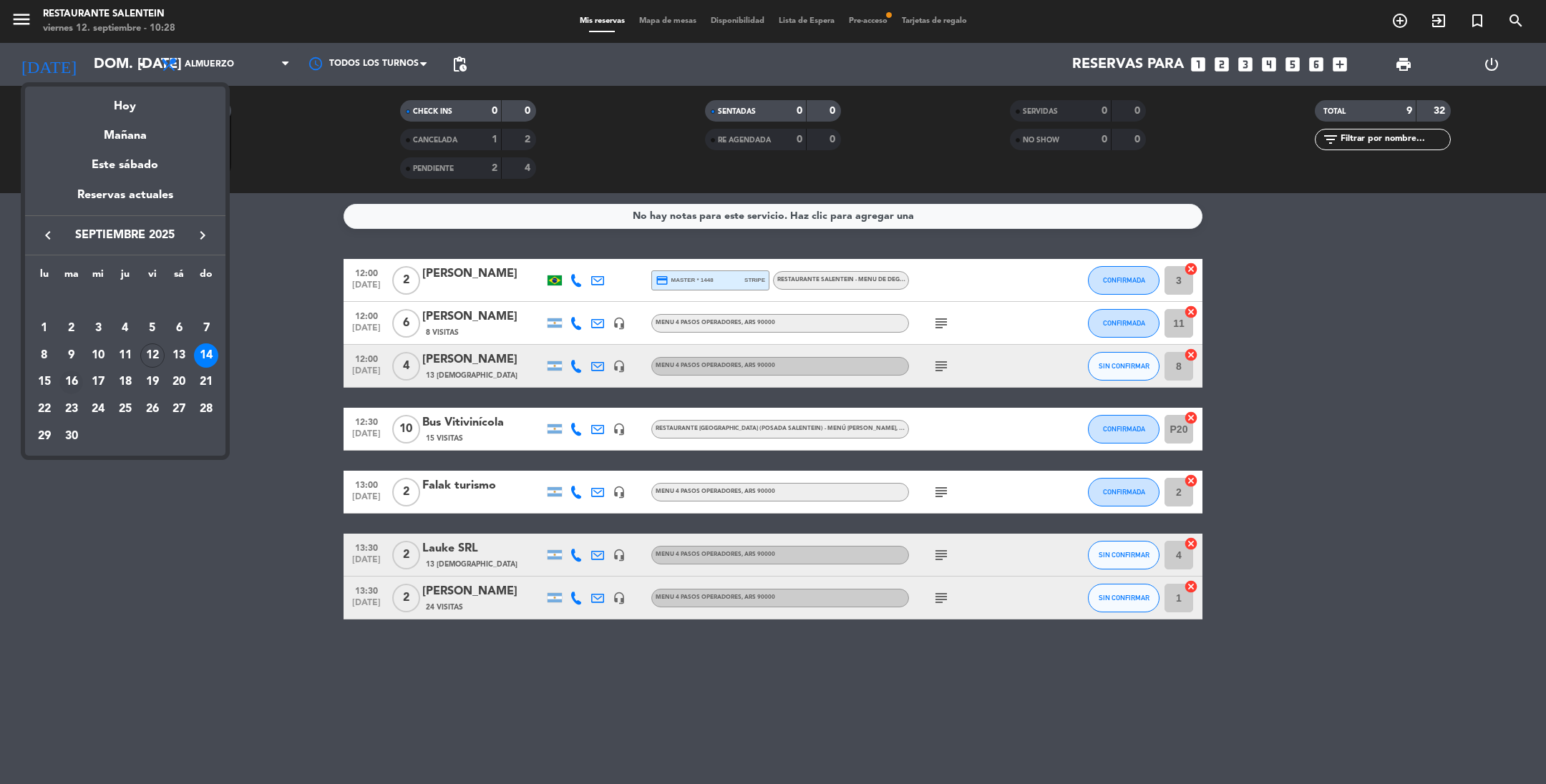
click at [75, 379] on div "16" at bounding box center [71, 383] width 24 height 24
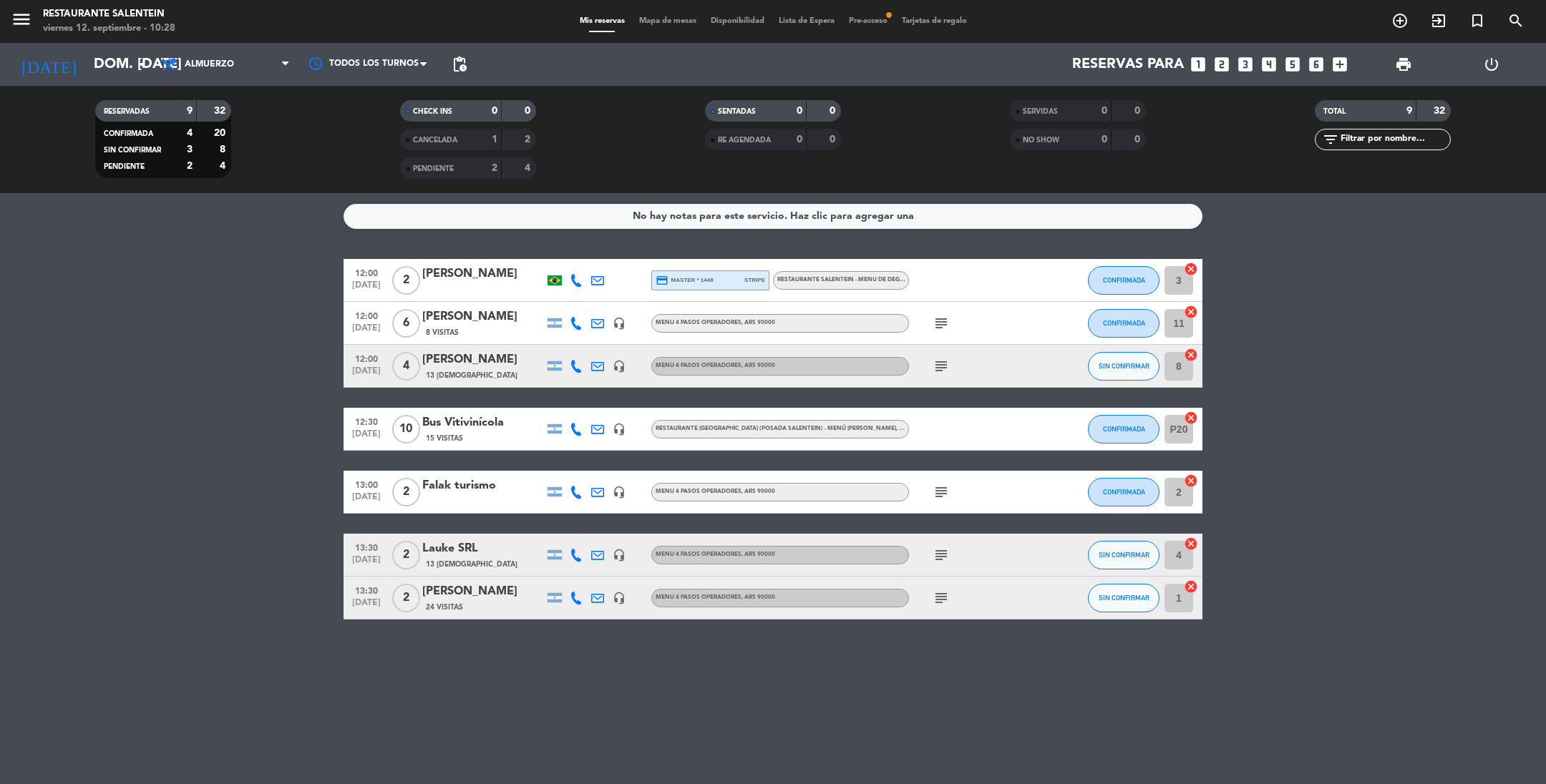
type input "[DATE] sep."
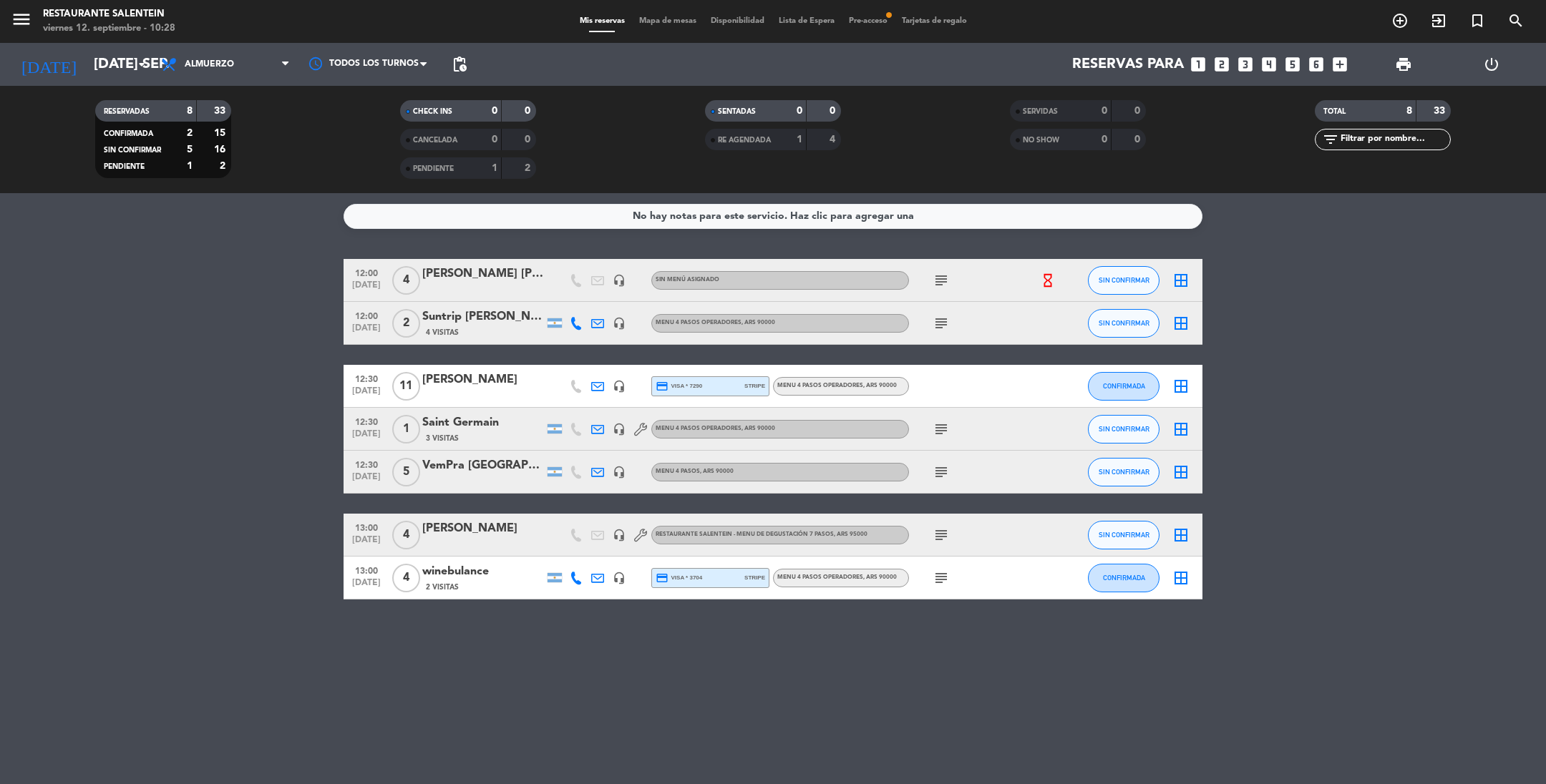
click at [1046, 278] on icon "hourglass_empty" at bounding box center [1048, 281] width 16 height 16
click at [874, 22] on span "Pre-acceso fiber_manual_record" at bounding box center [867, 21] width 53 height 8
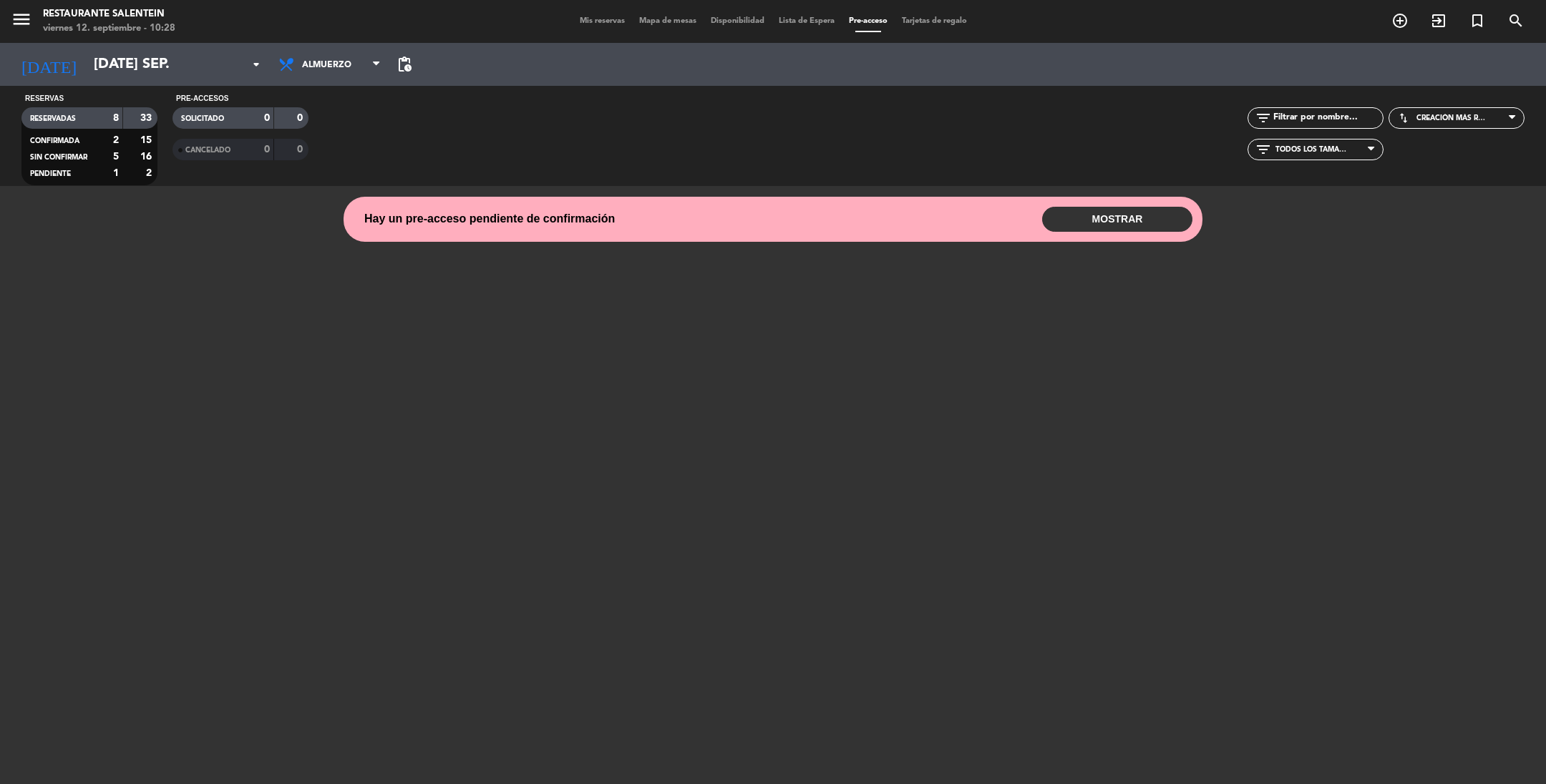
click at [1126, 215] on button "MOSTRAR" at bounding box center [1118, 219] width 150 height 25
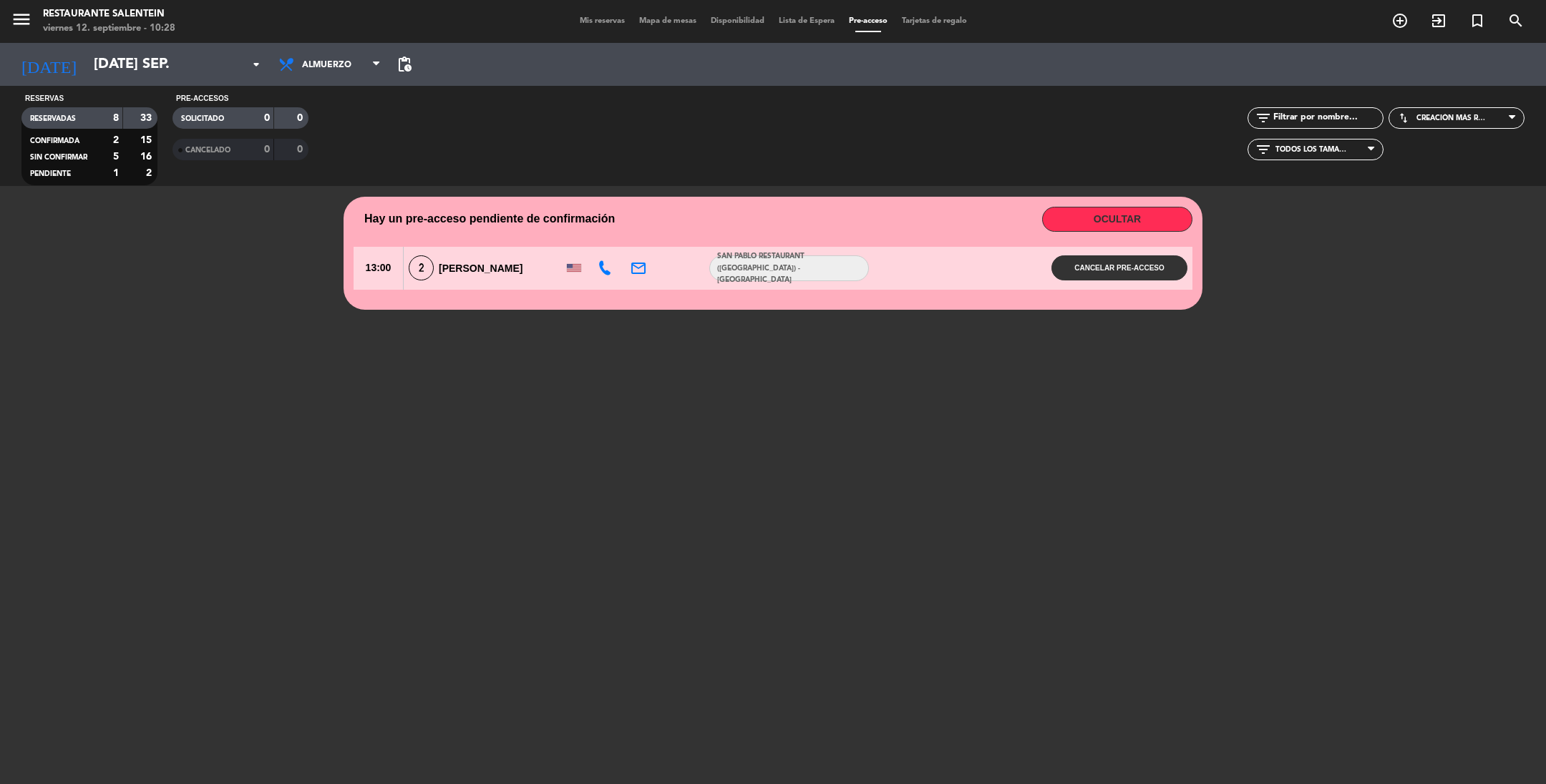
click at [497, 271] on span "[PERSON_NAME]" at bounding box center [481, 268] width 84 height 12
click at [530, 271] on div "2 [PERSON_NAME] [PERSON_NAME]" at bounding box center [481, 268] width 154 height 25
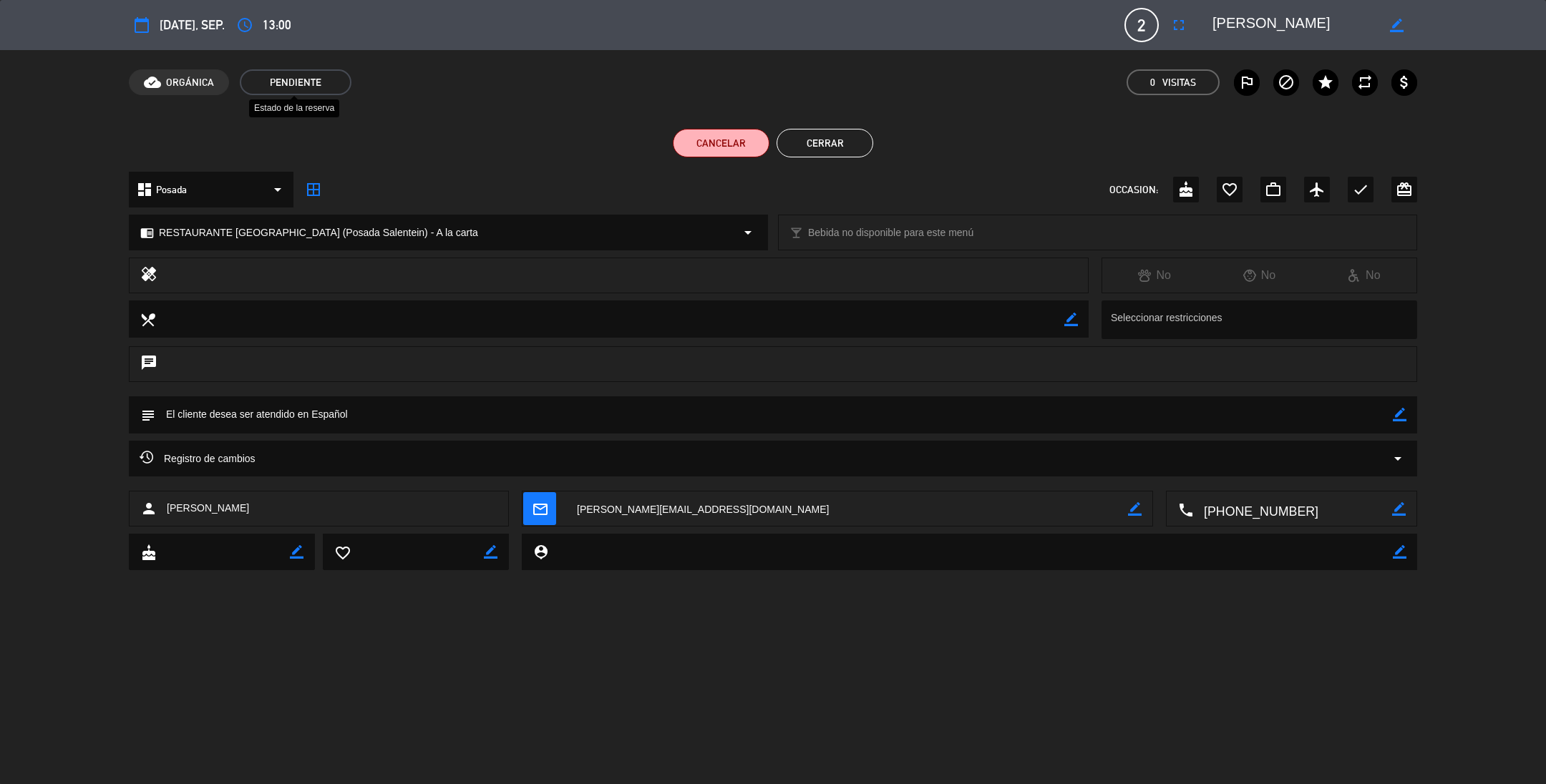
click at [290, 80] on span "Pendiente" at bounding box center [295, 82] width 112 height 26
click at [819, 147] on button "Cerrar" at bounding box center [825, 143] width 97 height 29
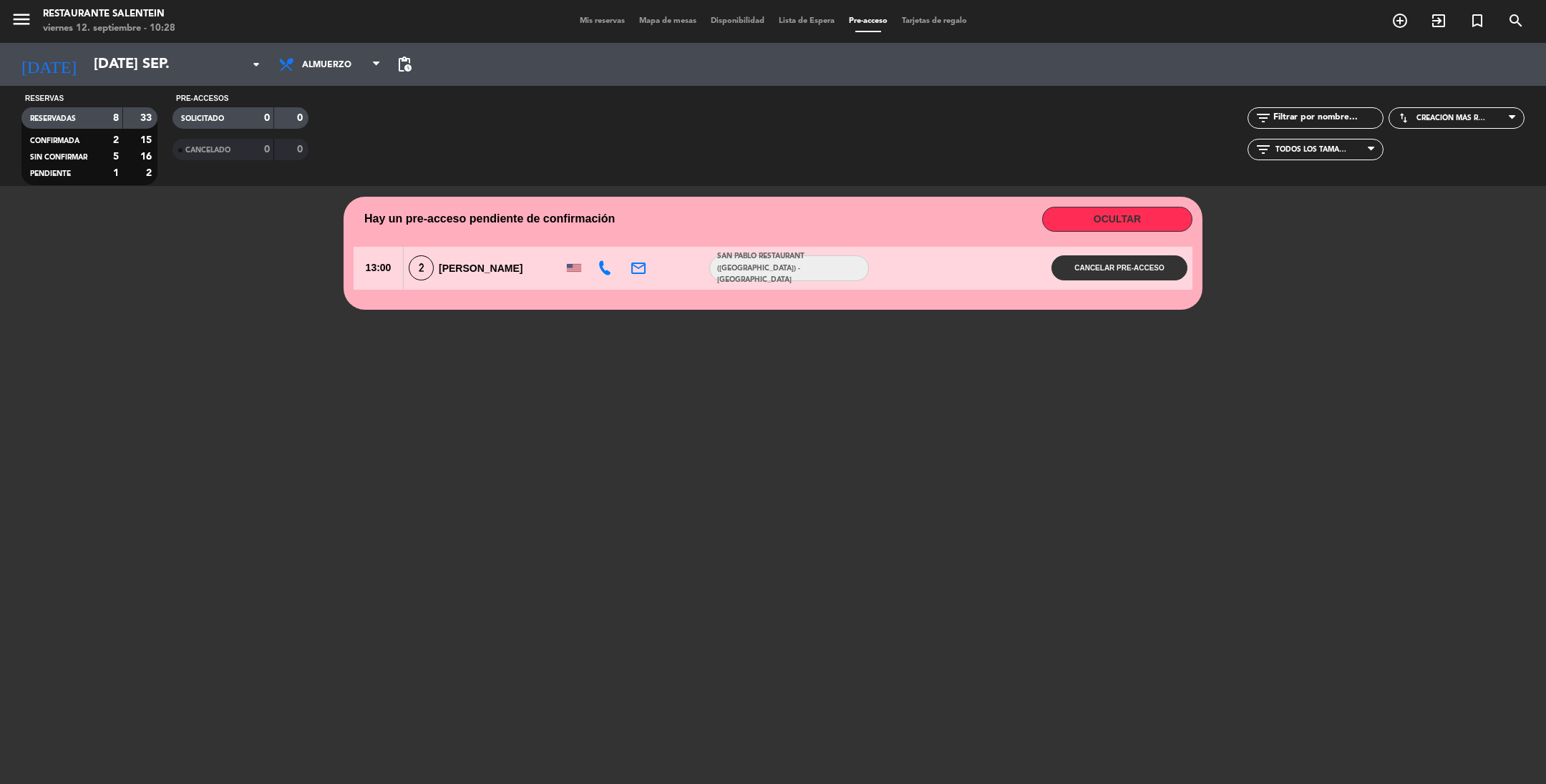
click at [600, 18] on span "Mis reservas" at bounding box center [602, 21] width 59 height 8
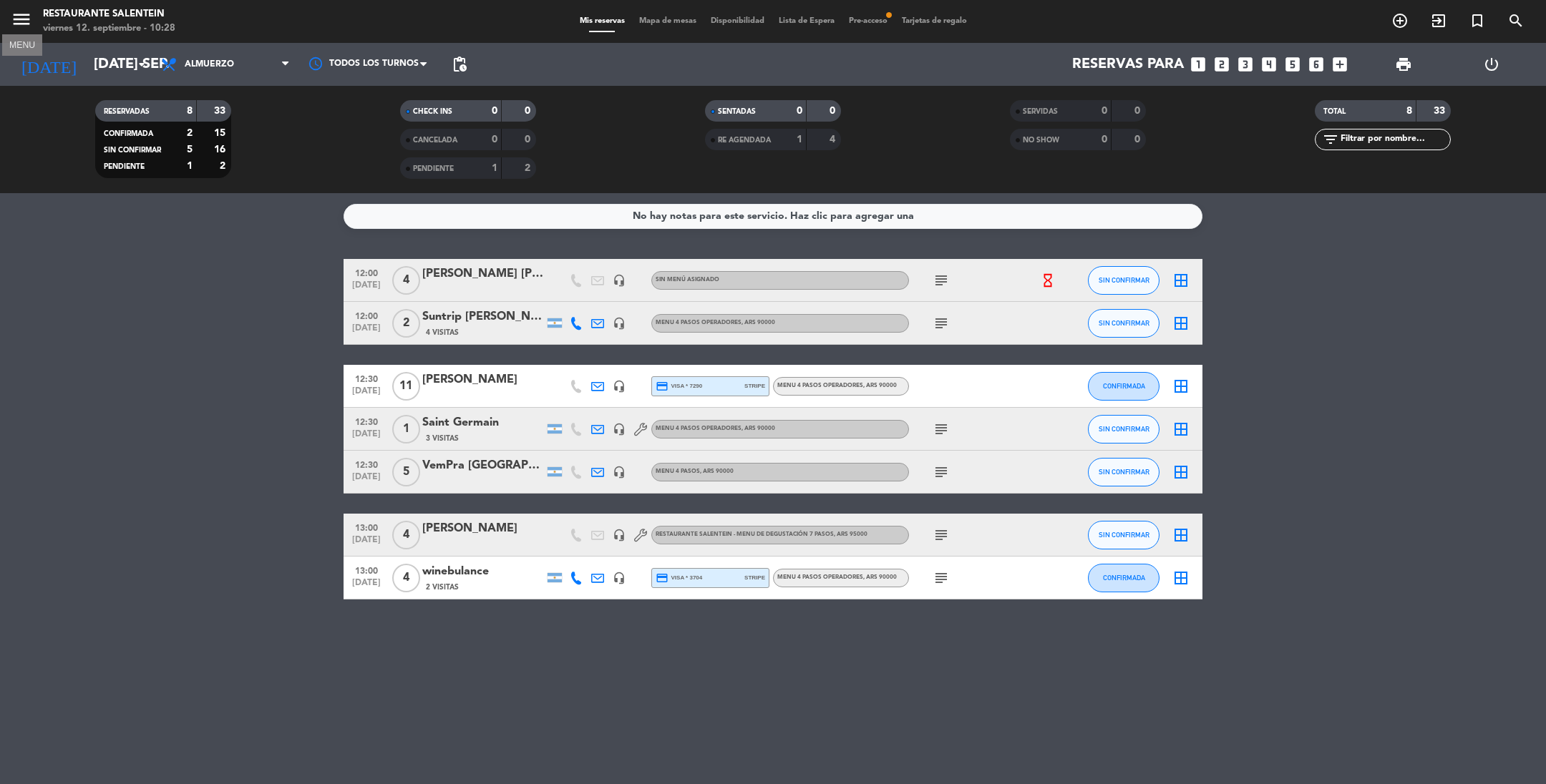
click at [21, 17] on icon "menu" at bounding box center [21, 20] width 21 height 21
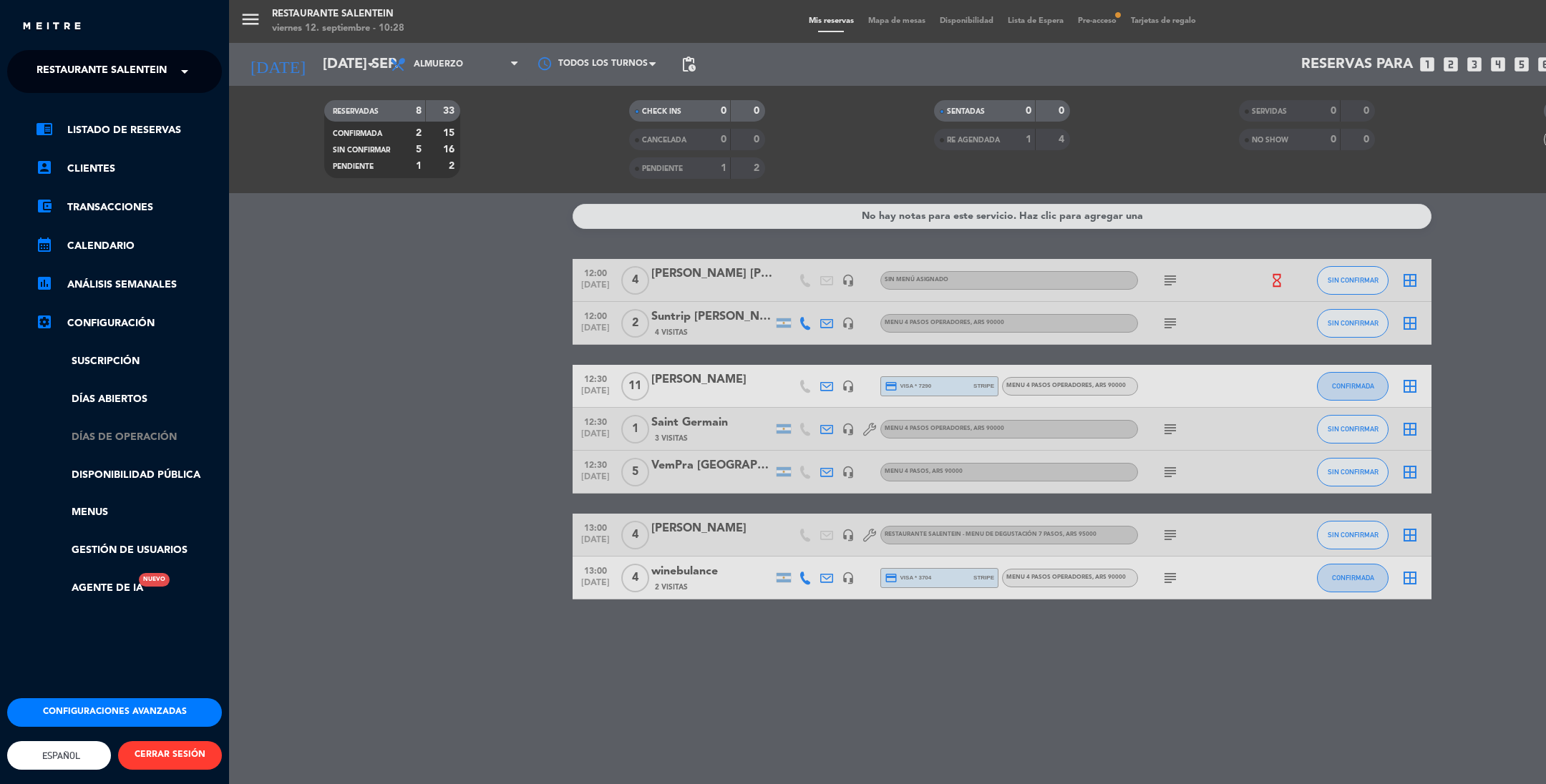
click at [123, 433] on link "Días de Operación" at bounding box center [129, 437] width 186 height 16
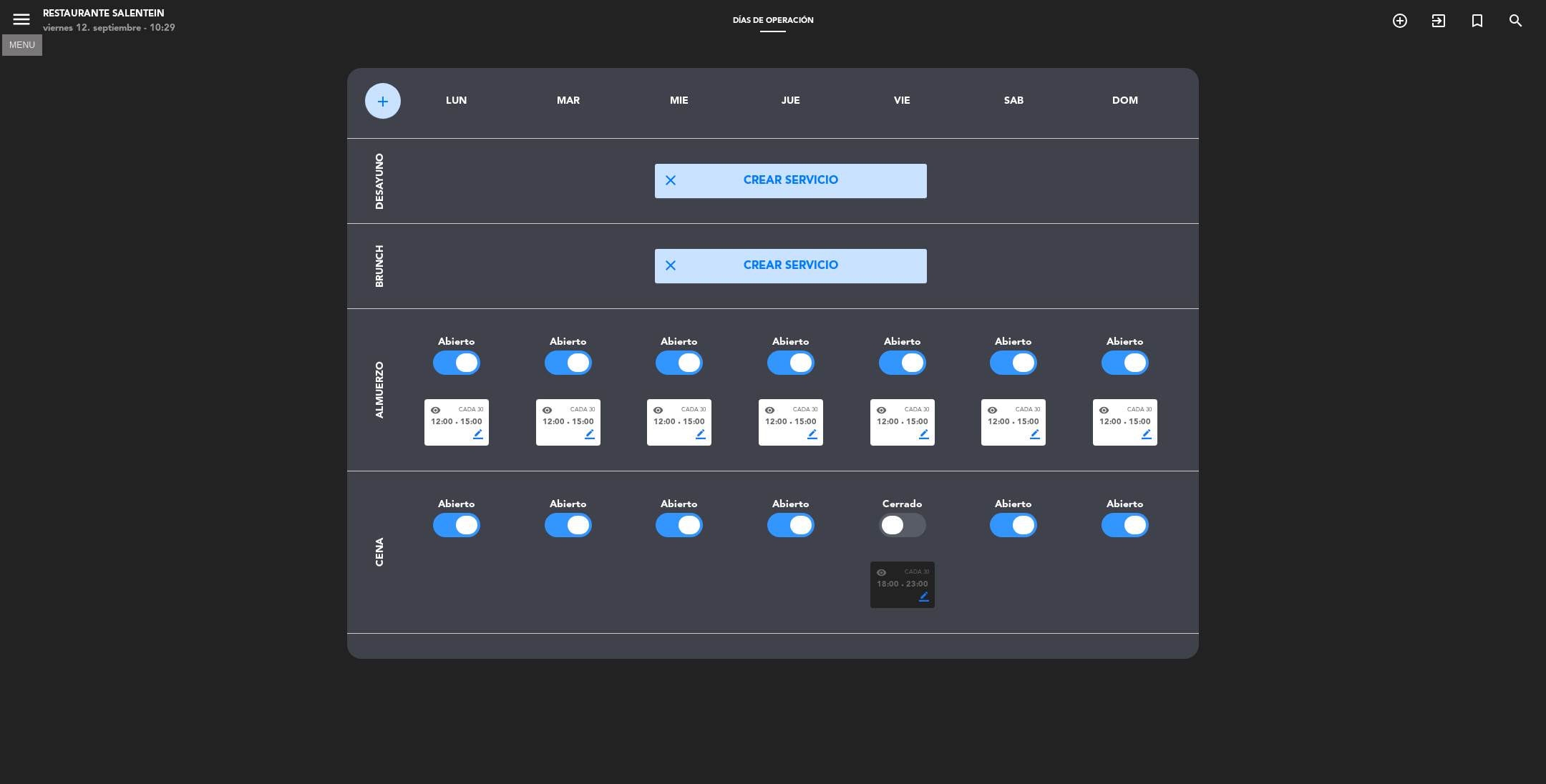
click at [13, 20] on icon "menu" at bounding box center [21, 20] width 21 height 21
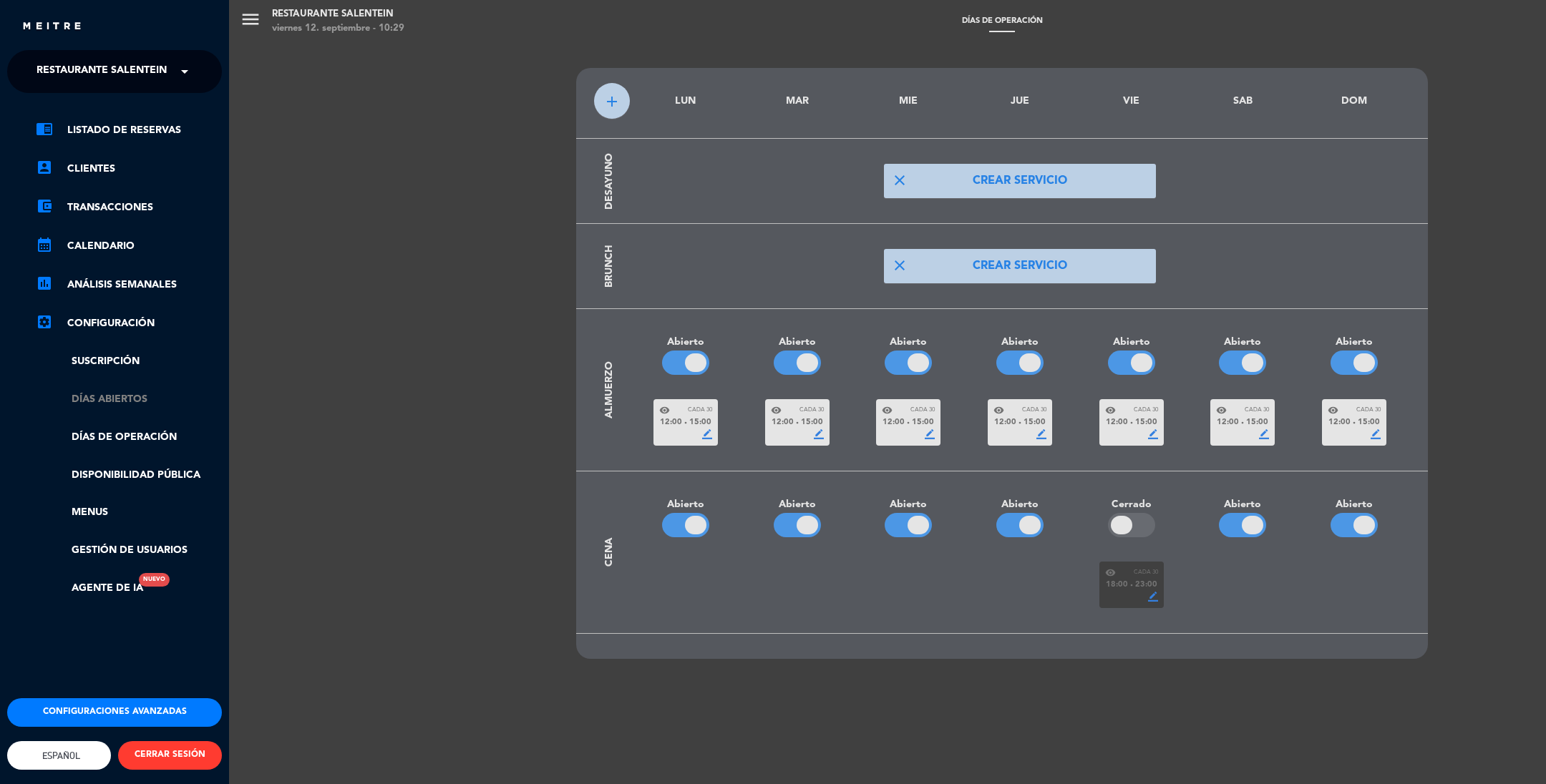
click at [122, 395] on link "Días abiertos" at bounding box center [129, 400] width 186 height 16
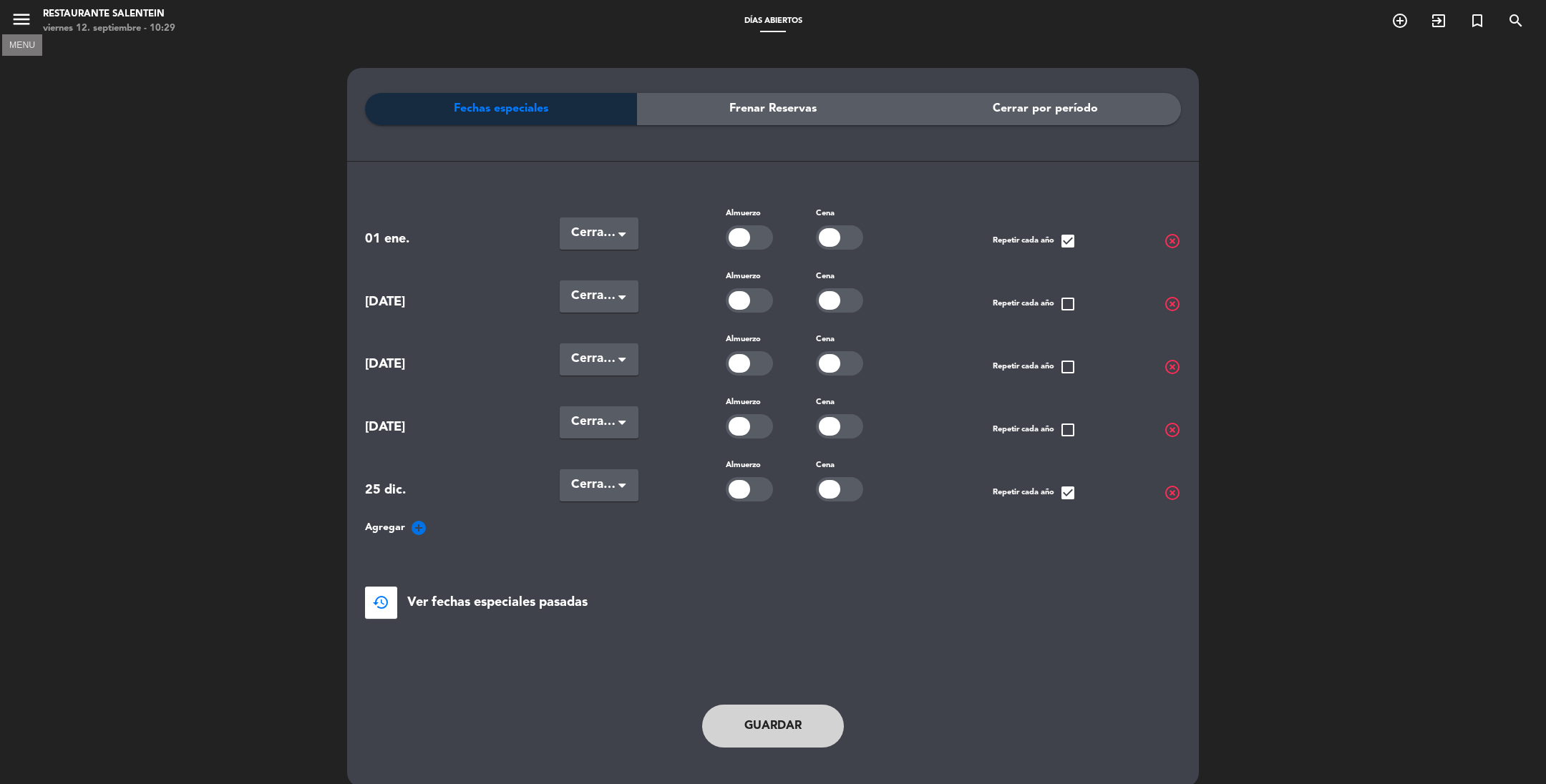
click at [21, 18] on icon "menu" at bounding box center [21, 20] width 21 height 21
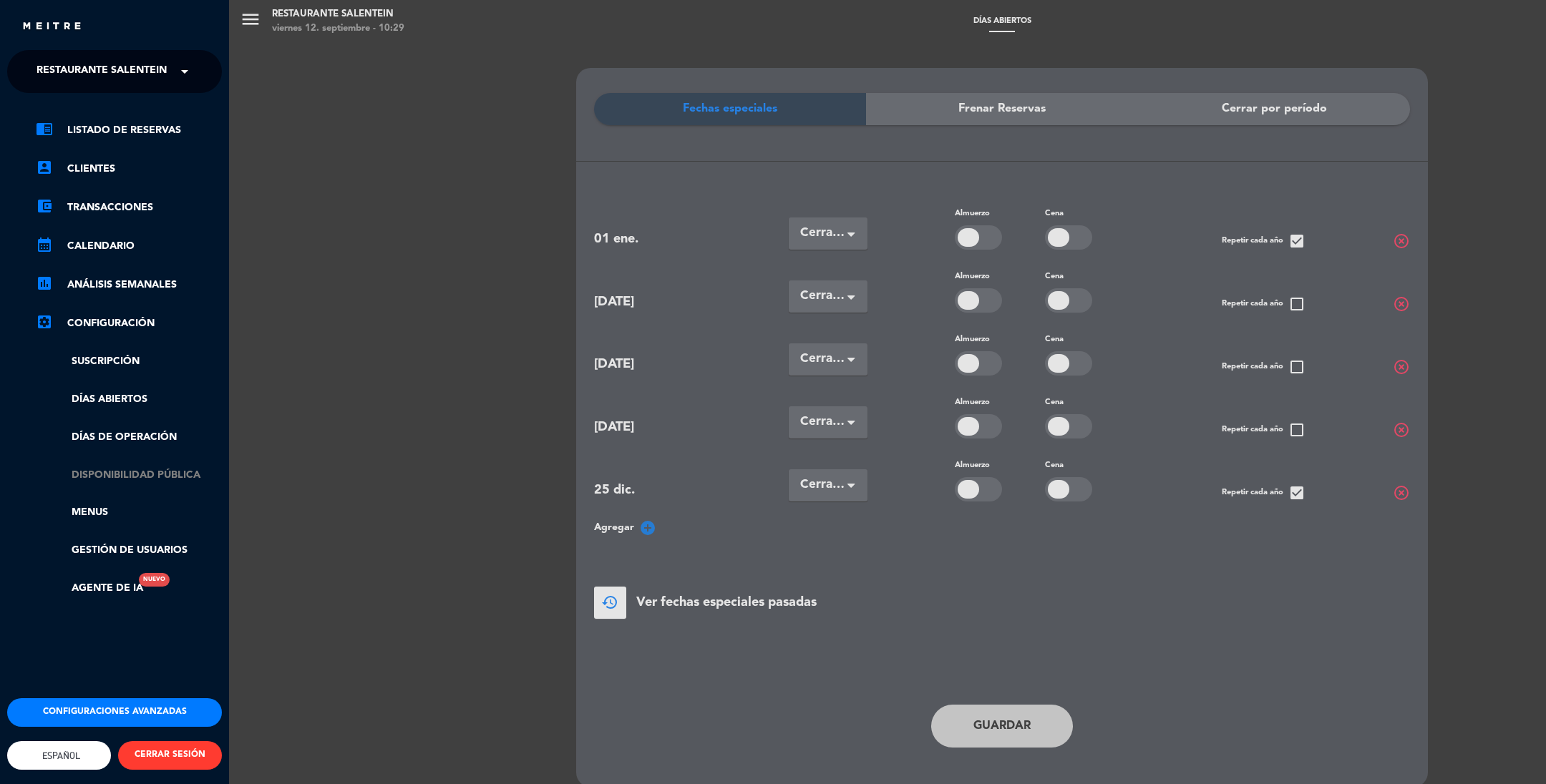
click at [119, 476] on link "Disponibilidad pública" at bounding box center [129, 476] width 186 height 16
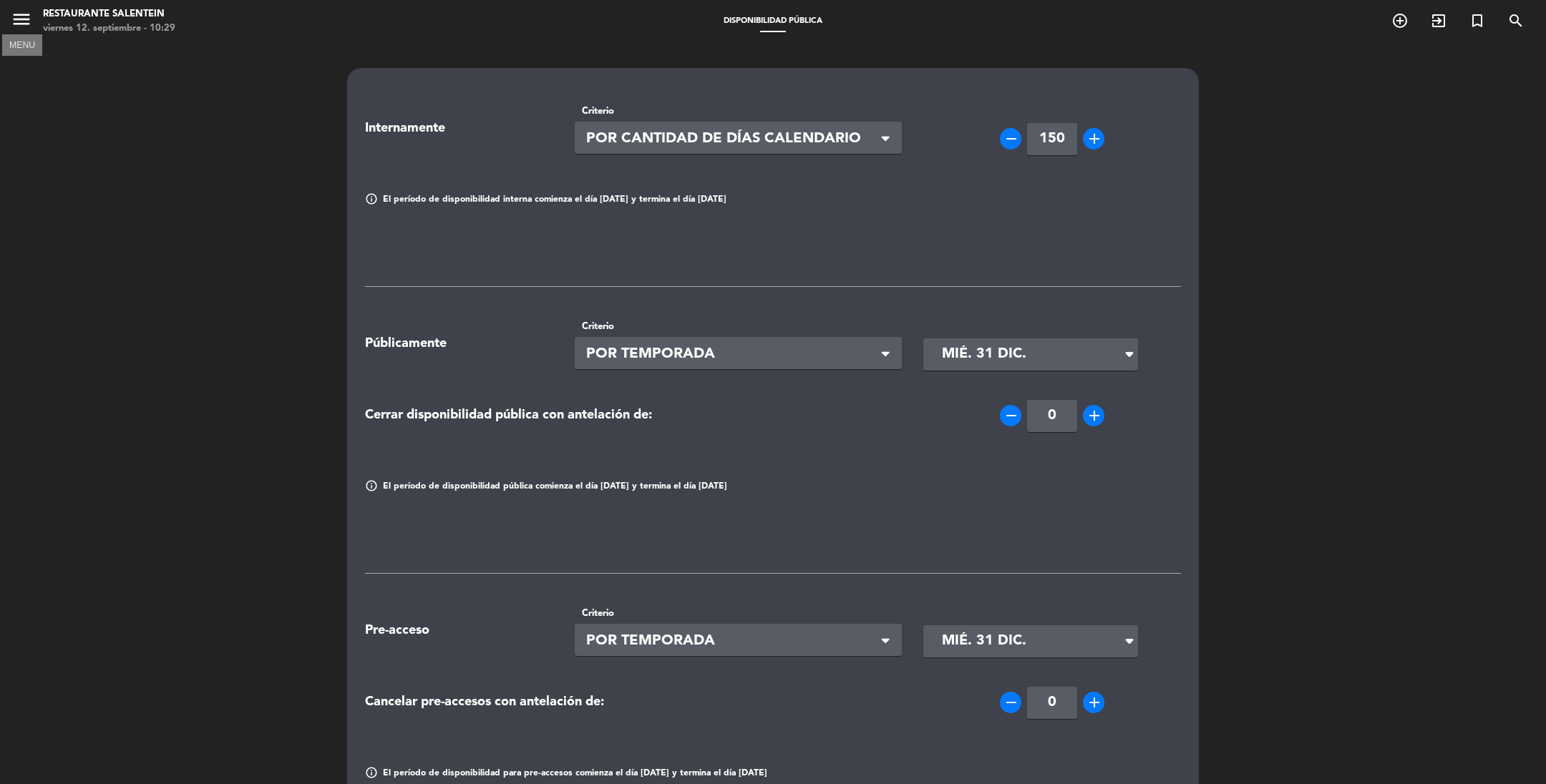
click at [16, 22] on icon "menu" at bounding box center [21, 20] width 21 height 21
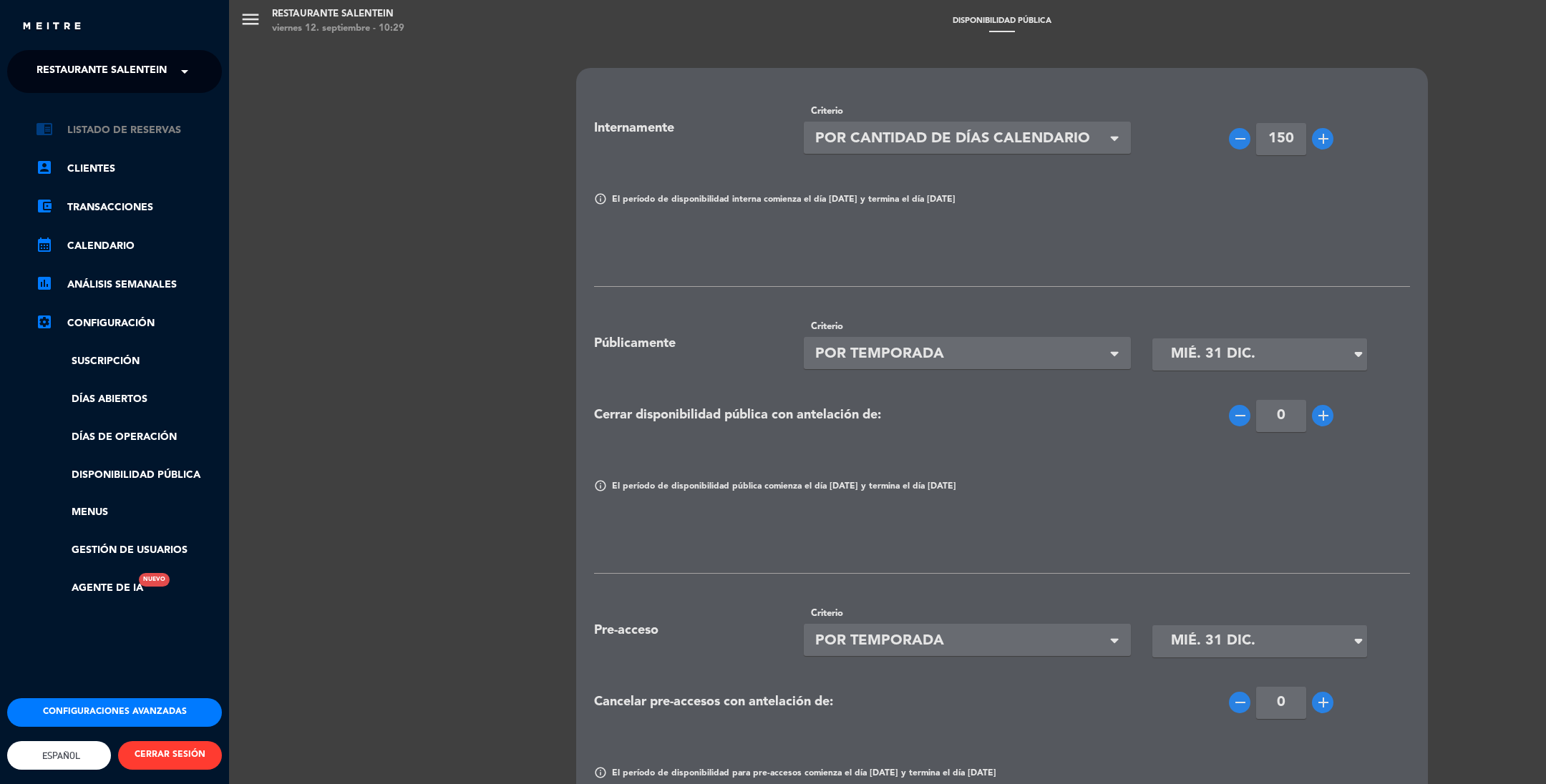
click at [102, 124] on link "chrome_reader_mode Listado de Reservas" at bounding box center [129, 130] width 186 height 17
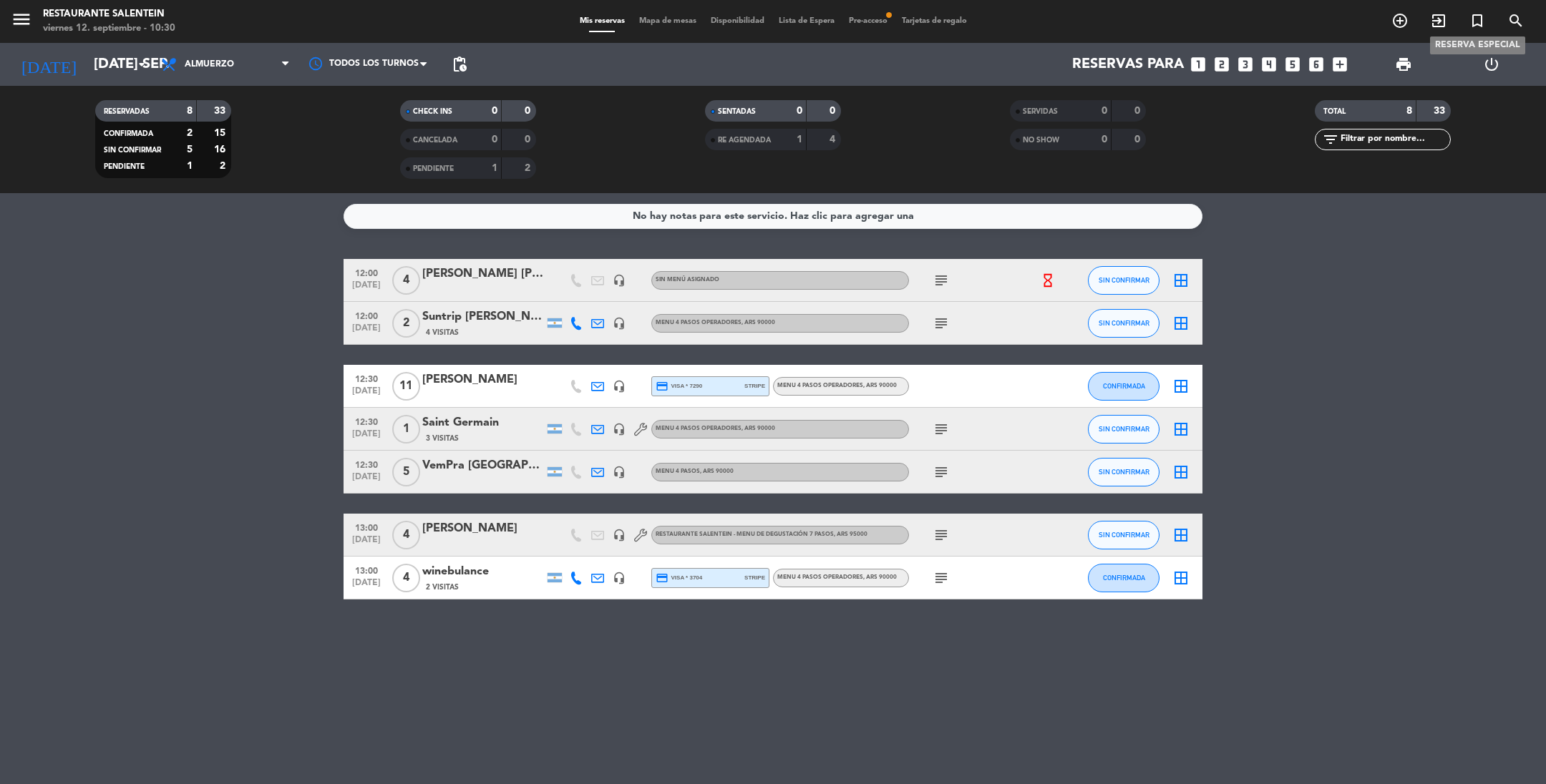
click at [1477, 20] on icon "turned_in_not" at bounding box center [1477, 21] width 17 height 17
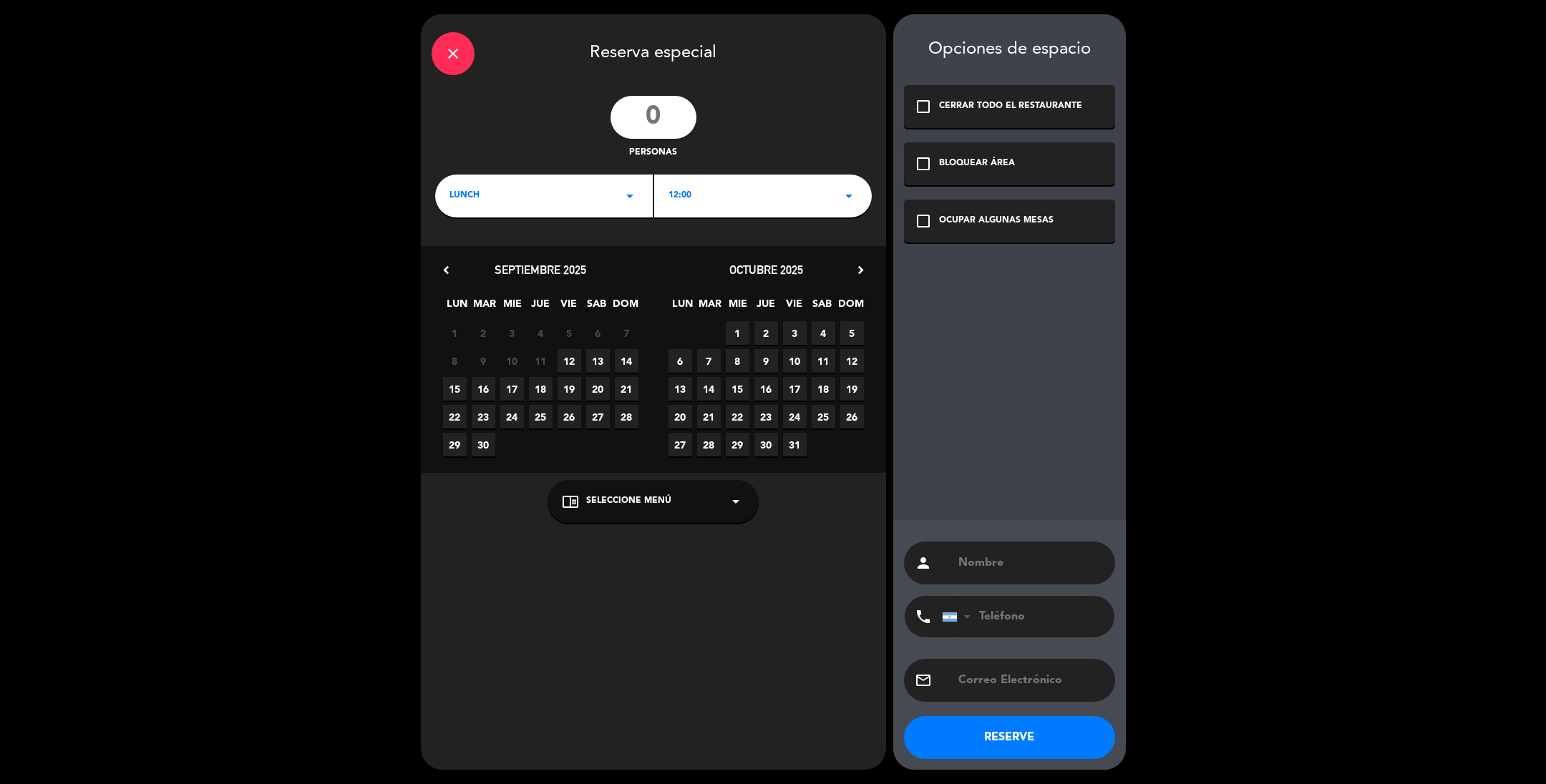
click at [657, 112] on input "number" at bounding box center [654, 117] width 86 height 43
click at [458, 49] on icon "close" at bounding box center [452, 53] width 17 height 17
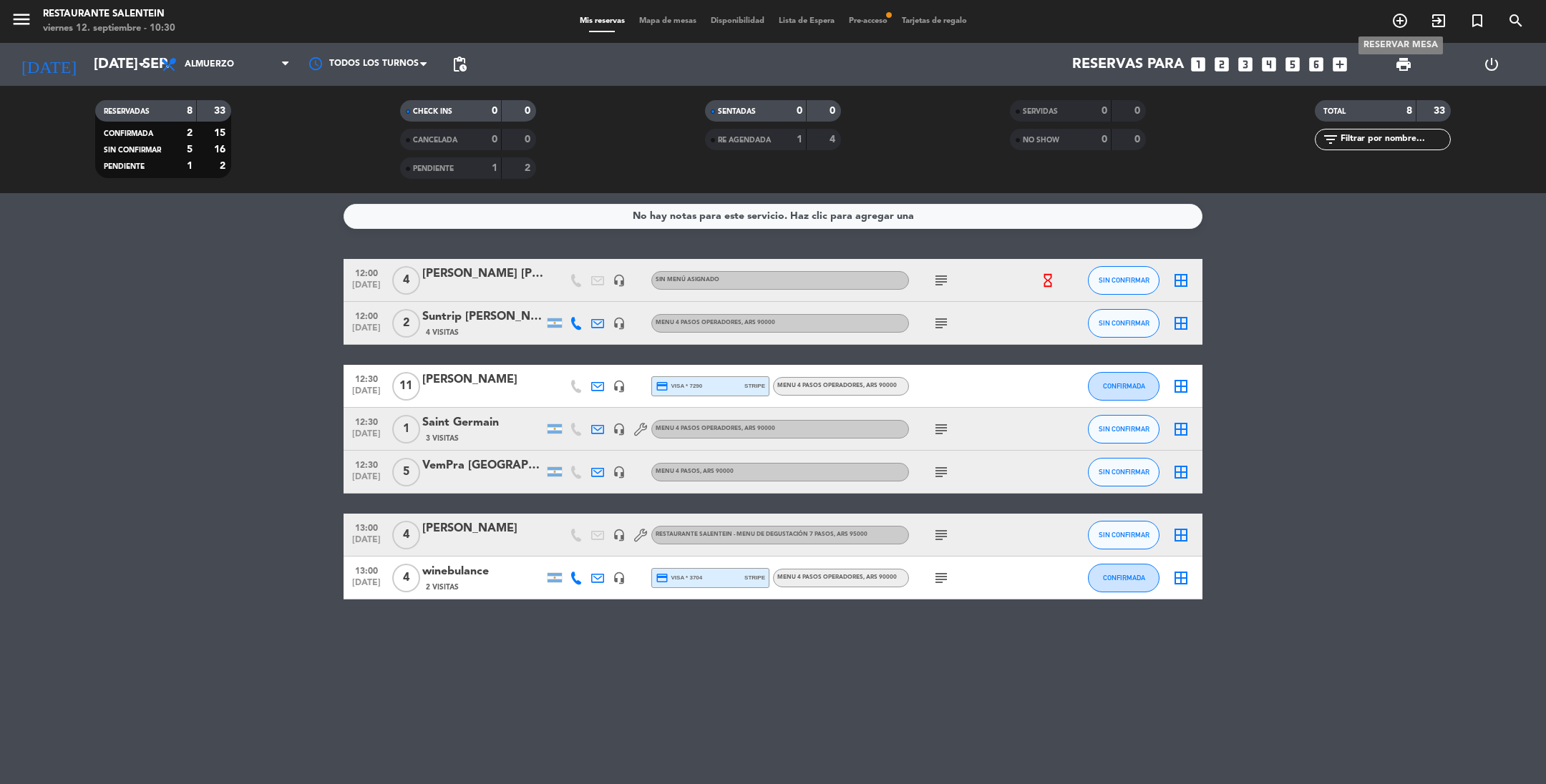
click at [1400, 22] on icon "add_circle_outline" at bounding box center [1399, 21] width 17 height 17
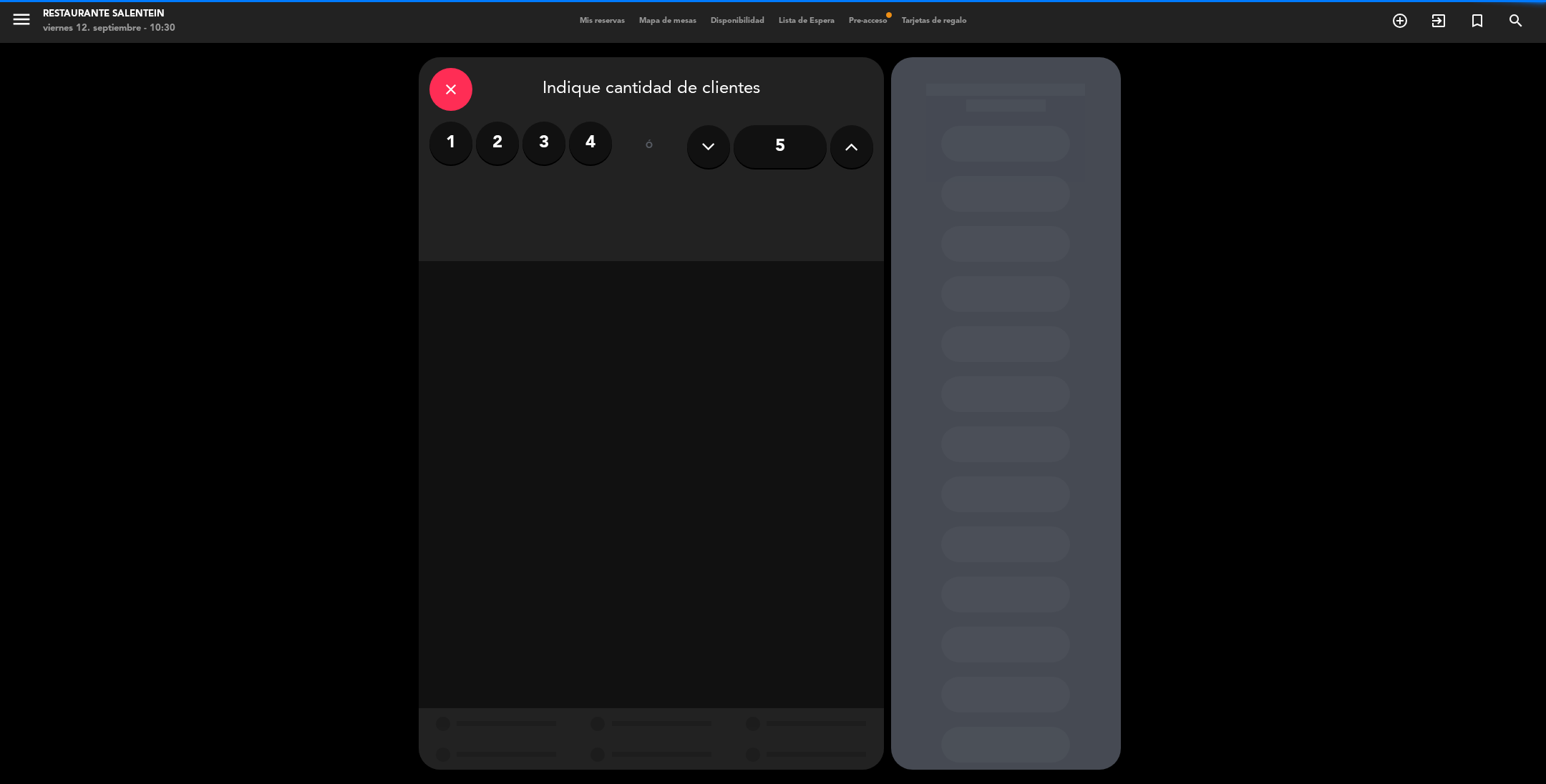
click at [503, 138] on label "2" at bounding box center [497, 143] width 43 height 43
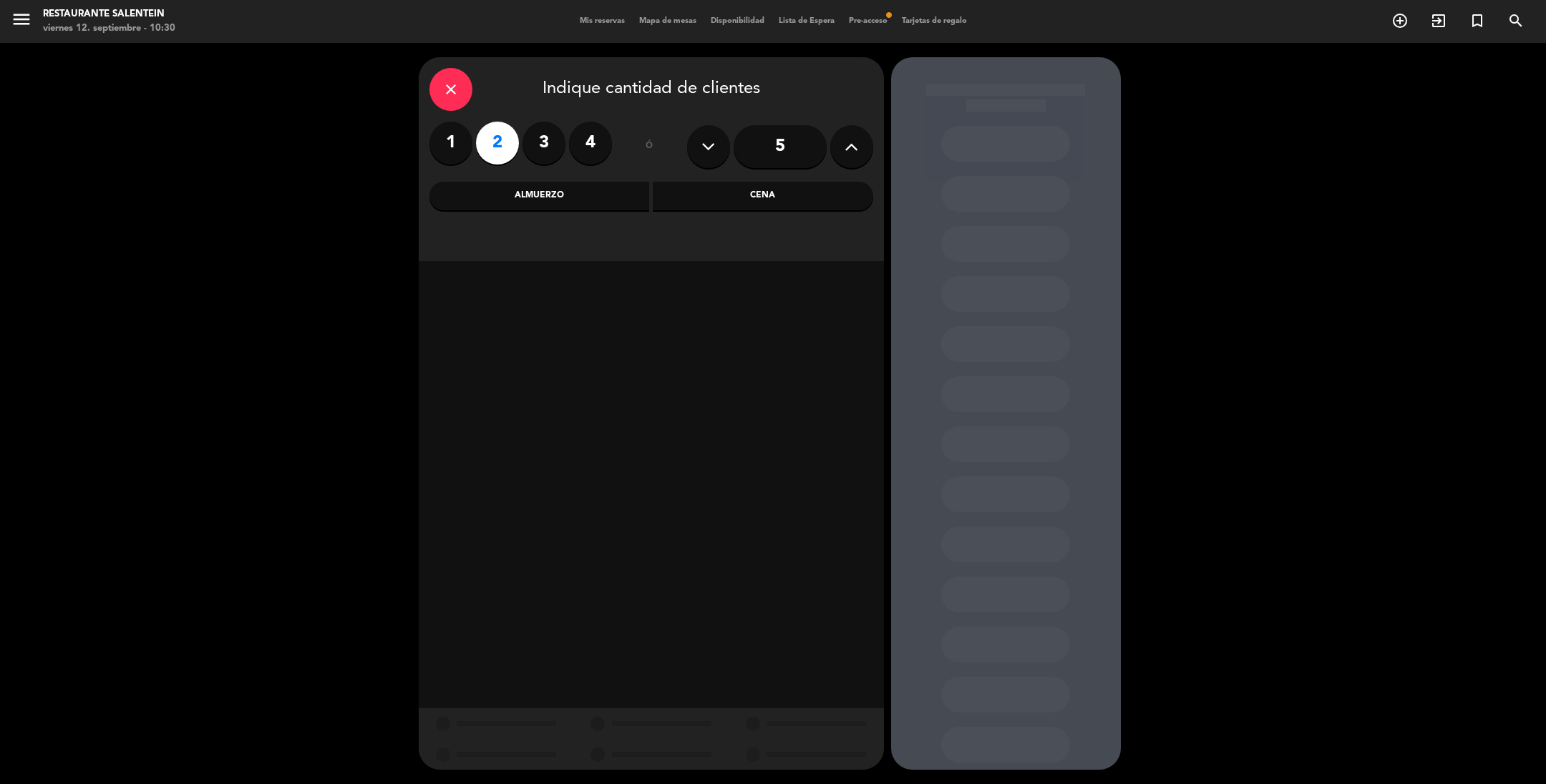
click at [519, 196] on div "Almuerzo" at bounding box center [539, 196] width 221 height 29
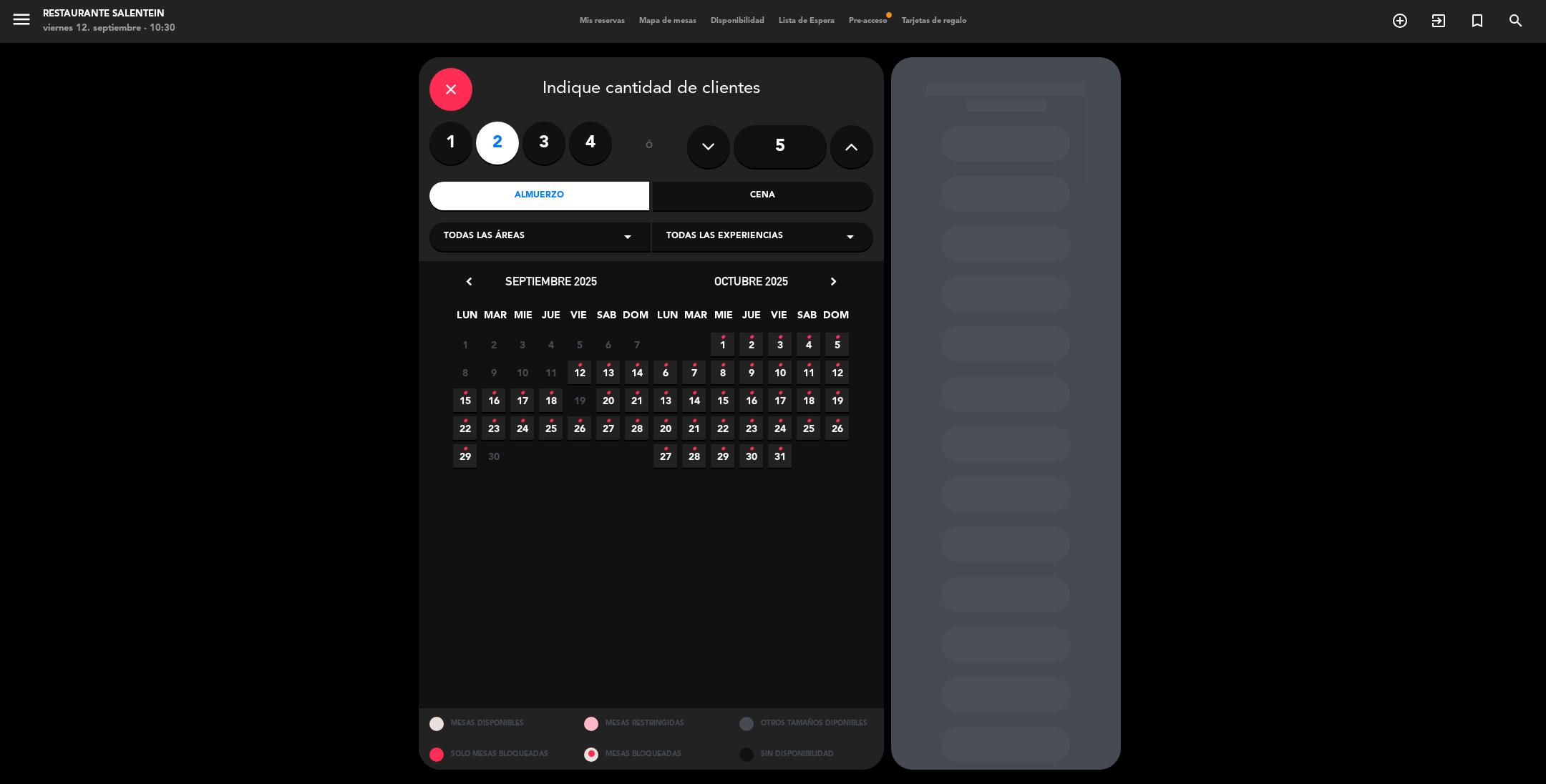
click at [526, 232] on div "Todas las áreas arrow_drop_down" at bounding box center [539, 237] width 221 height 29
click at [456, 310] on div "Salentein" at bounding box center [539, 315] width 192 height 14
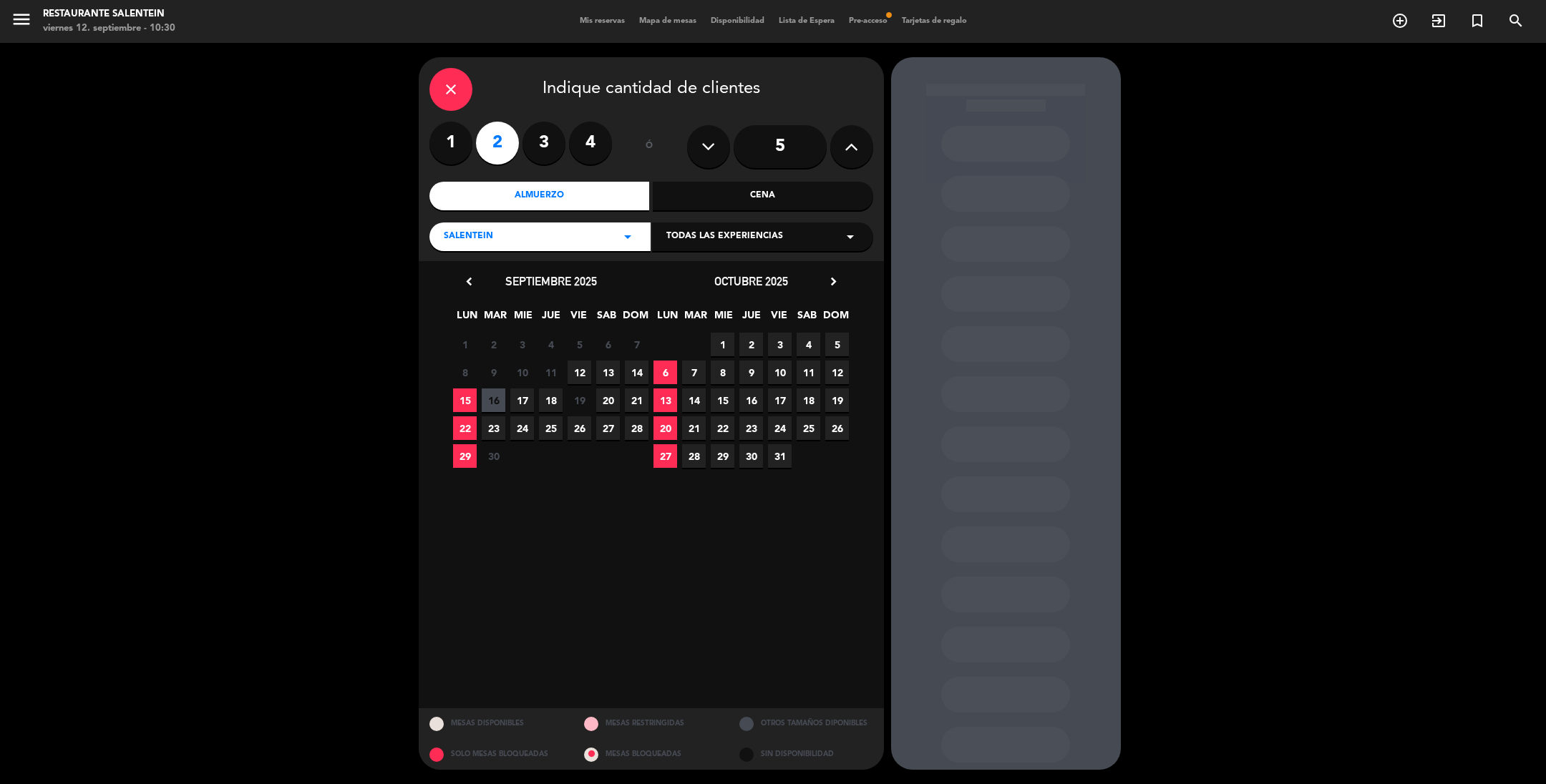
click at [443, 82] on icon "close" at bounding box center [451, 89] width 17 height 17
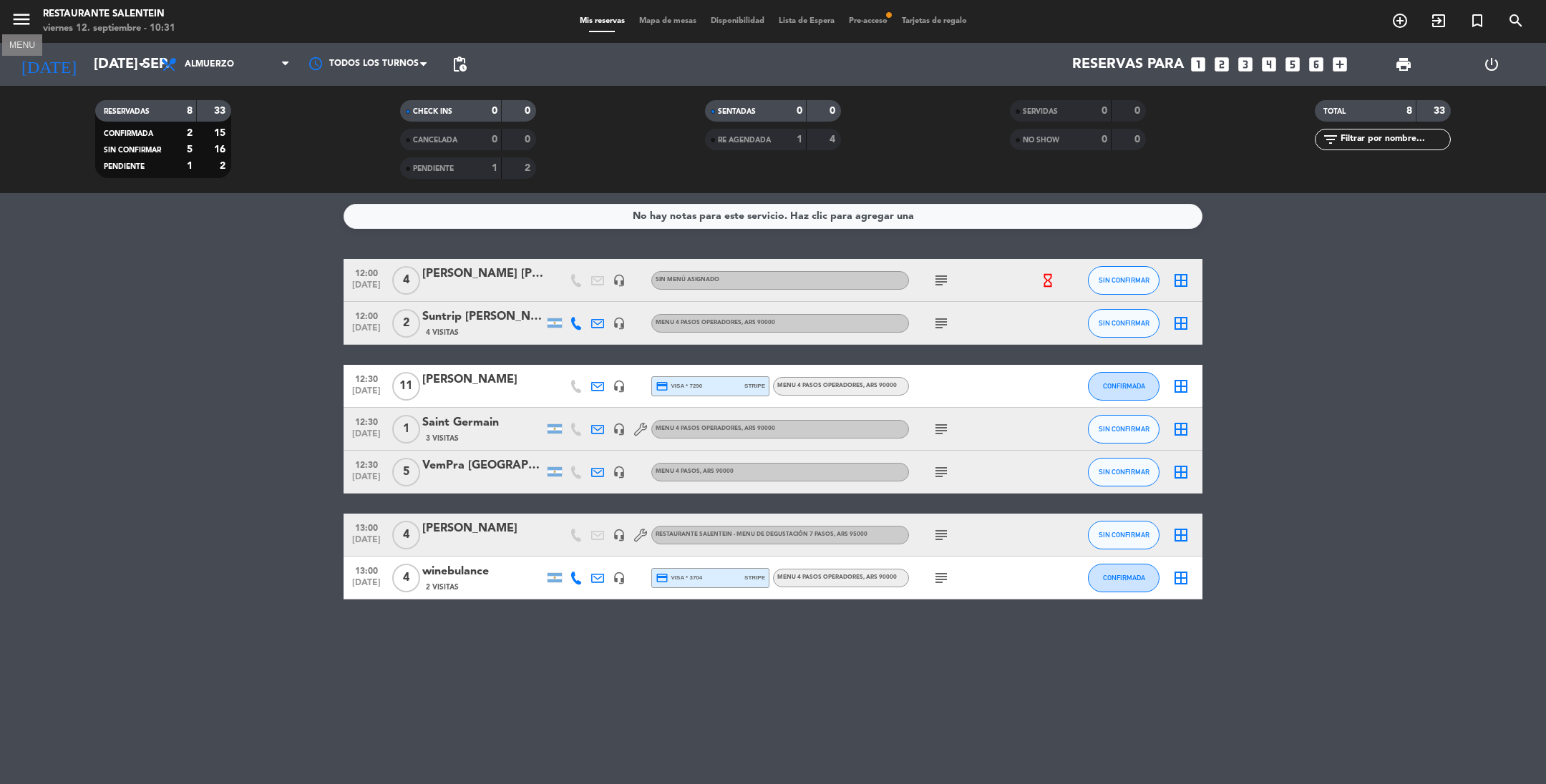
click at [17, 11] on icon "menu" at bounding box center [21, 20] width 21 height 21
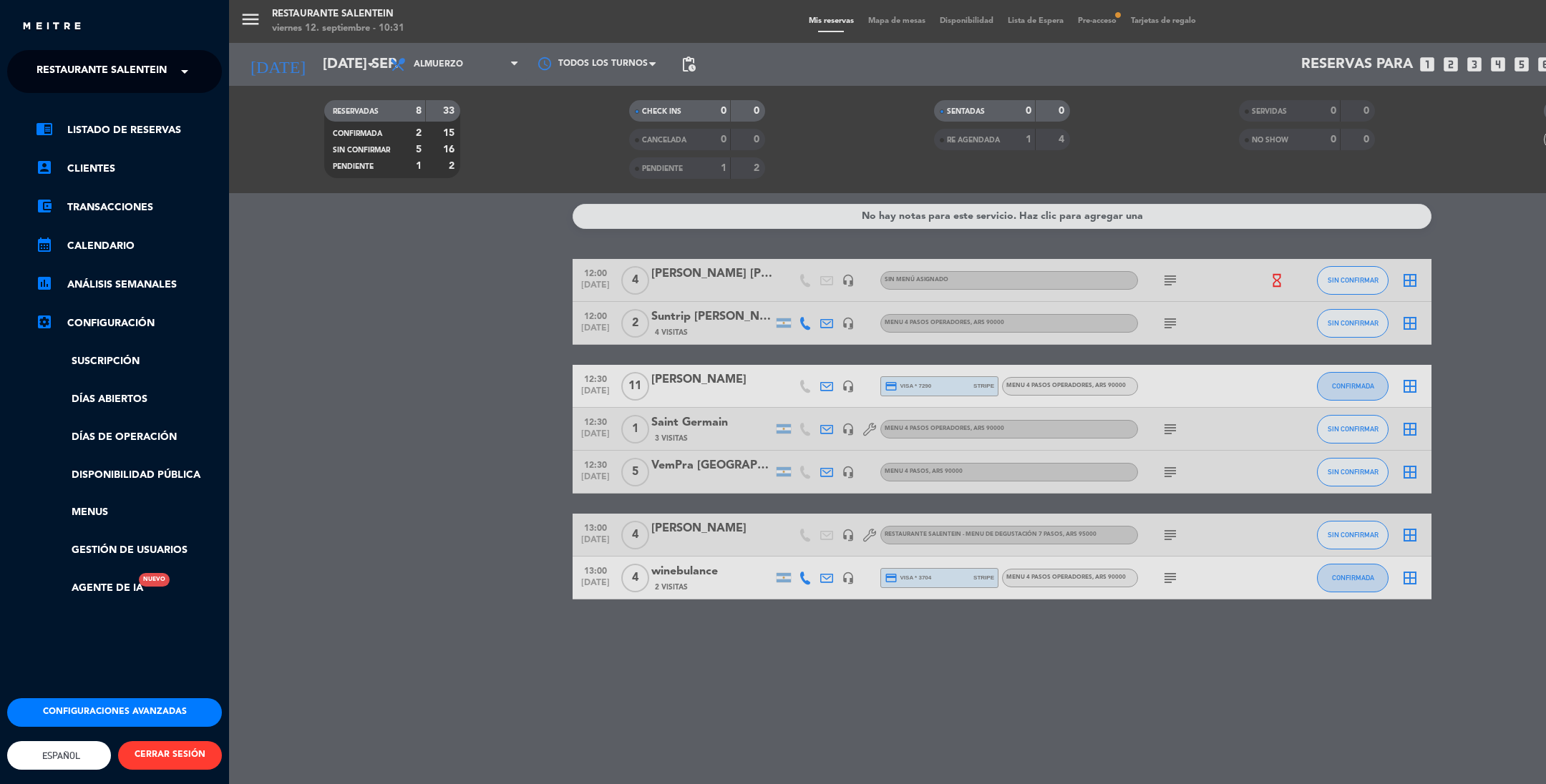
click at [50, 67] on span "Restaurante Salentein" at bounding box center [102, 72] width 131 height 30
click at [63, 104] on span "Bodega Salentein" at bounding box center [66, 110] width 103 height 16
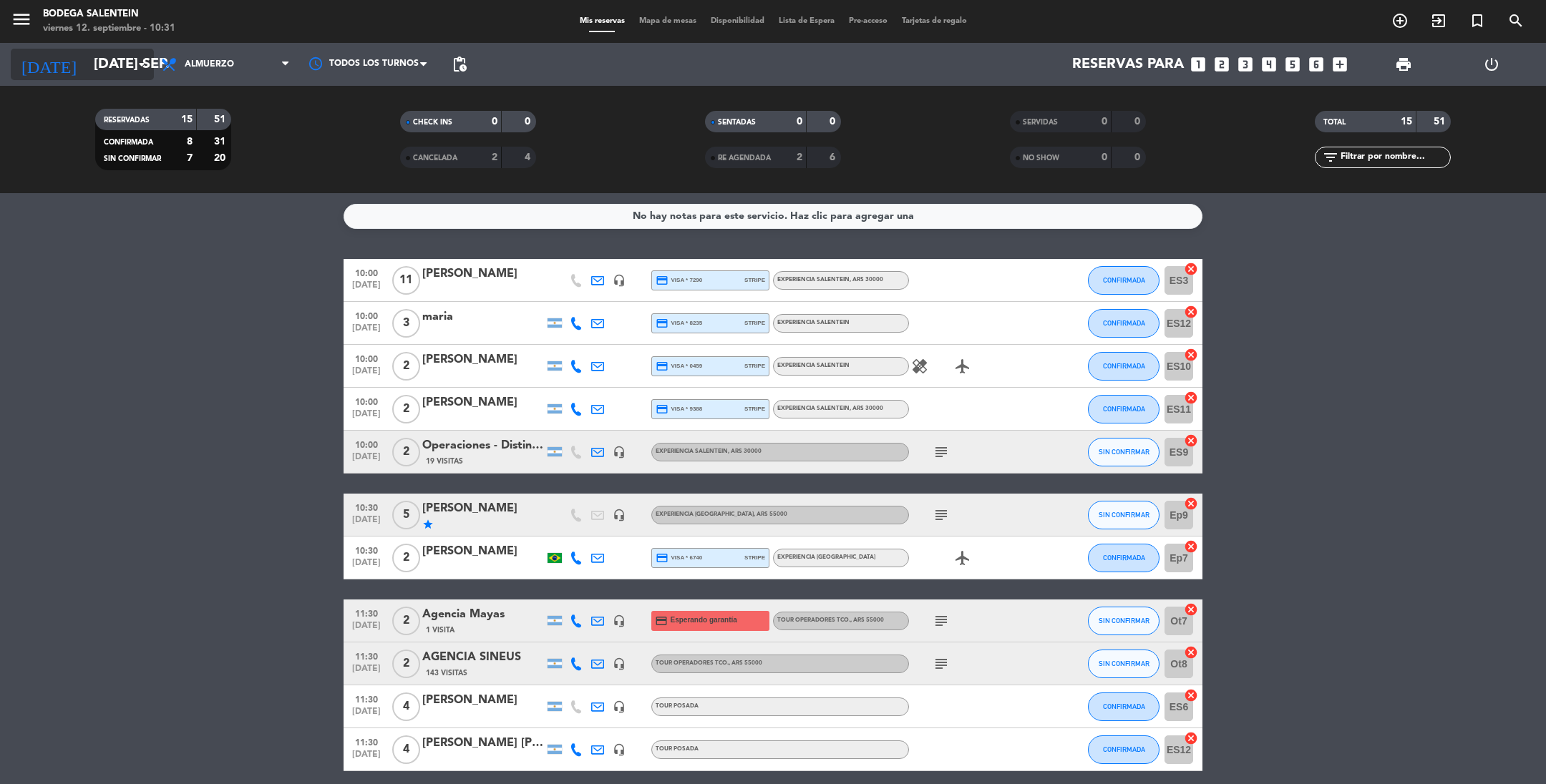
click at [95, 59] on input "[DATE] sep." at bounding box center [177, 63] width 182 height 31
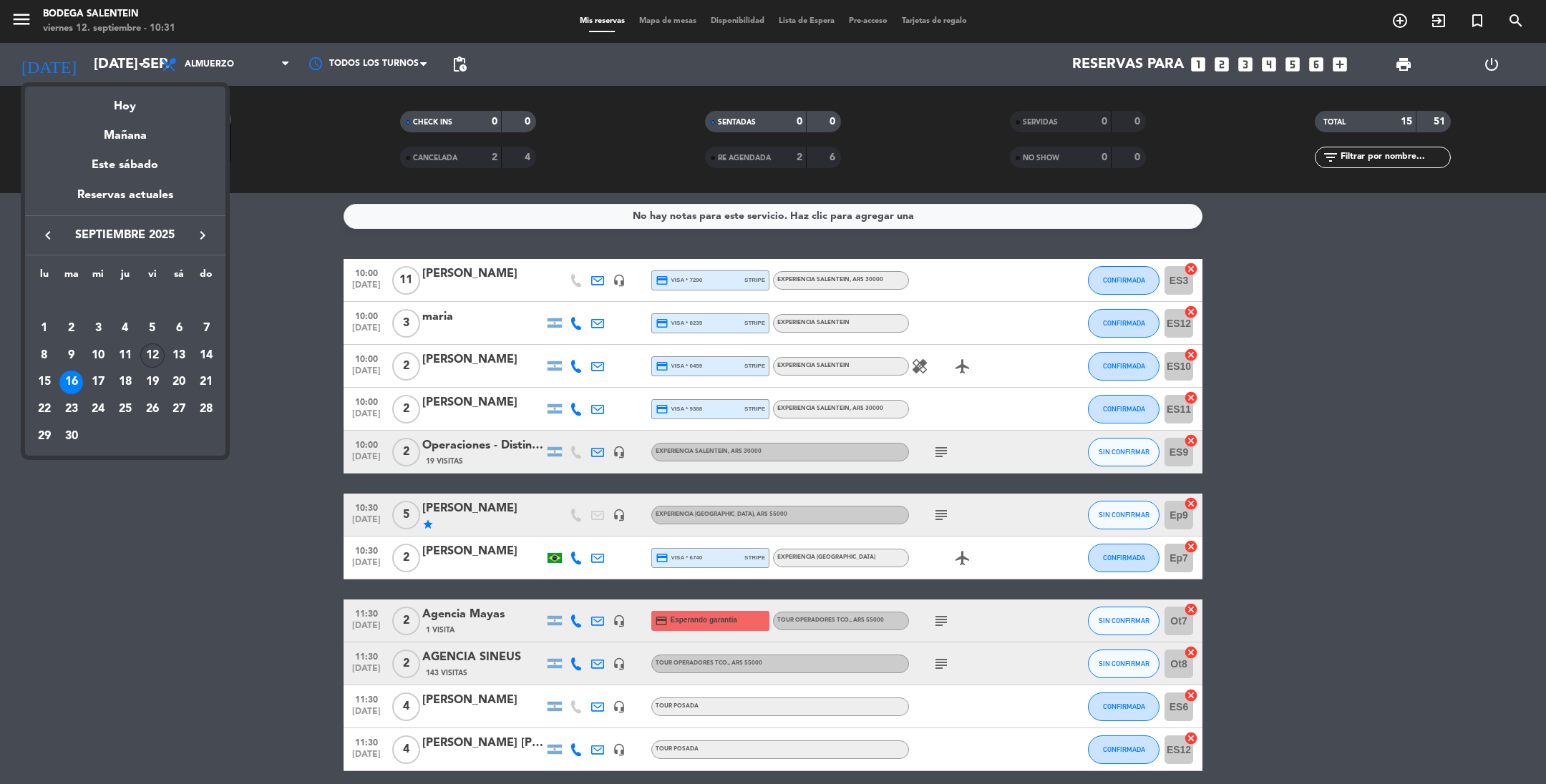
click at [156, 352] on div "12" at bounding box center [152, 355] width 24 height 24
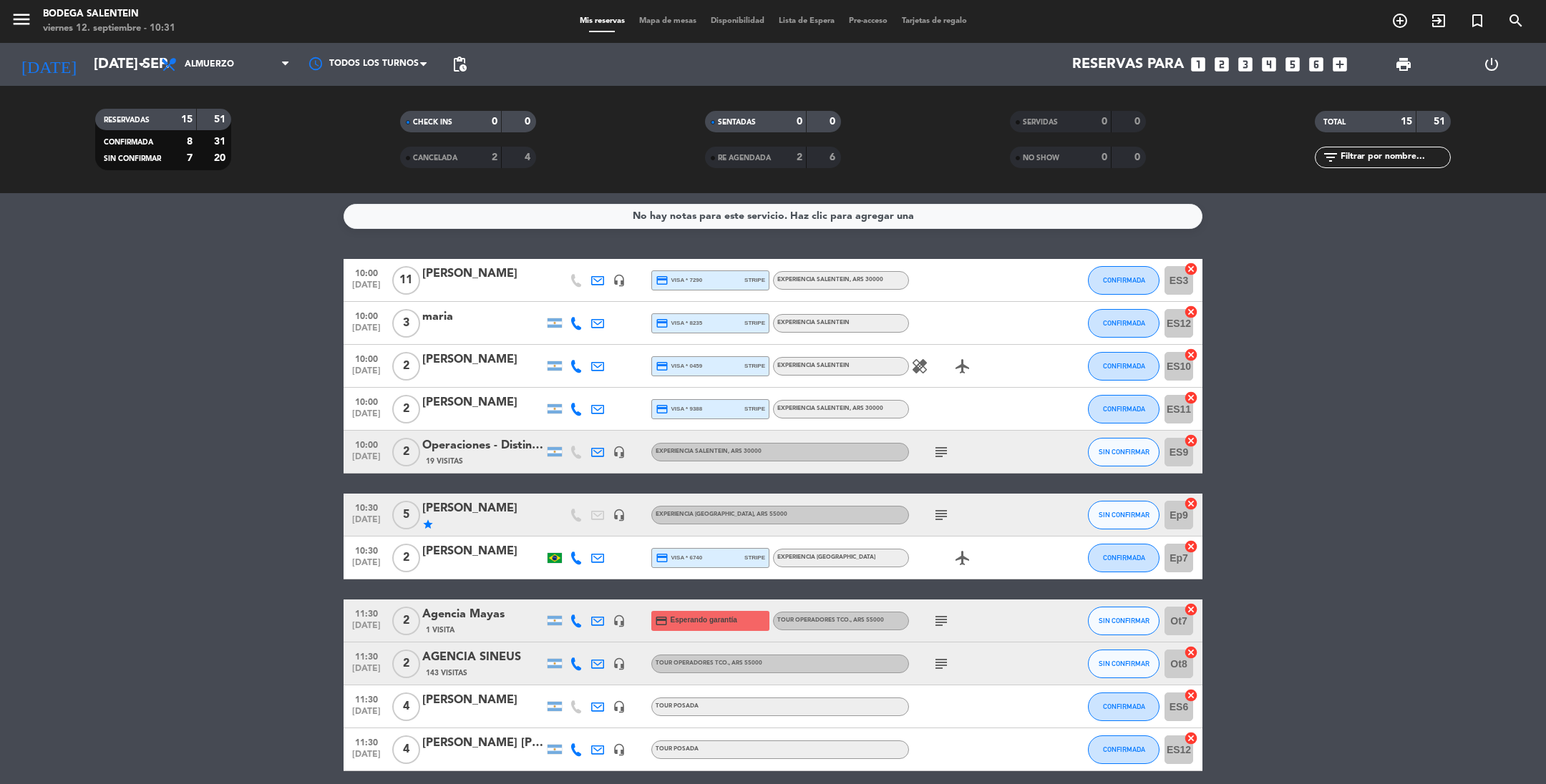
type input "vie. [DATE]"
